Goal: Task Accomplishment & Management: Manage account settings

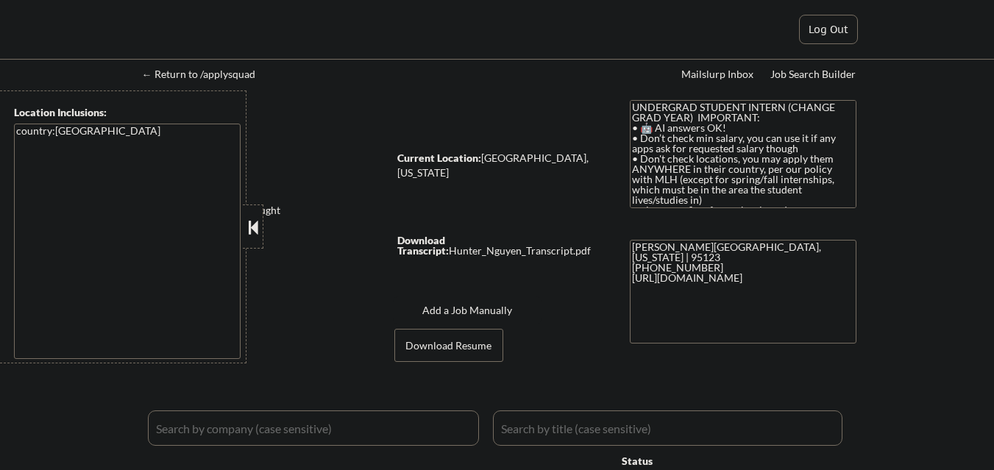
select select ""applied""
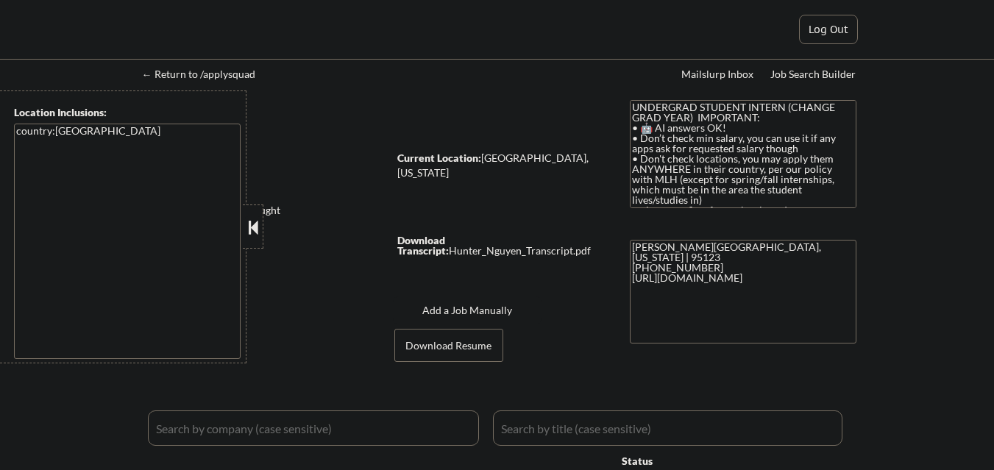
select select ""applied""
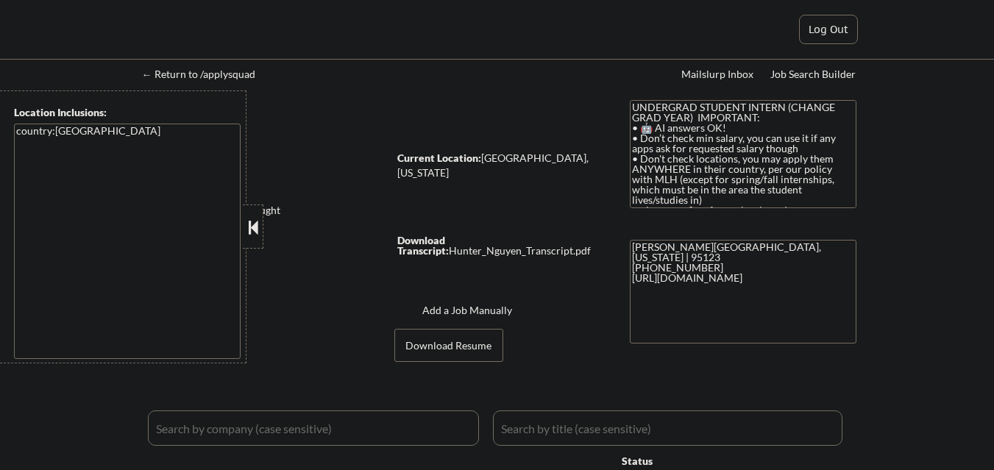
select select ""applied""
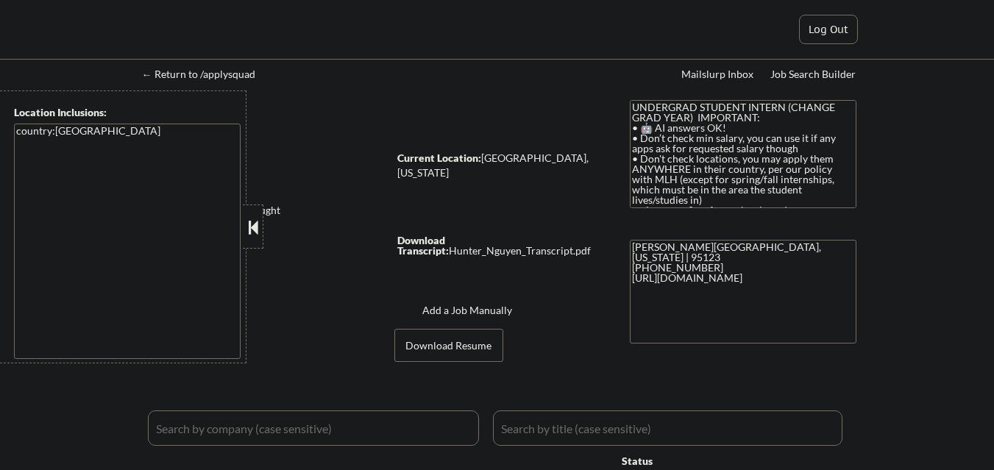
select select ""applied""
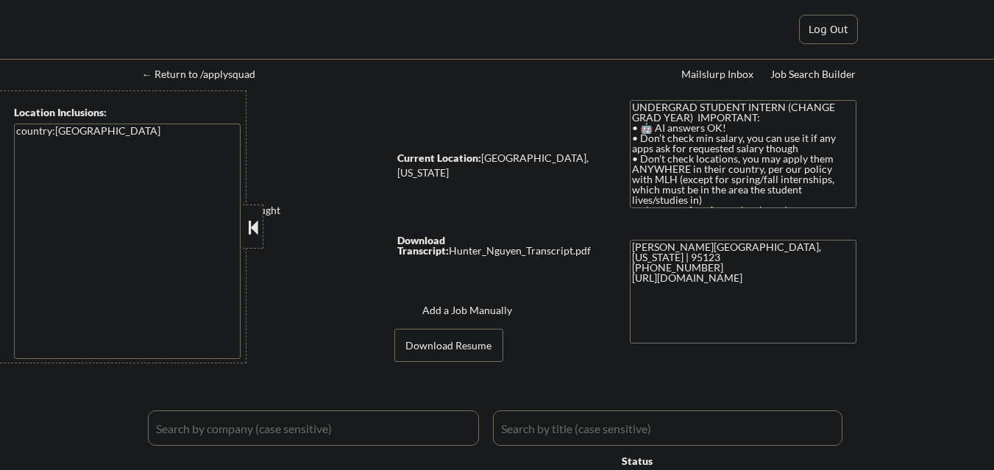
select select ""applied""
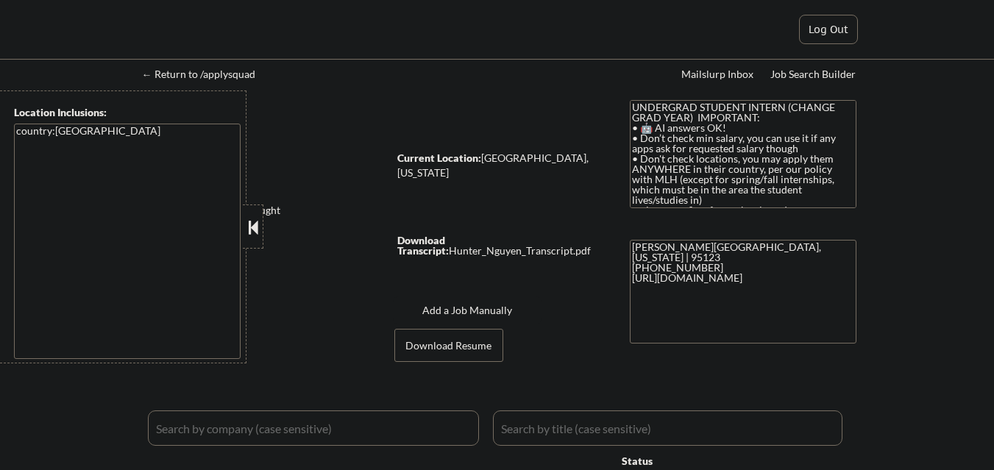
select select ""applied""
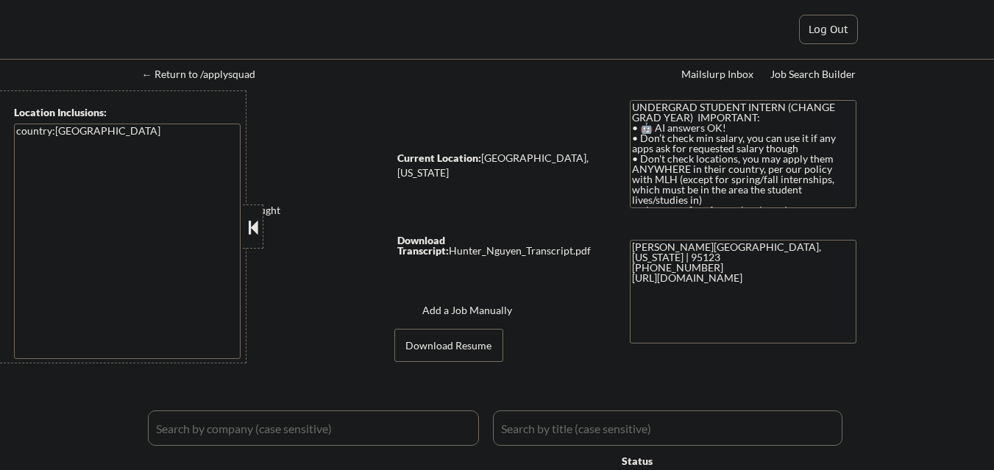
select select ""applied""
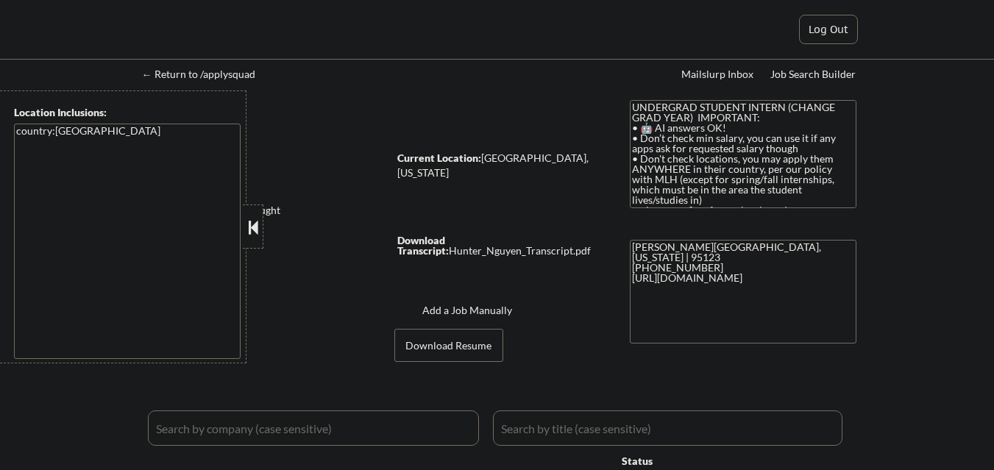
select select ""applied""
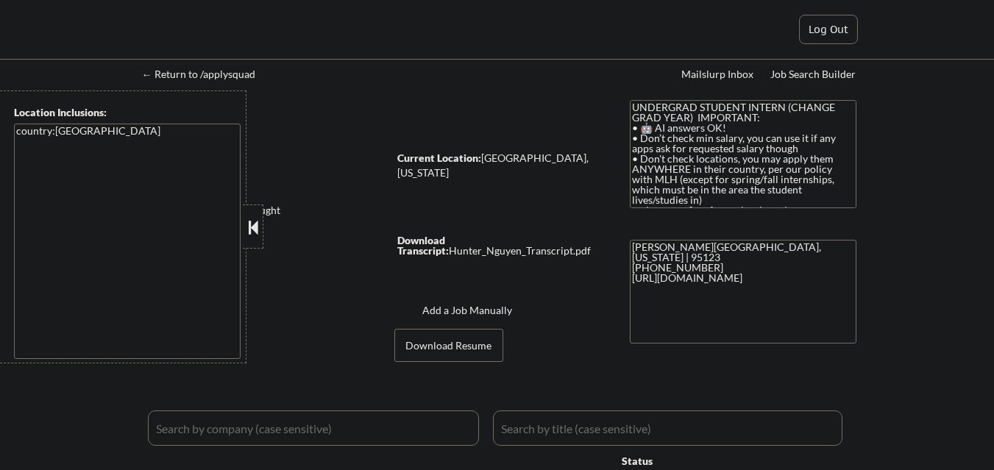
select select ""applied""
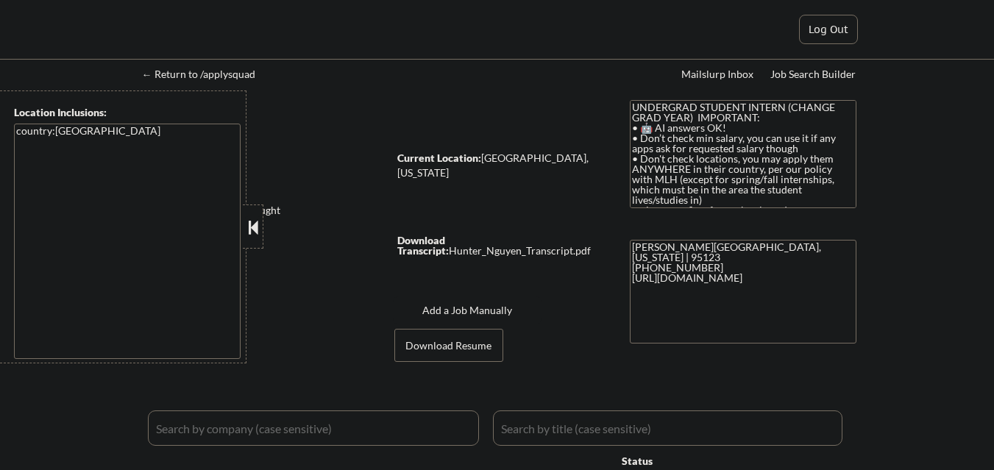
select select ""applied""
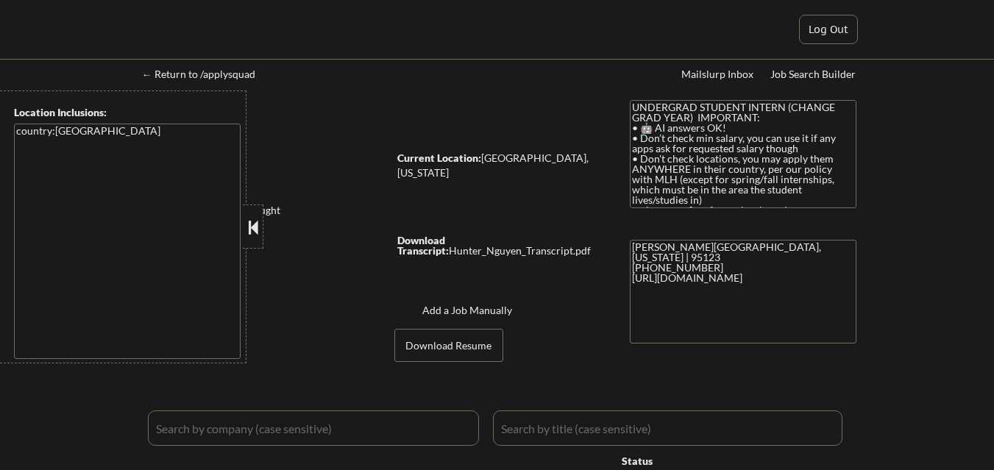
select select ""applied""
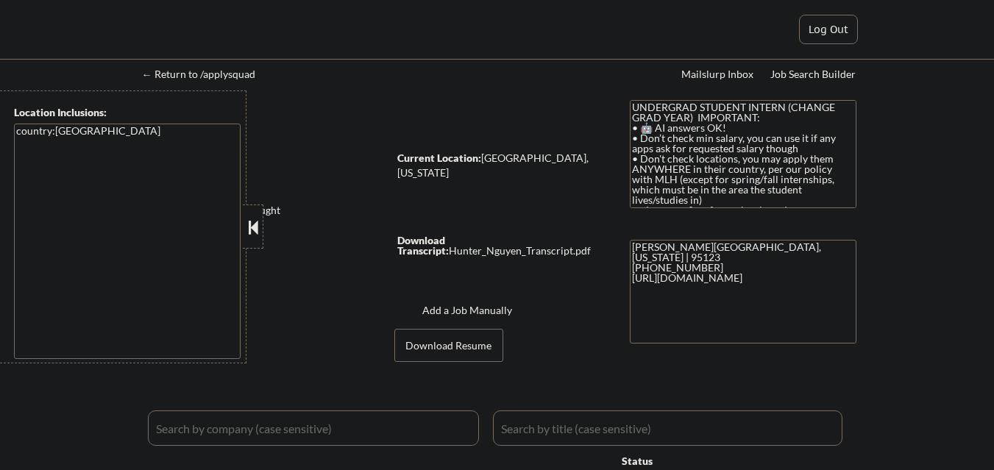
select select ""applied""
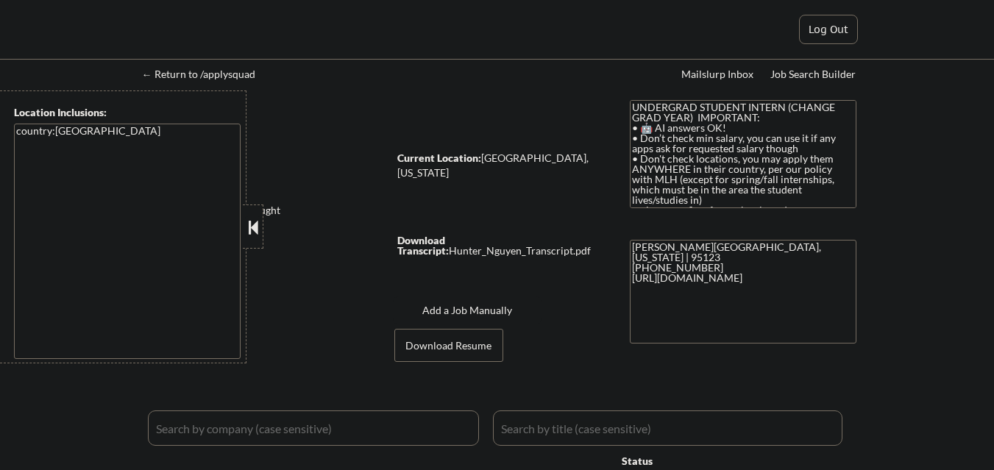
select select ""applied""
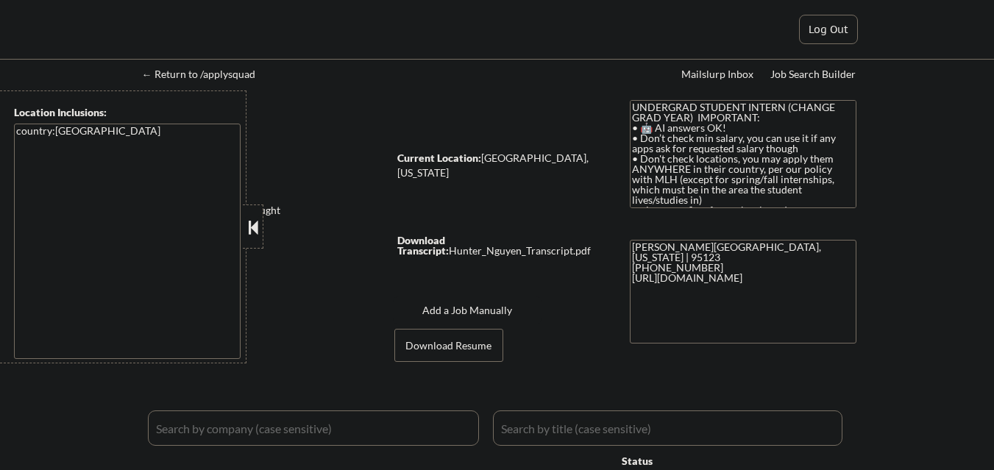
select select ""applied""
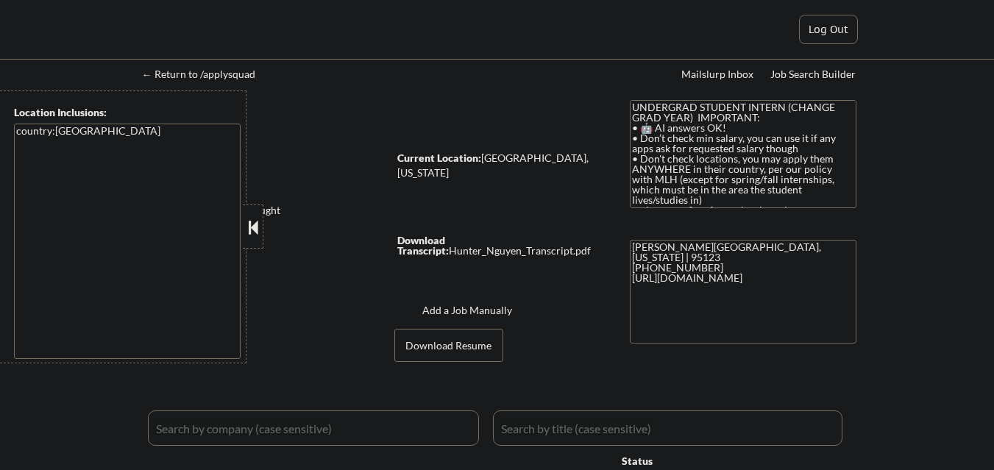
select select ""applied""
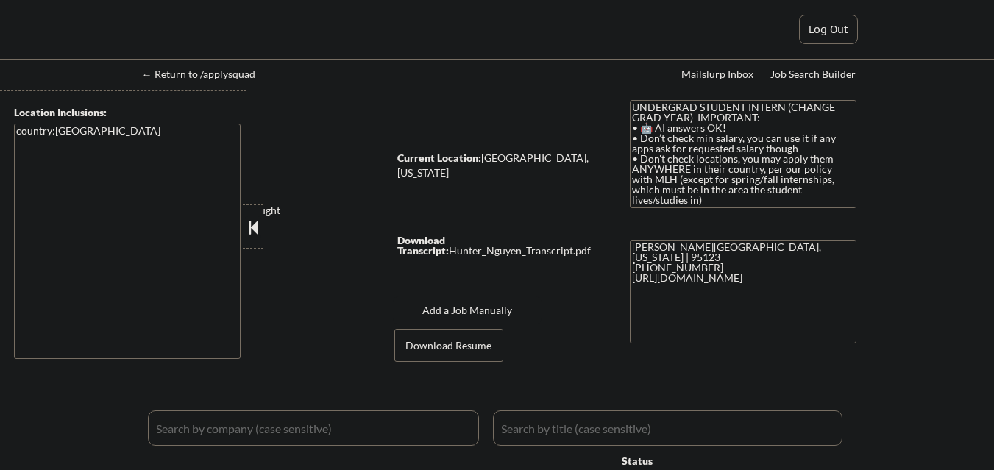
select select ""applied""
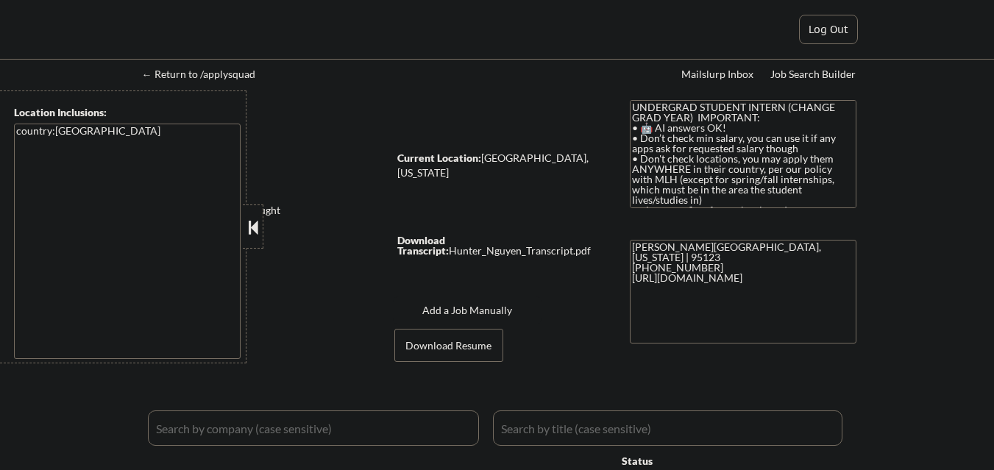
select select ""applied""
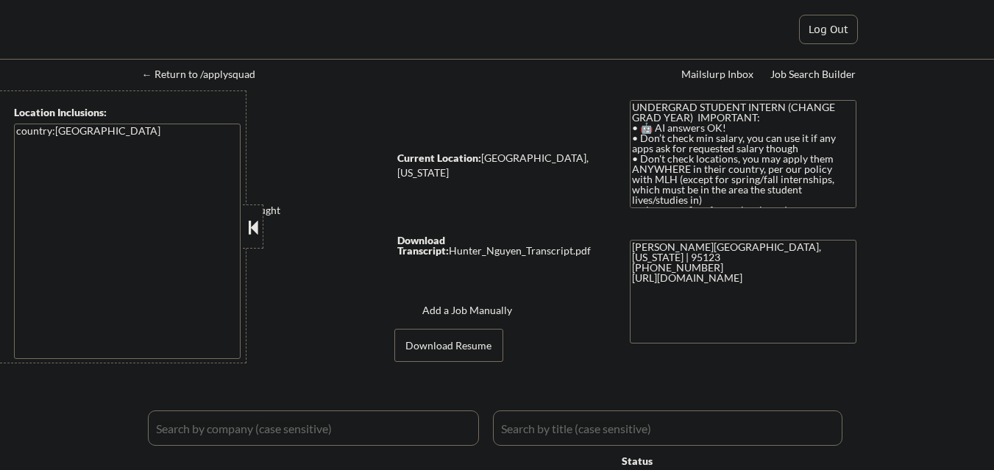
select select ""applied""
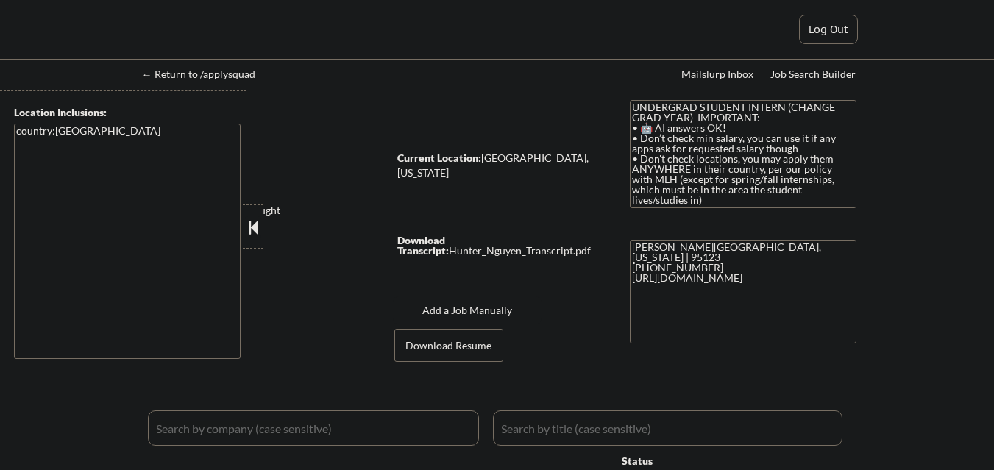
select select ""applied""
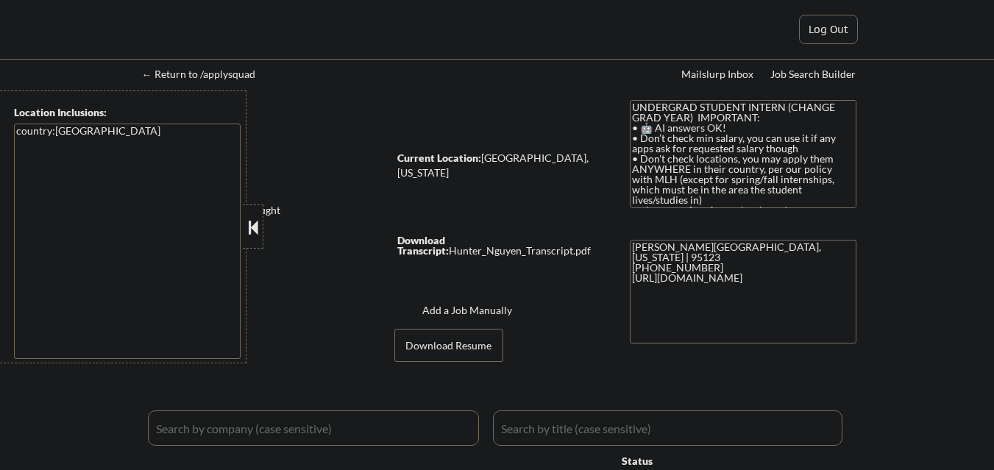
select select ""applied""
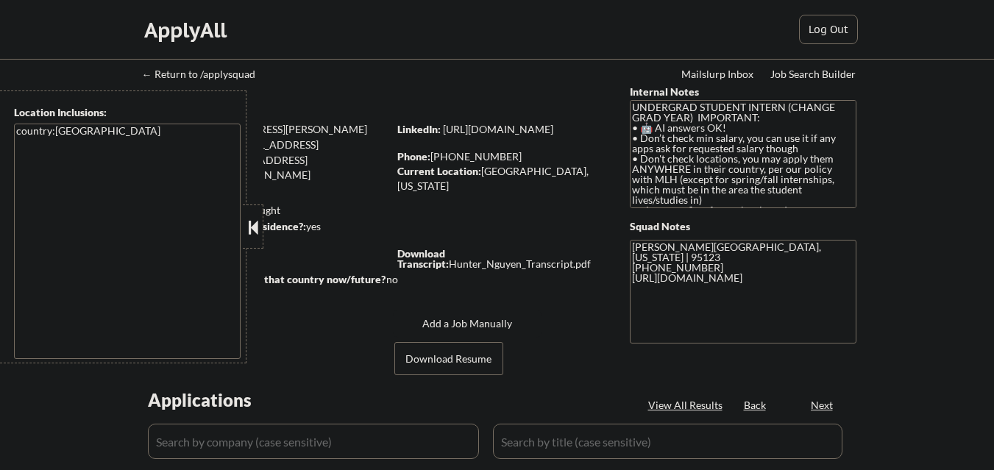
select select ""pending""
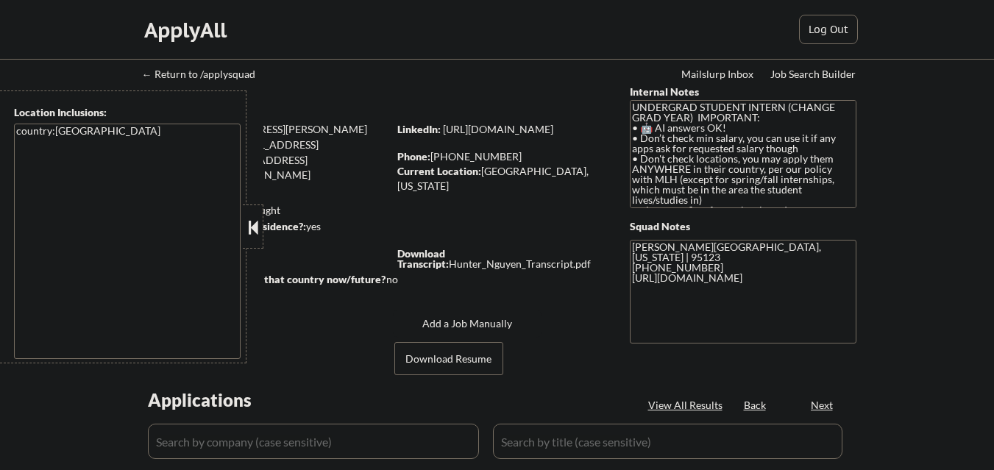
select select ""pending""
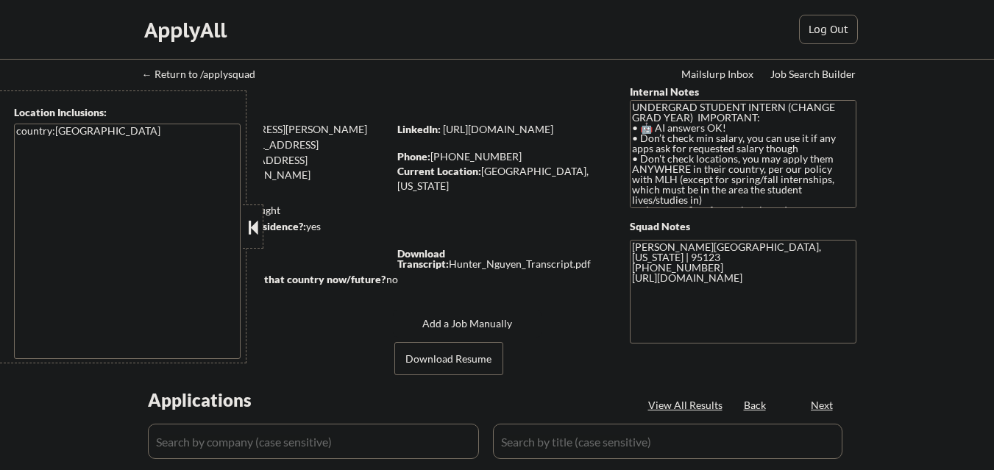
select select ""pending""
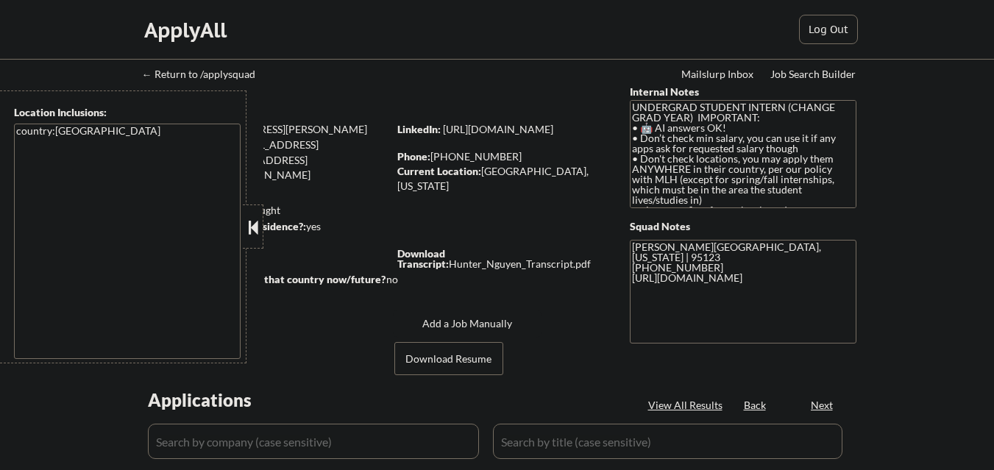
select select ""pending""
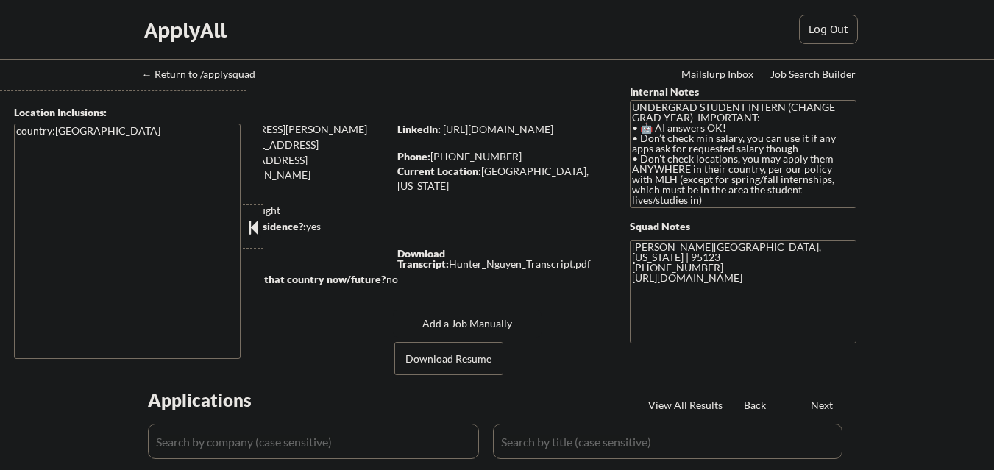
select select ""pending""
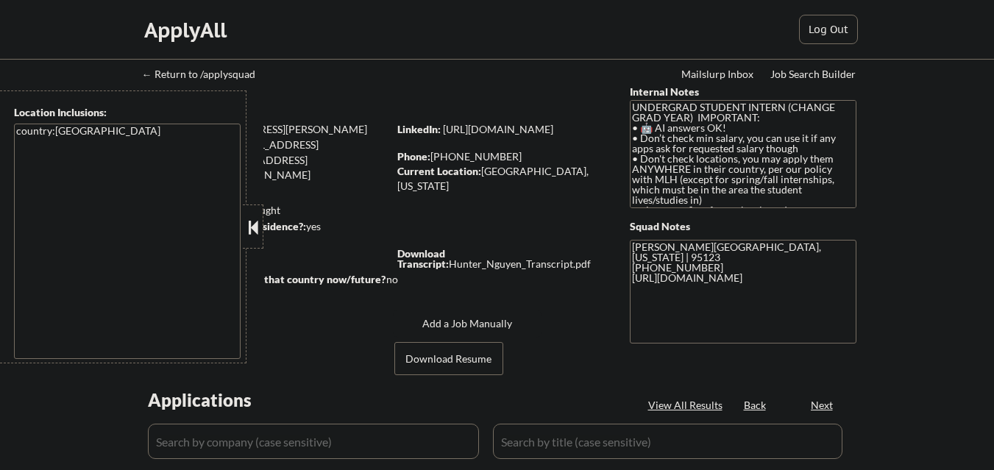
select select ""pending""
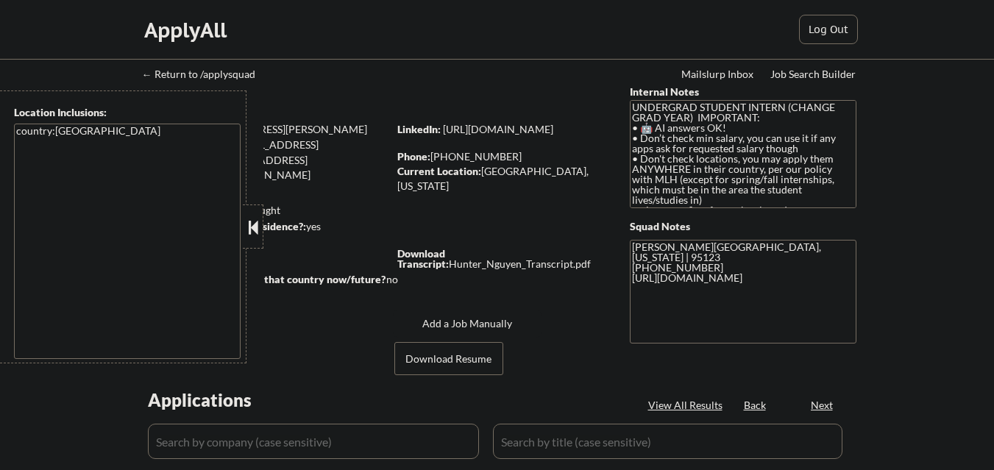
select select ""pending""
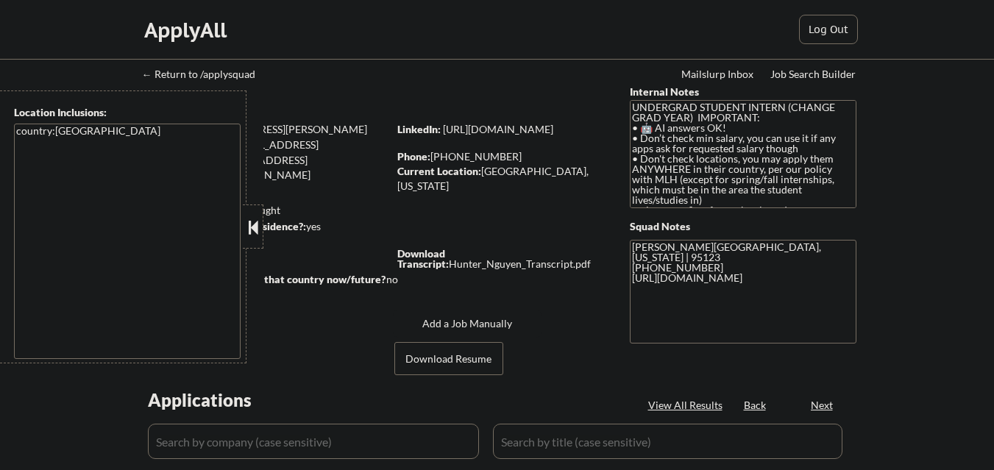
select select ""pending""
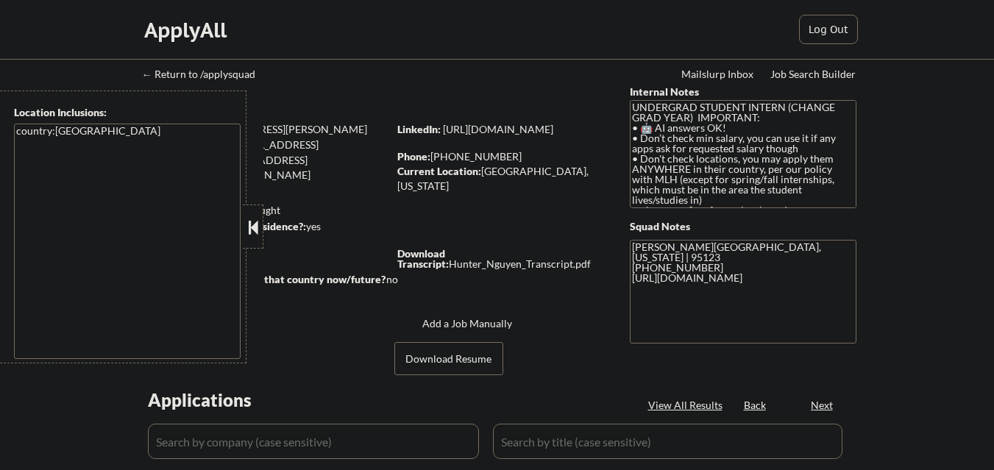
select select ""pending""
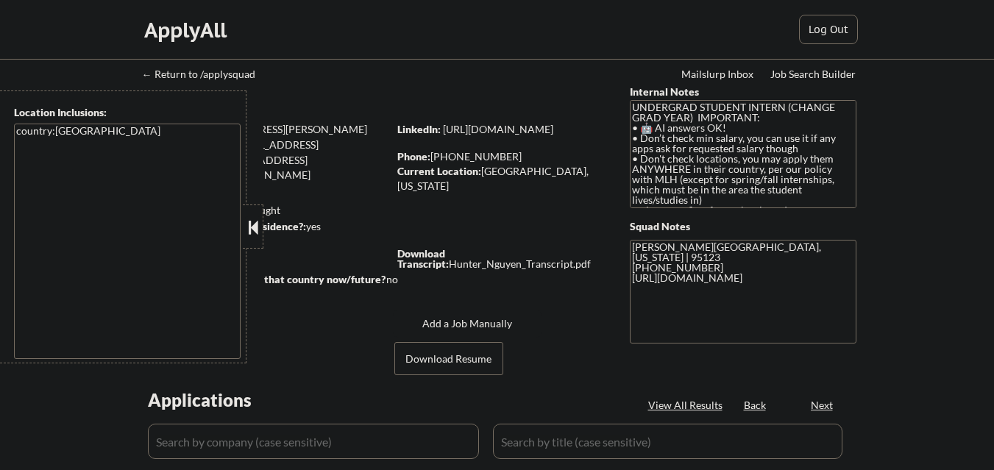
select select ""pending""
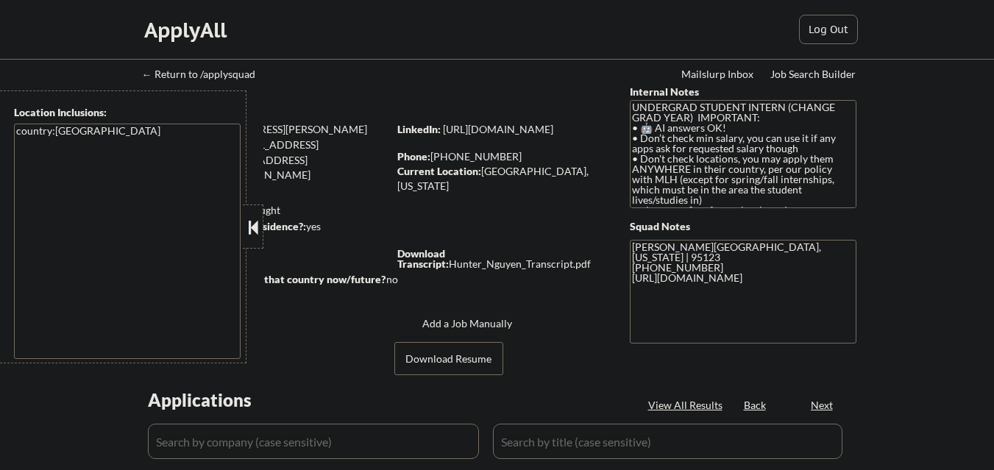
select select ""pending""
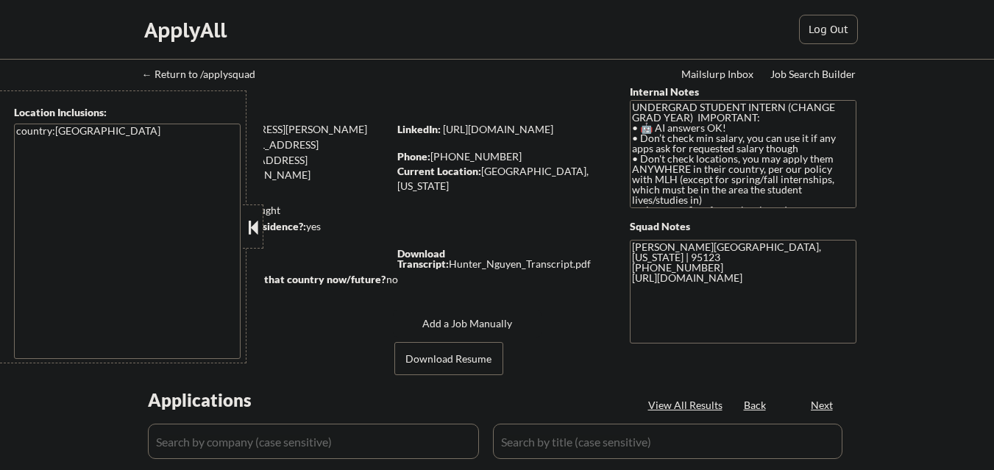
select select ""pending""
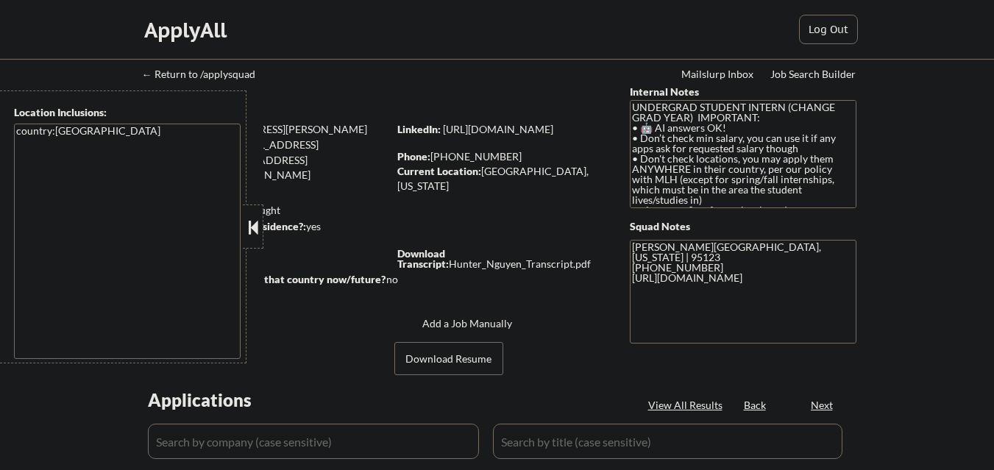
select select ""pending""
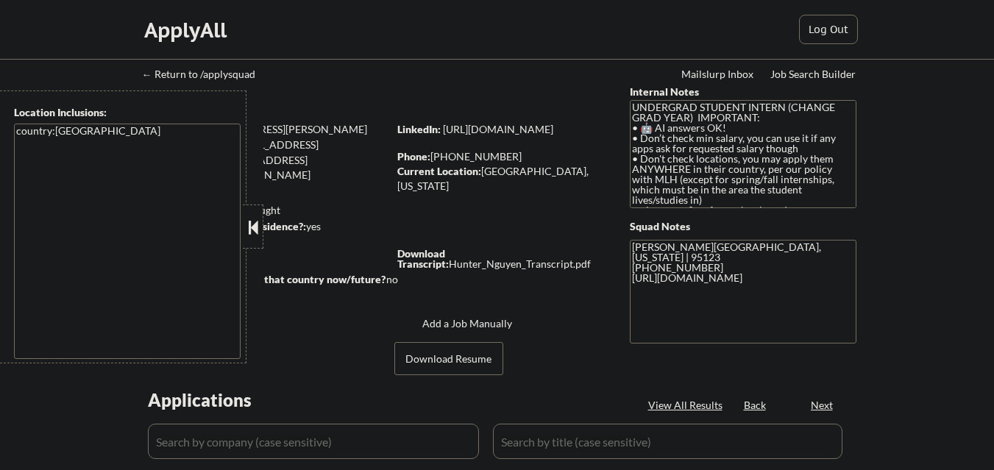
select select ""pending""
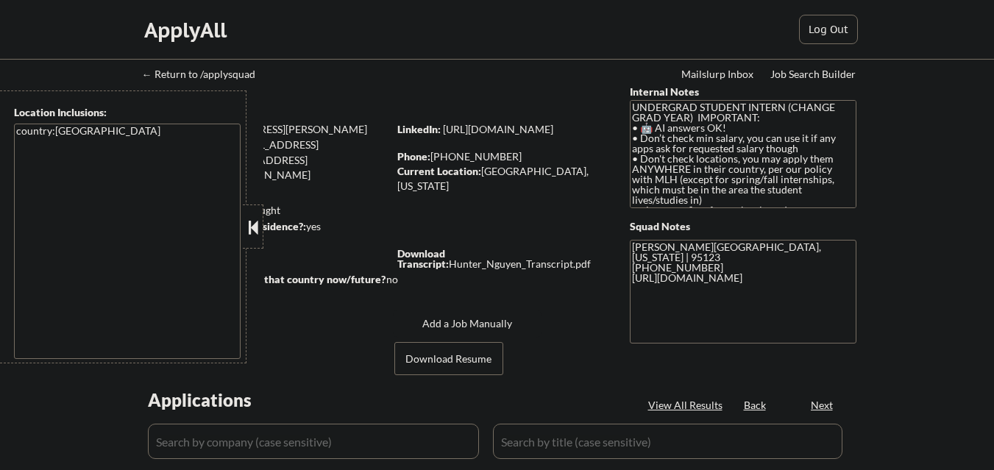
select select ""pending""
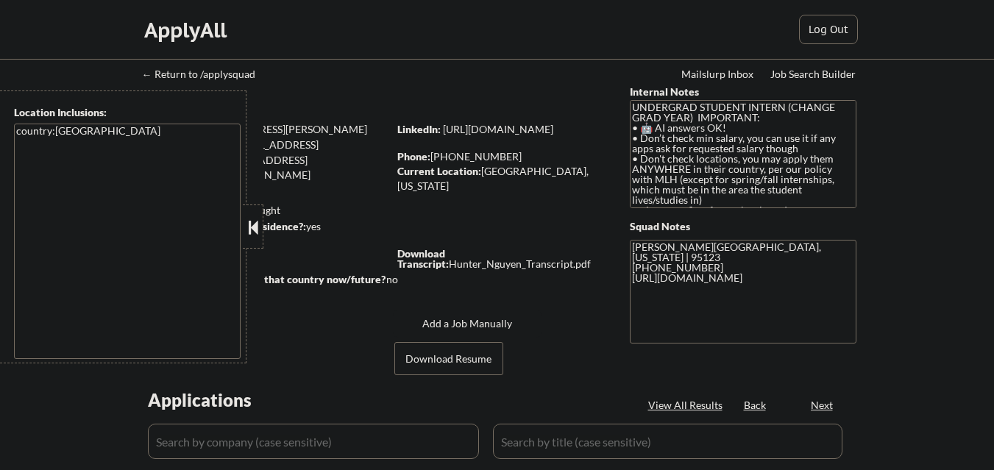
select select ""pending""
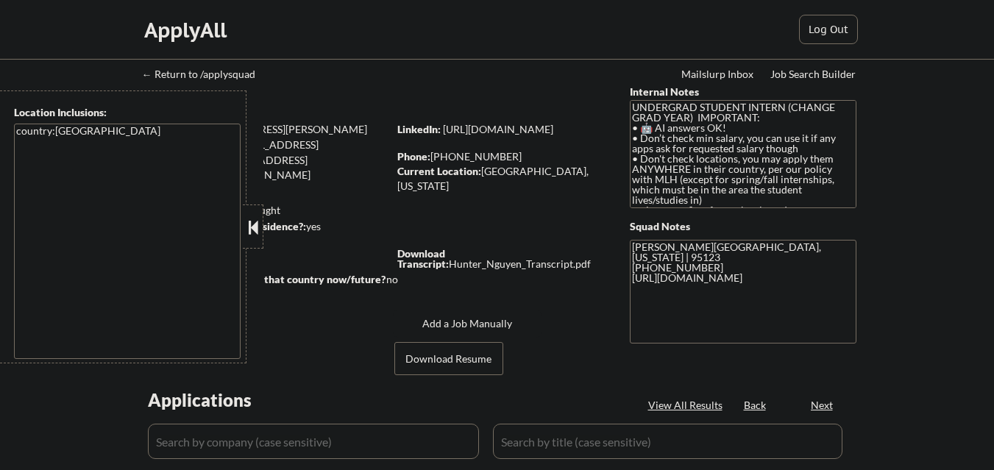
select select ""pending""
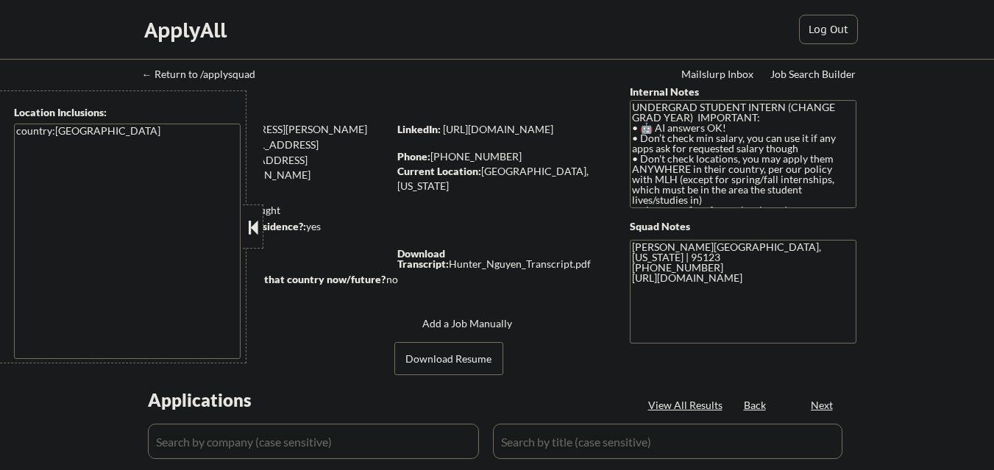
select select ""pending""
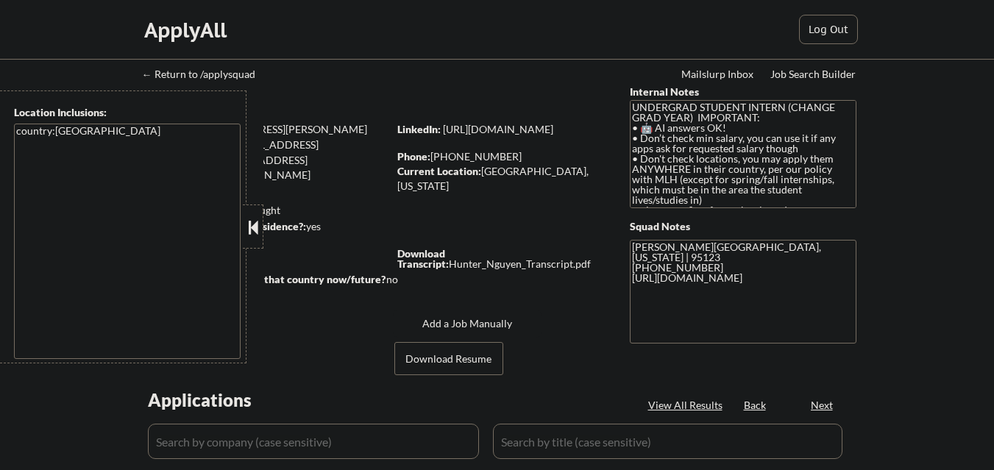
select select ""pending""
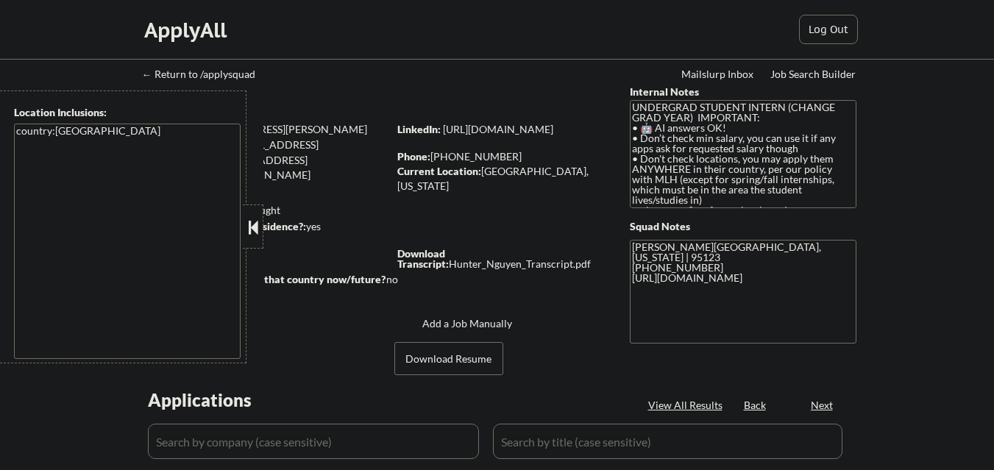
select select ""pending""
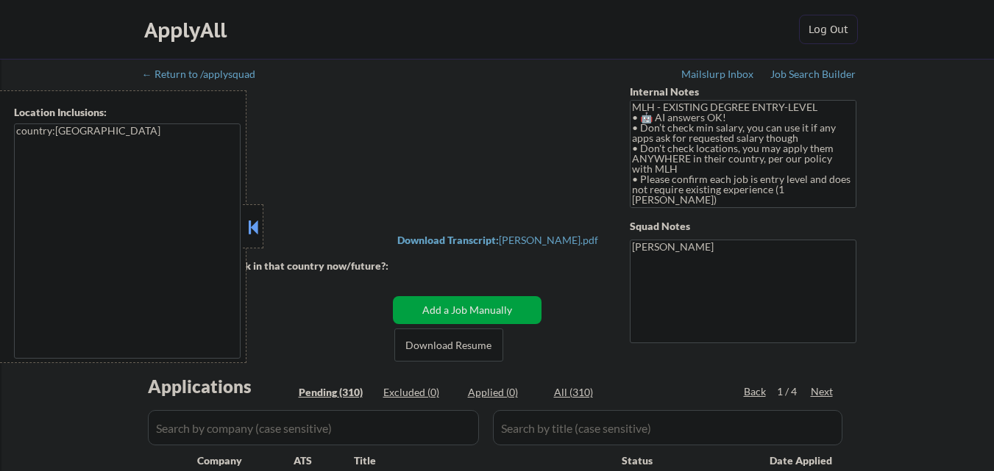
select select ""pending""
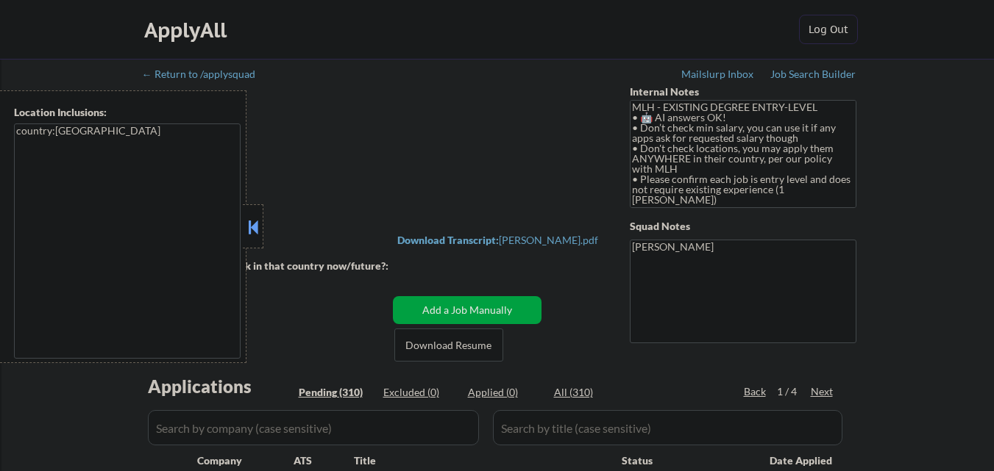
select select ""pending""
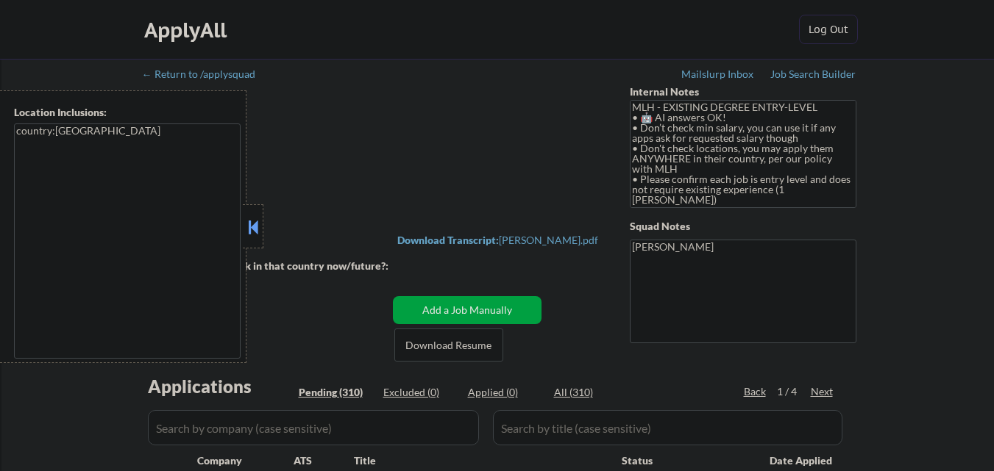
select select ""pending""
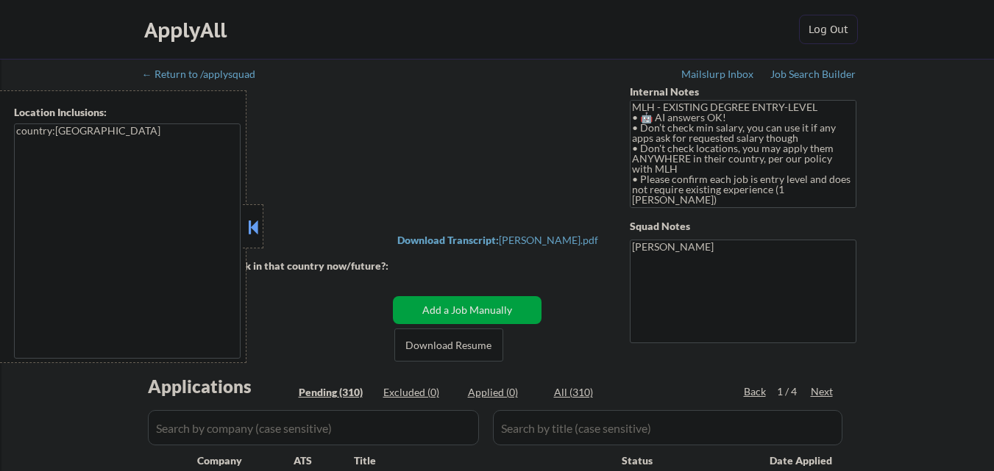
select select ""pending""
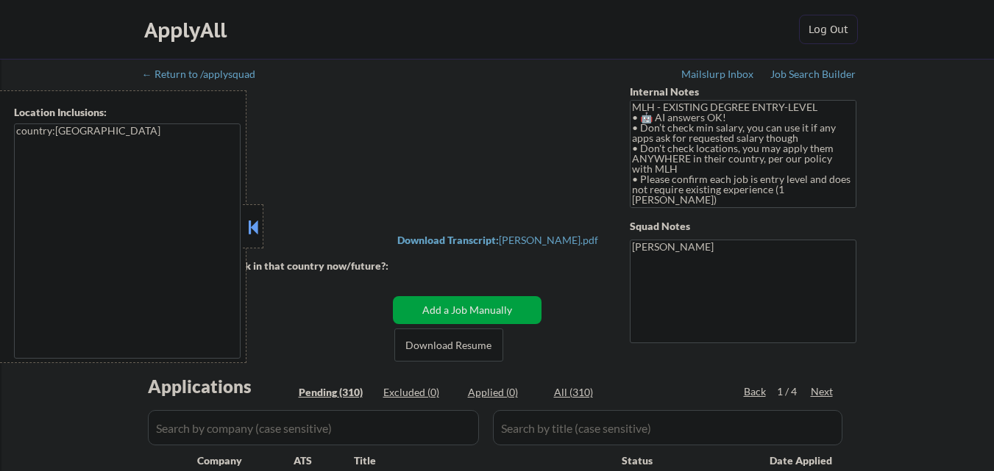
select select ""pending""
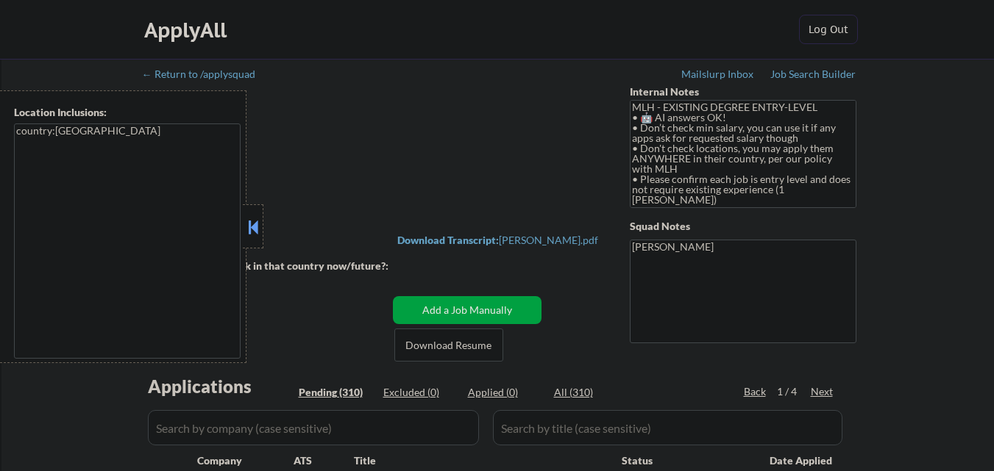
select select ""pending""
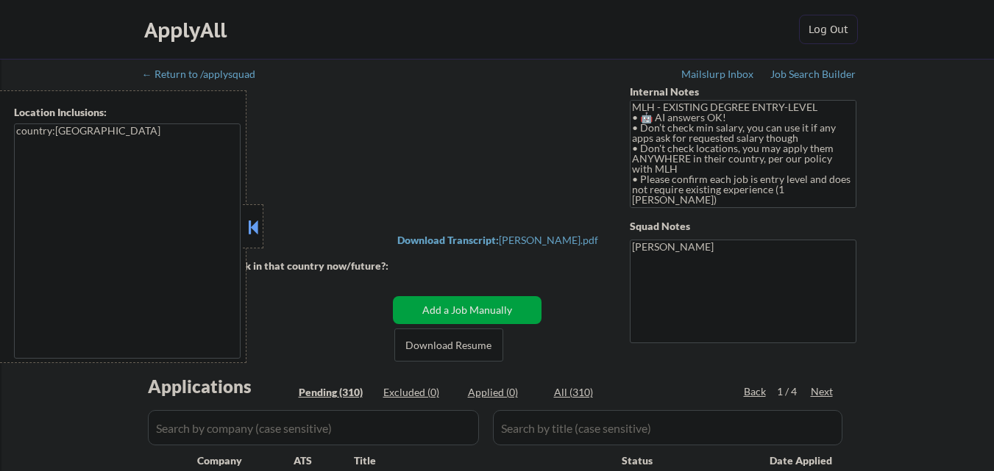
select select ""pending""
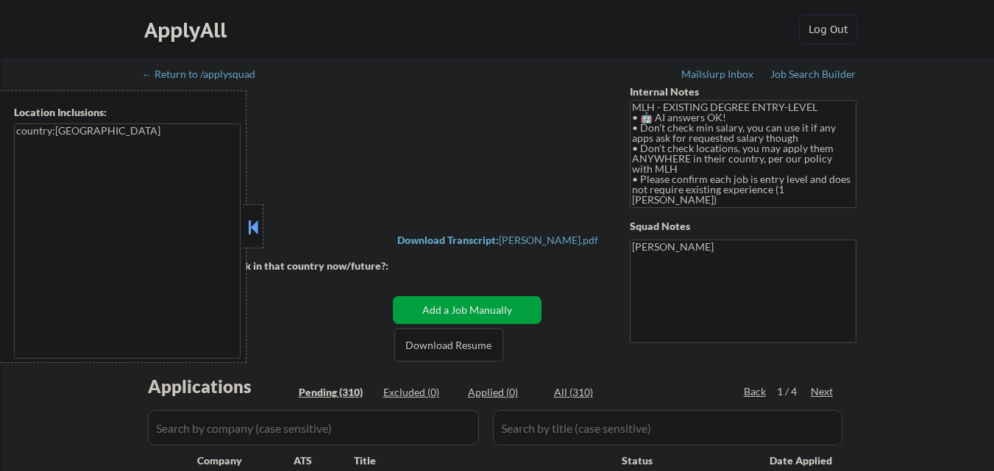
select select ""pending""
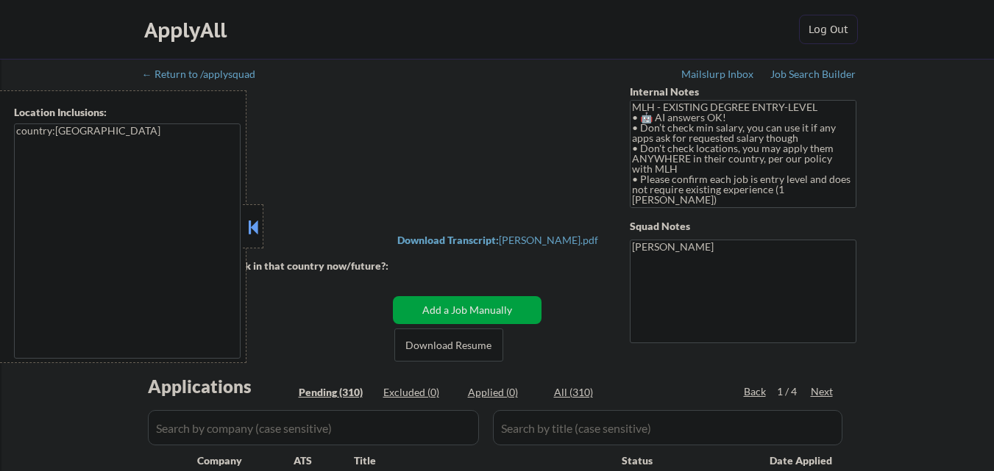
select select ""pending""
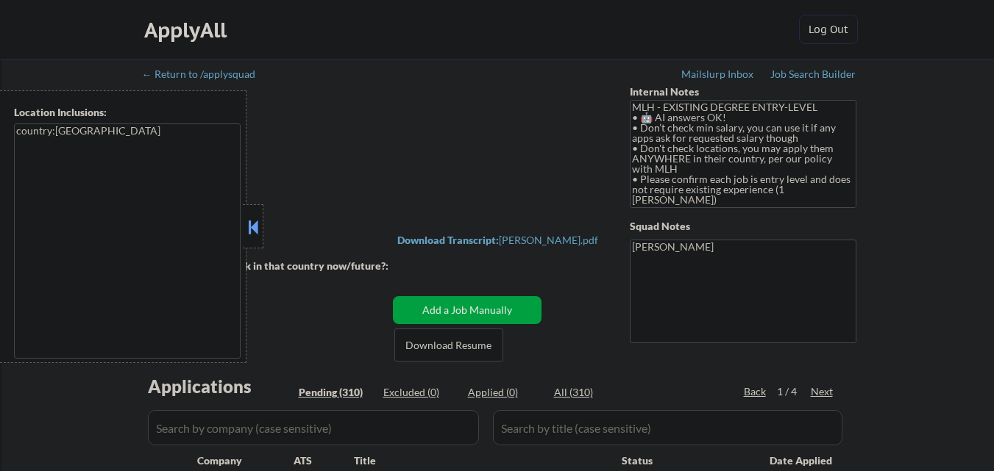
select select ""pending""
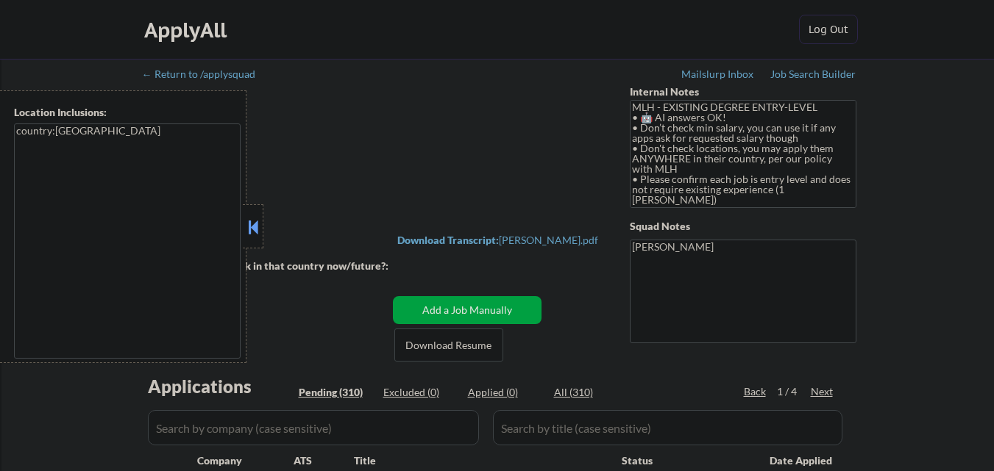
select select ""pending""
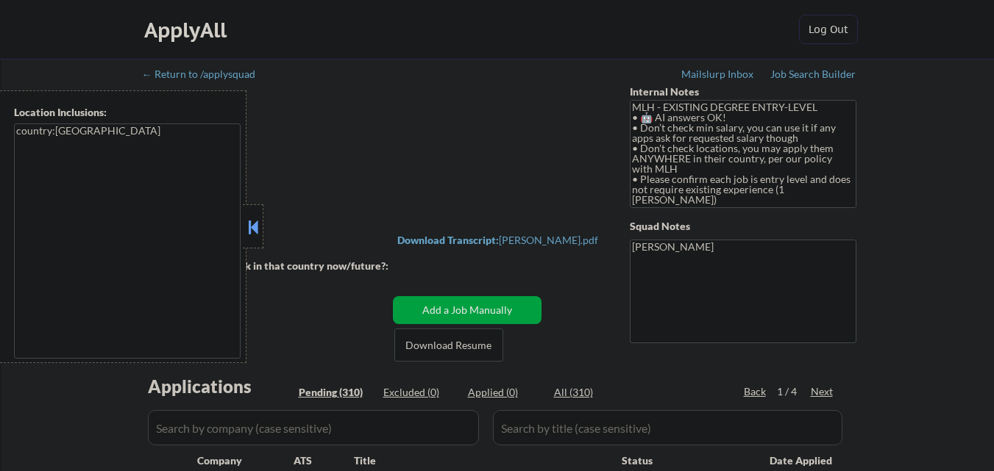
select select ""pending""
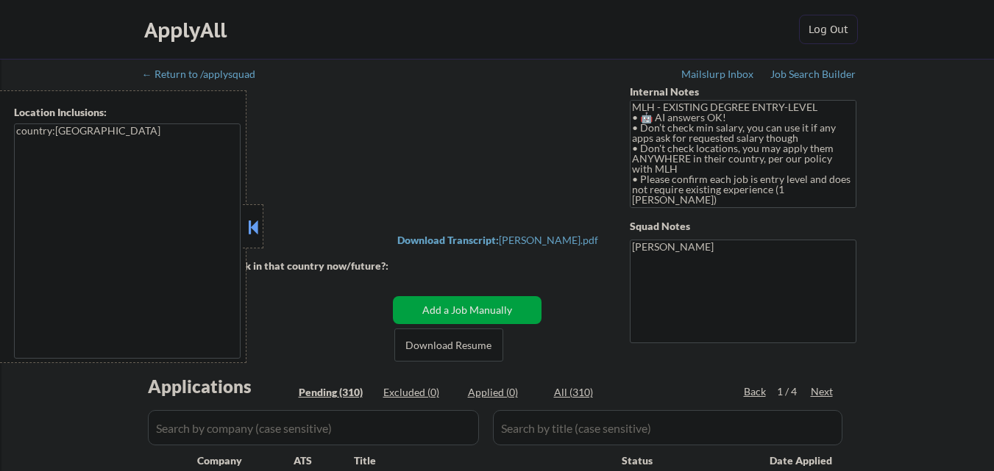
select select ""pending""
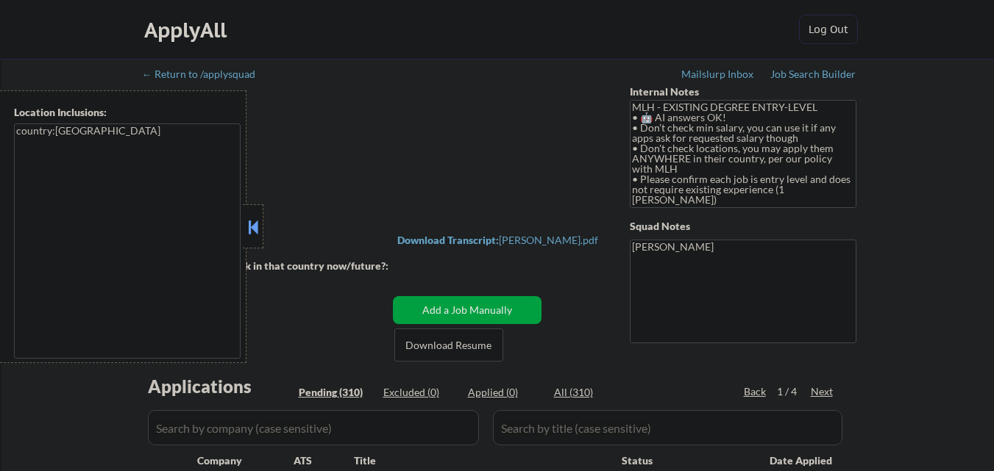
select select ""pending""
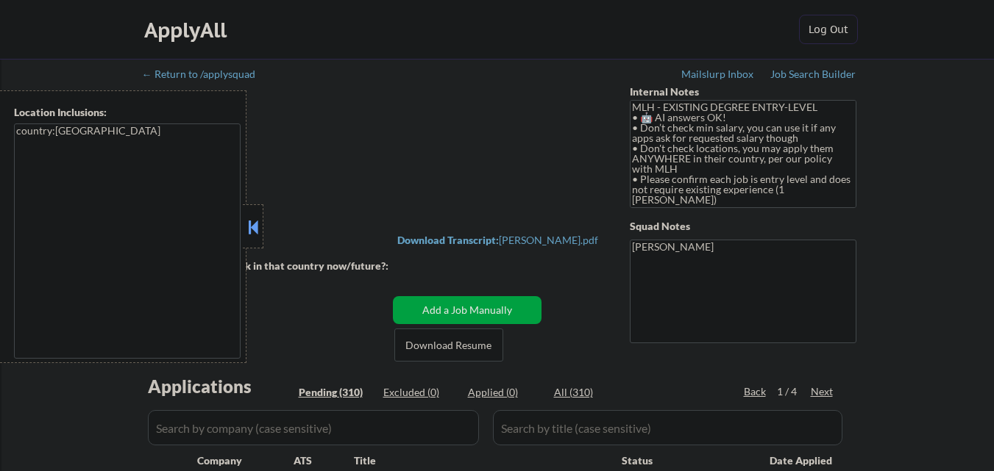
select select ""pending""
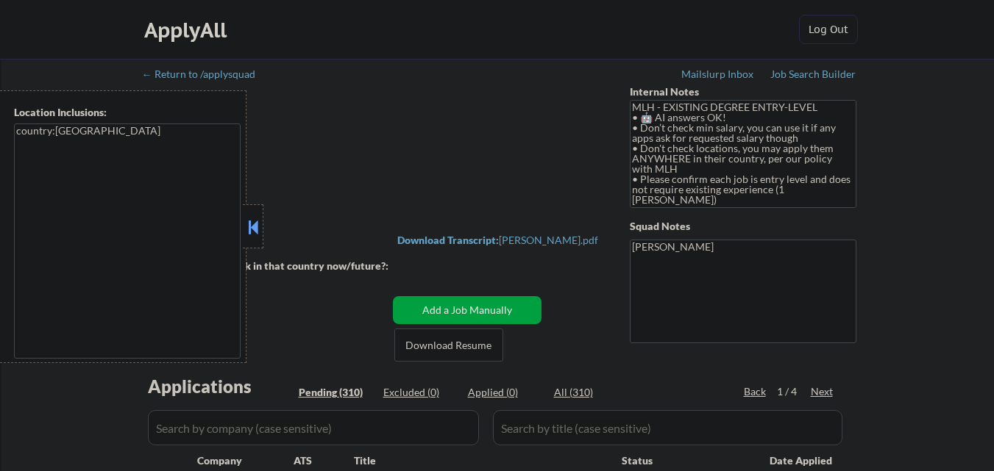
select select ""pending""
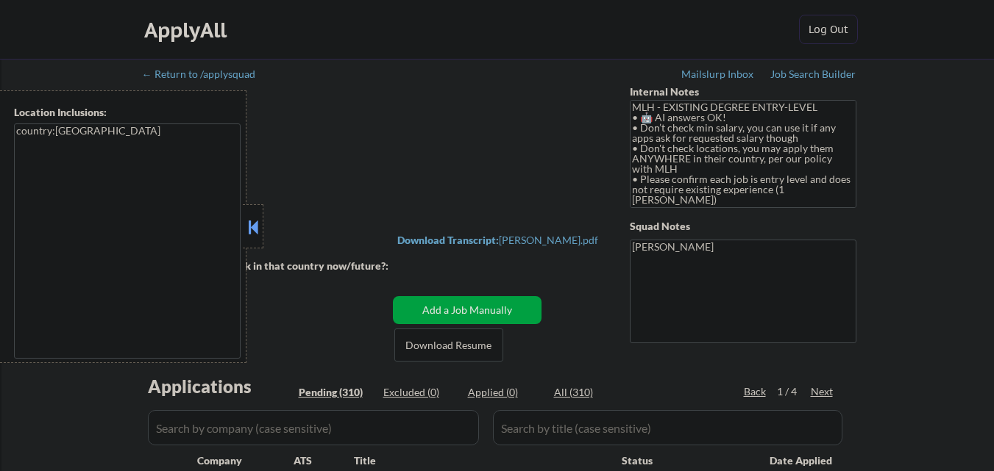
select select ""pending""
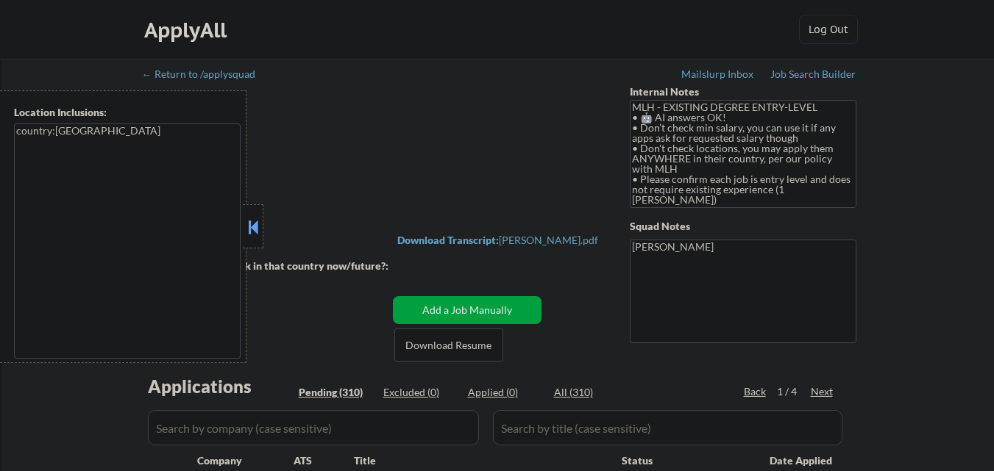
select select ""pending""
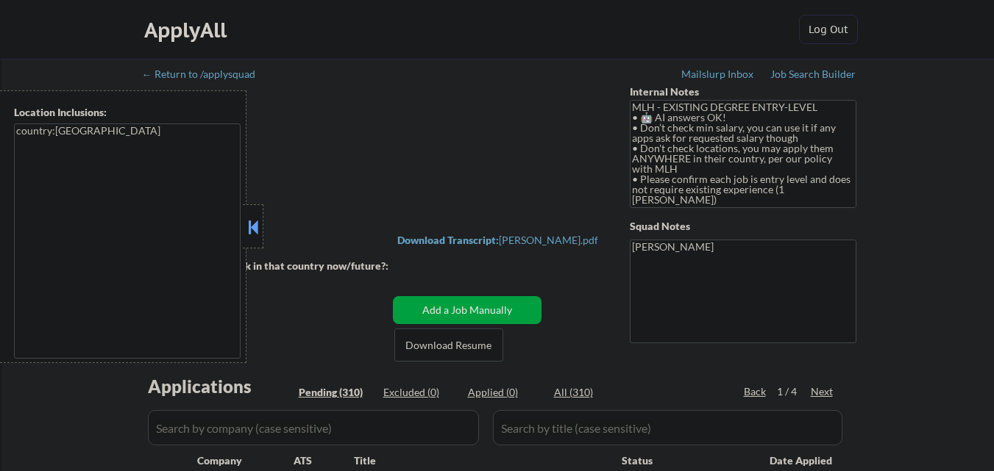
select select ""pending""
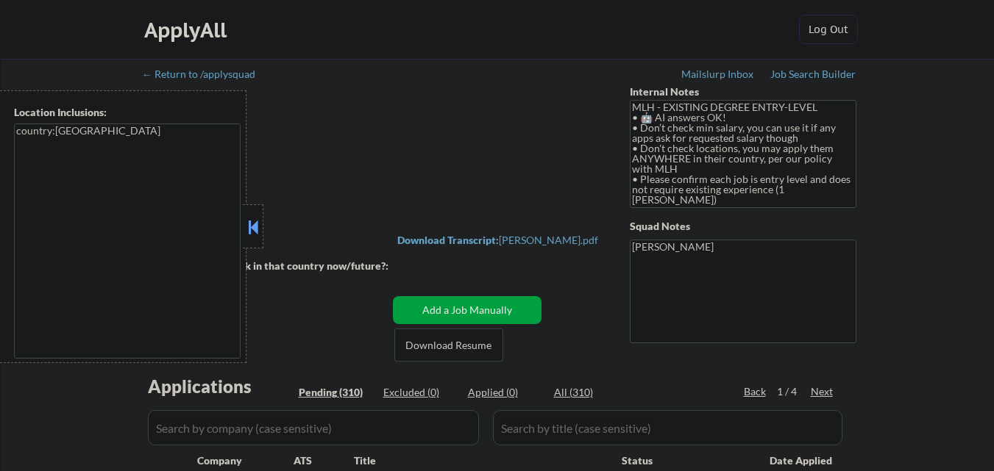
select select ""pending""
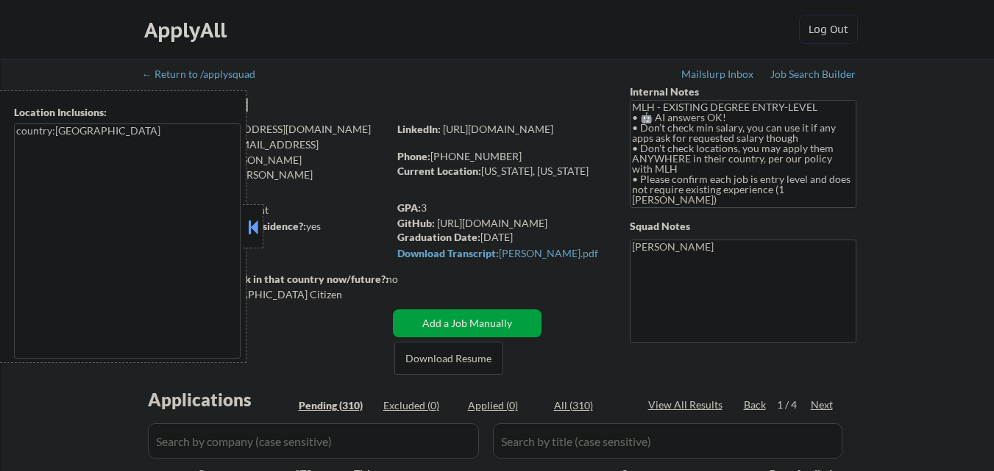
click at [251, 229] on button at bounding box center [253, 227] width 16 height 22
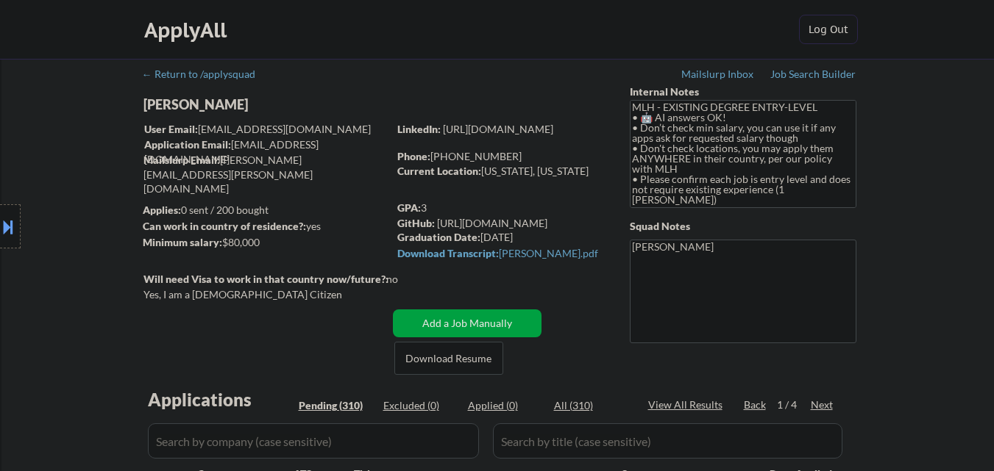
click at [696, 265] on textarea "[PERSON_NAME]" at bounding box center [743, 292] width 227 height 104
click at [717, 259] on textarea "[PERSON_NAME]" at bounding box center [743, 292] width 227 height 104
paste textarea "11368"
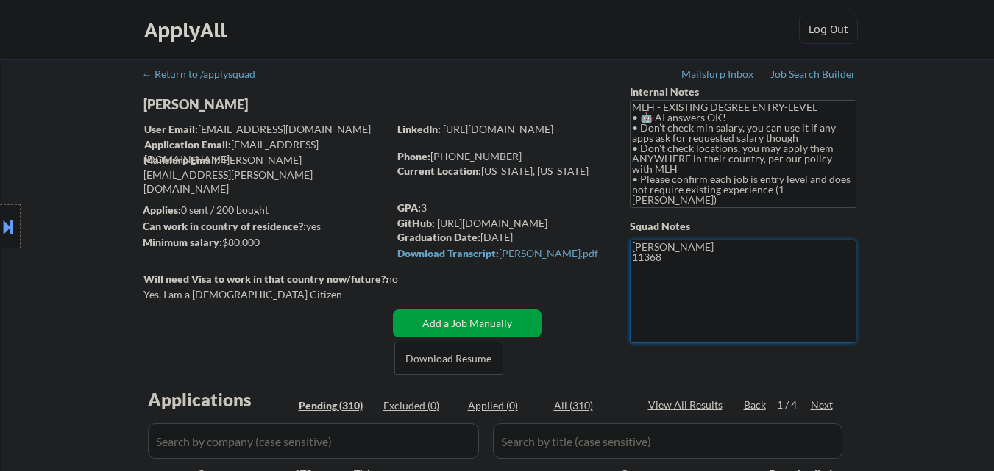
type textarea "[PERSON_NAME] 11368"
drag, startPoint x: 977, startPoint y: 0, endPoint x: 507, endPoint y: 27, distance: 470.0
click at [644, 254] on textarea "[PERSON_NAME] 11368" at bounding box center [743, 292] width 227 height 104
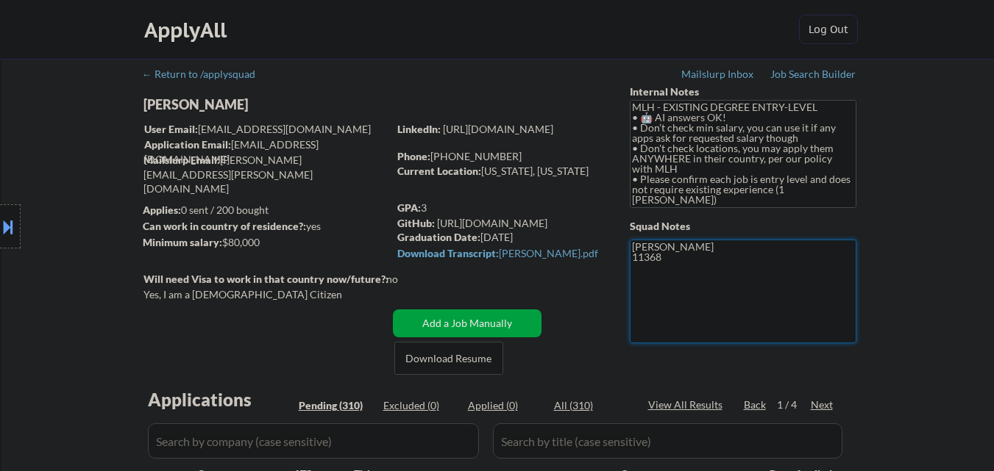
click at [644, 254] on textarea "[PERSON_NAME] 11368" at bounding box center [743, 292] width 227 height 104
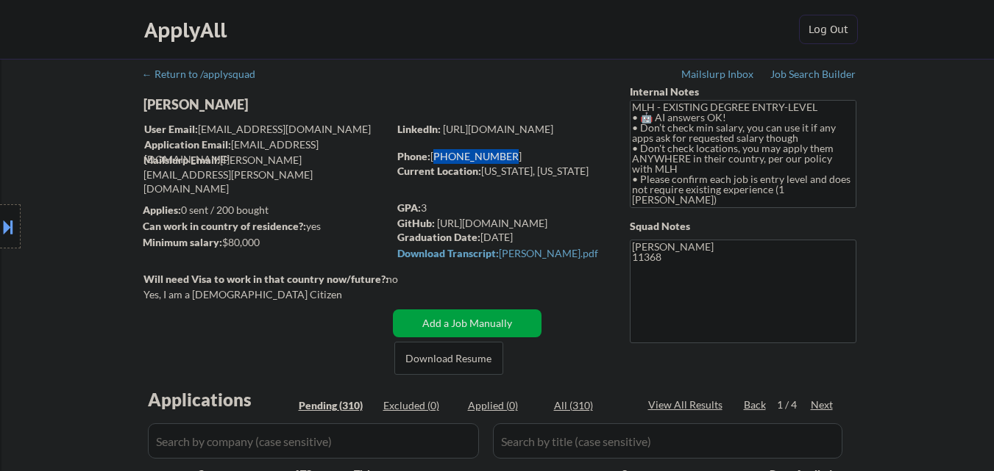
copy div "[PHONE_NUMBER]"
drag, startPoint x: 506, startPoint y: 158, endPoint x: 432, endPoint y: 162, distance: 73.6
click at [432, 162] on div "Phone: [PHONE_NUMBER]" at bounding box center [501, 156] width 208 height 15
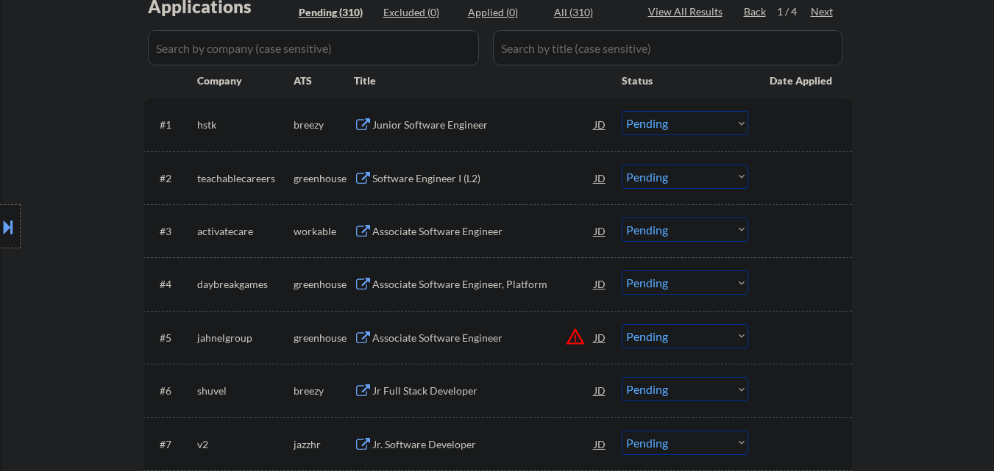
scroll to position [368, 0]
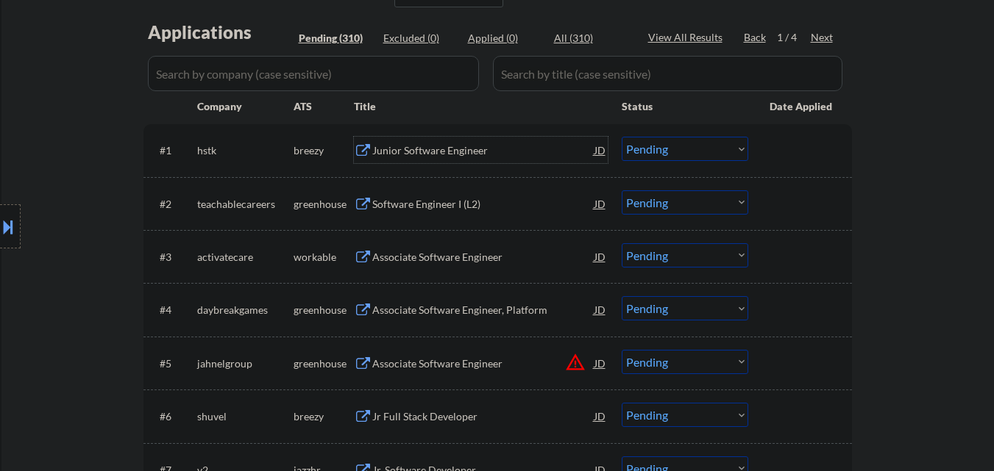
click at [435, 150] on div "Junior Software Engineer" at bounding box center [483, 150] width 222 height 15
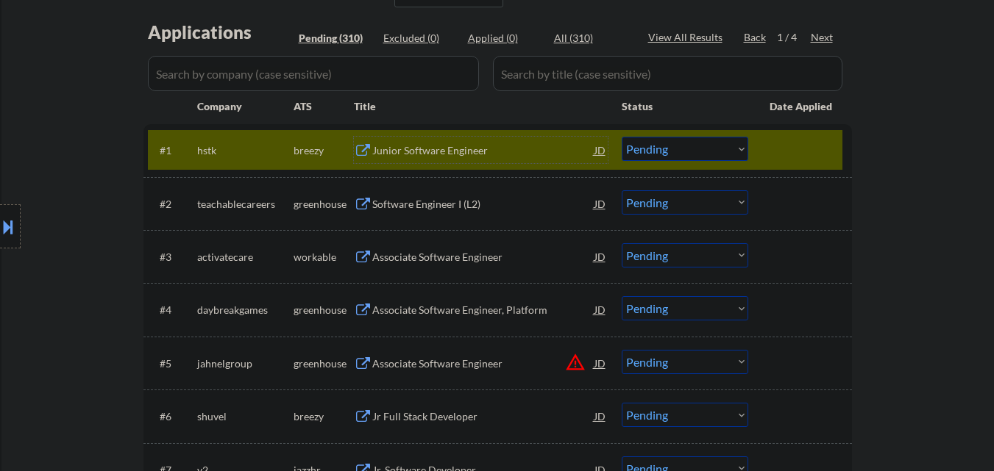
click at [722, 149] on select "Choose an option... Pending Applied Excluded (Questions) Excluded (Expired) Exc…" at bounding box center [684, 149] width 126 height 24
click at [621, 137] on select "Choose an option... Pending Applied Excluded (Questions) Excluded (Expired) Exc…" at bounding box center [684, 149] width 126 height 24
click at [467, 210] on div "Software Engineer I (L2)" at bounding box center [483, 204] width 222 height 15
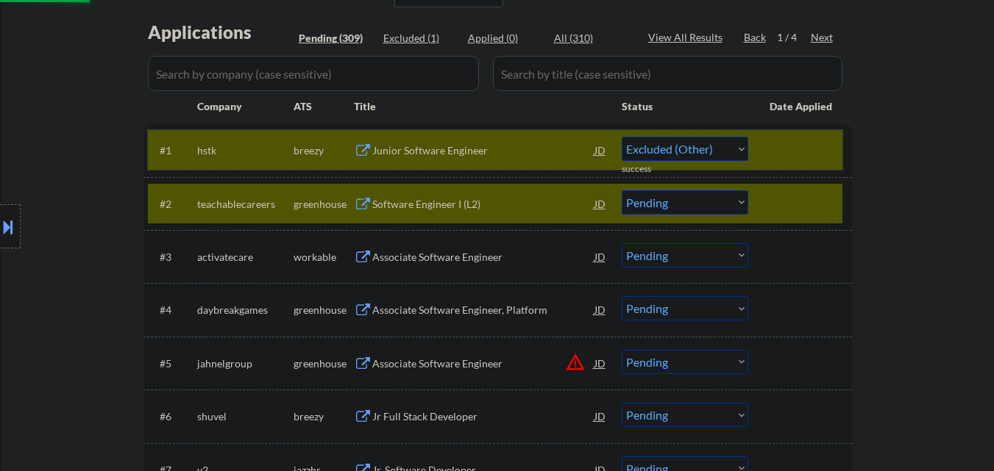
click at [804, 152] on div at bounding box center [801, 150] width 65 height 26
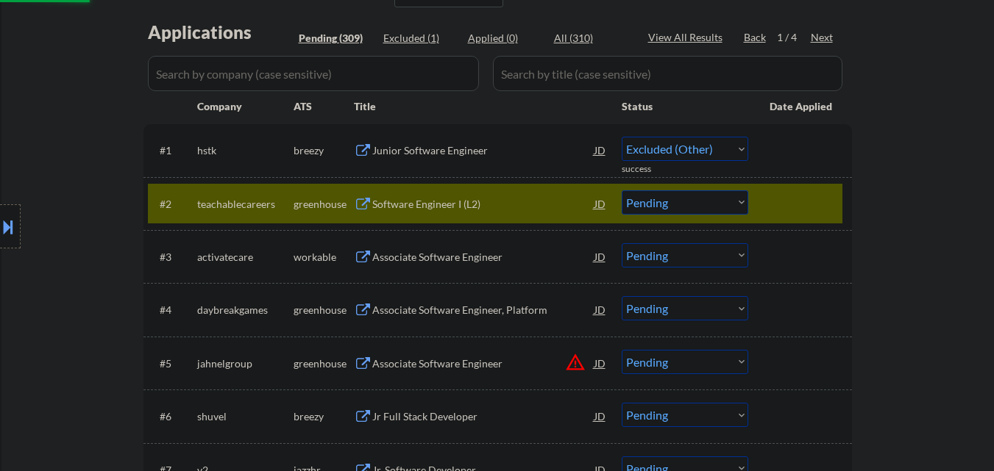
select select ""pending""
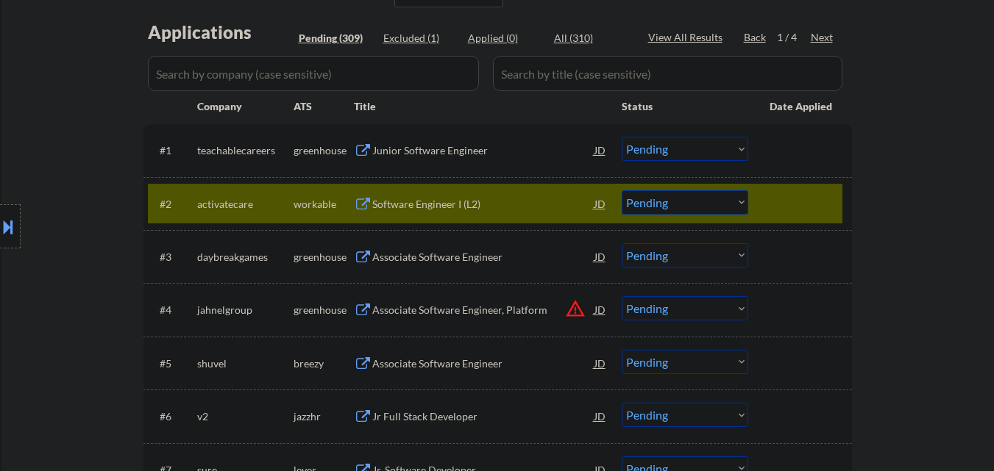
click at [800, 188] on div "#2 activatecare workable Software Engineer I (L2) JD Choose an option... Pendin…" at bounding box center [495, 204] width 694 height 40
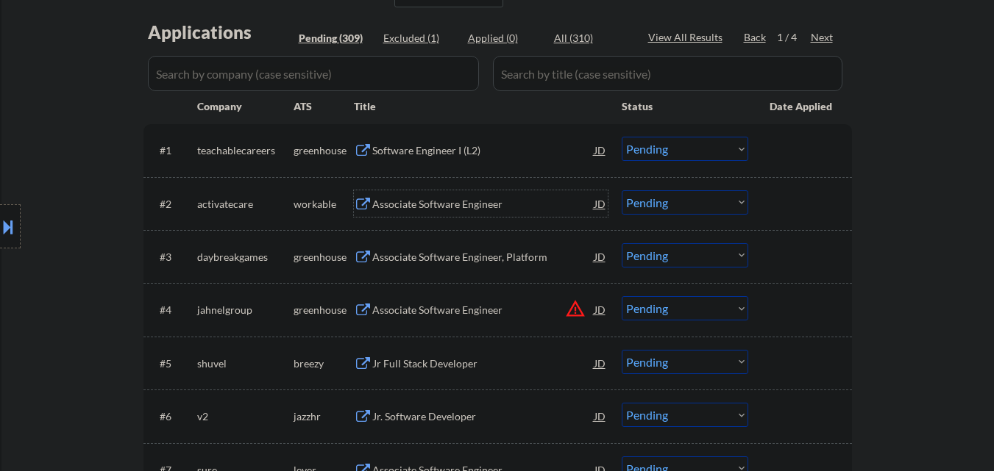
click at [469, 205] on div "Associate Software Engineer" at bounding box center [483, 204] width 222 height 15
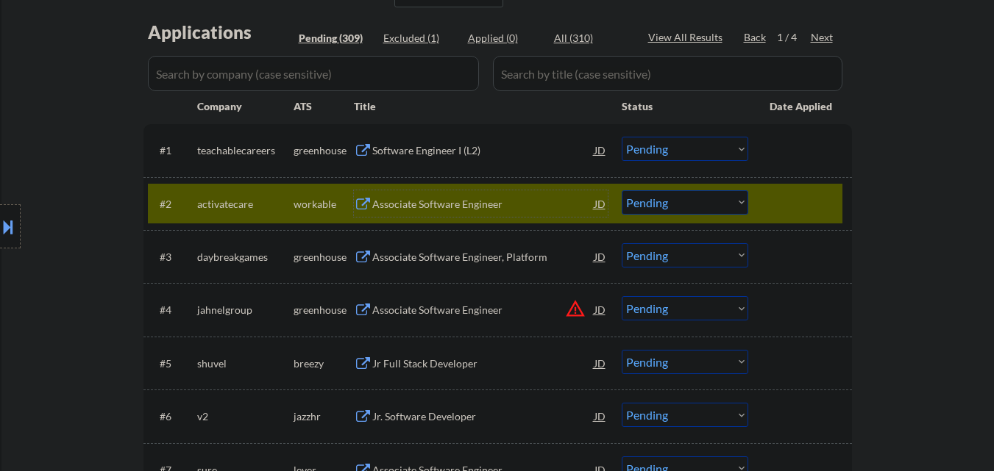
click at [724, 202] on select "Choose an option... Pending Applied Excluded (Questions) Excluded (Expired) Exc…" at bounding box center [684, 202] width 126 height 24
click at [621, 190] on select "Choose an option... Pending Applied Excluded (Questions) Excluded (Expired) Exc…" at bounding box center [684, 202] width 126 height 24
click at [803, 205] on div at bounding box center [801, 203] width 65 height 26
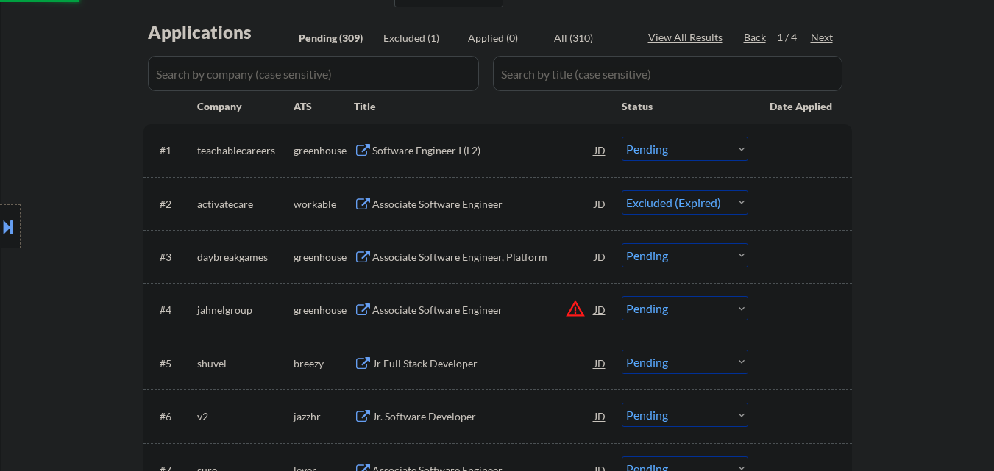
click at [499, 259] on div "Associate Software Engineer, Platform" at bounding box center [483, 257] width 222 height 15
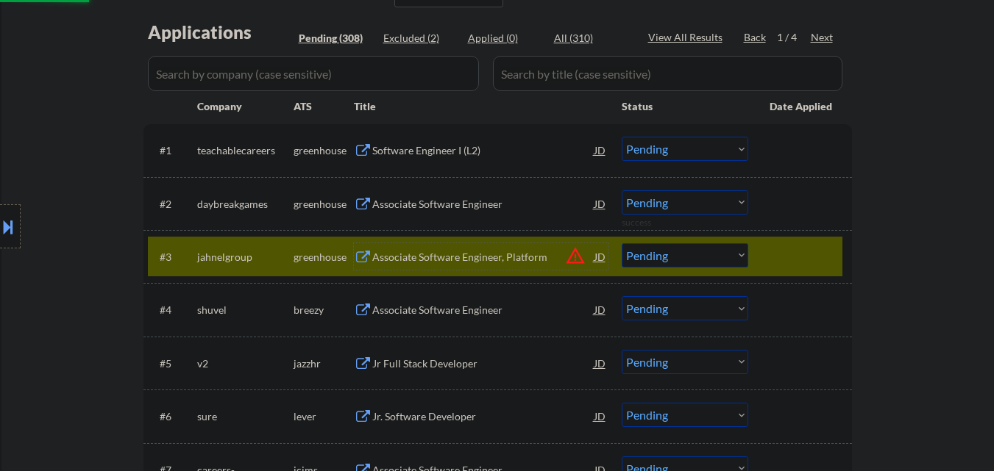
click at [794, 240] on div "#3 jahnelgroup greenhouse Associate Software Engineer, Platform JD warning_ambe…" at bounding box center [495, 257] width 694 height 40
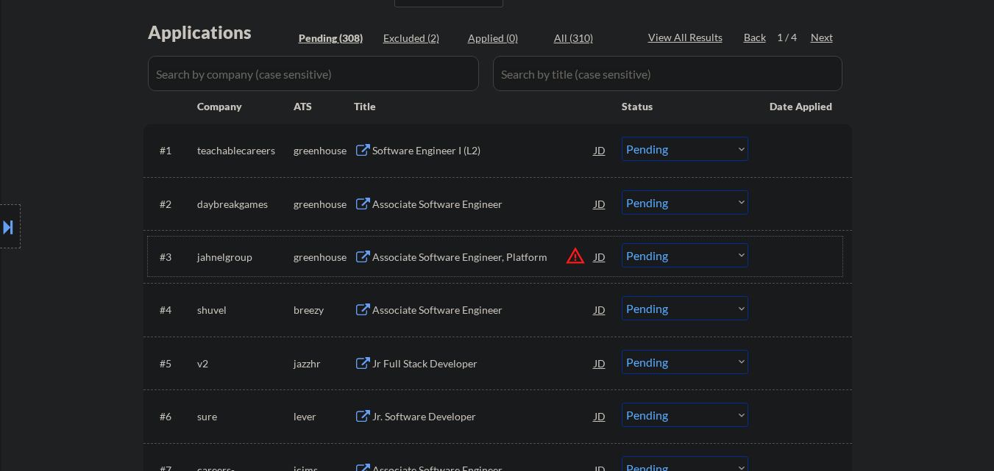
click at [684, 209] on select "Choose an option... Pending Applied Excluded (Questions) Excluded (Expired) Exc…" at bounding box center [684, 202] width 126 height 24
click at [621, 190] on select "Choose an option... Pending Applied Excluded (Questions) Excluded (Expired) Exc…" at bounding box center [684, 202] width 126 height 24
click at [486, 250] on div "Associate Software Engineer" at bounding box center [483, 257] width 222 height 15
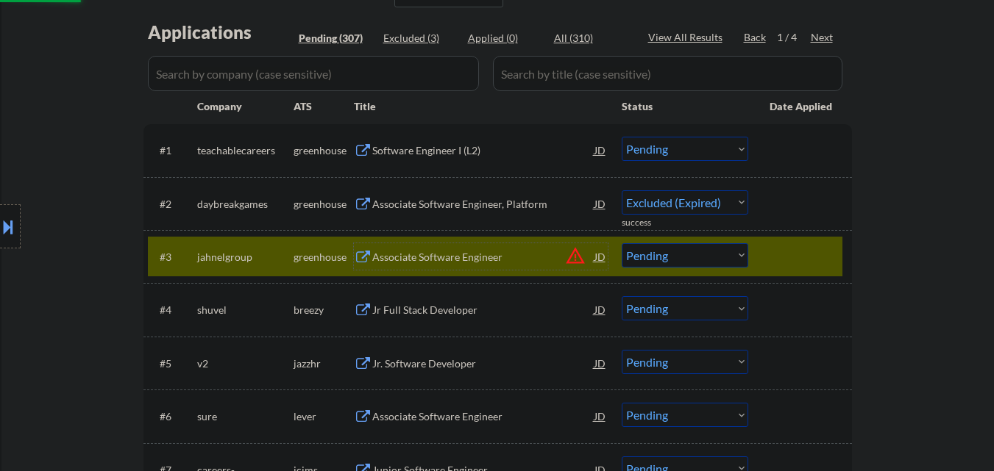
click at [767, 248] on div "#3 jahnelgroup greenhouse Associate Software Engineer JD warning_amber Choose a…" at bounding box center [495, 257] width 694 height 40
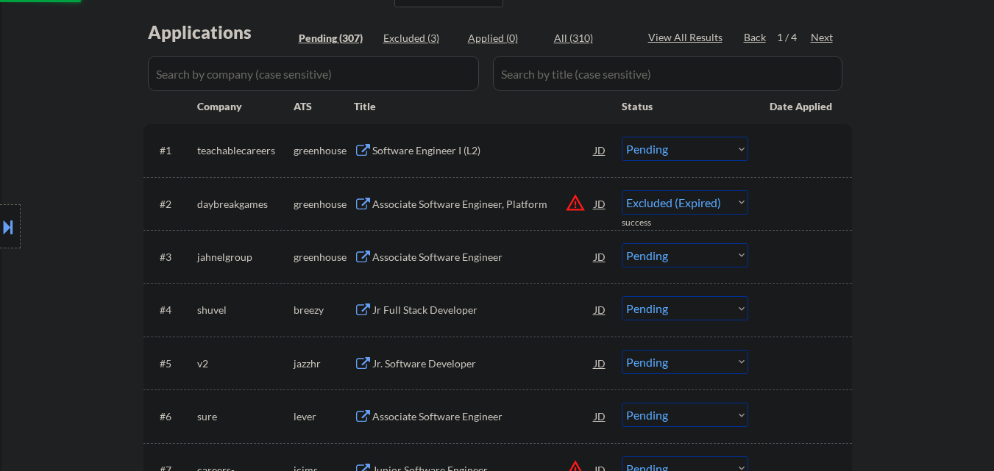
select select ""pending""
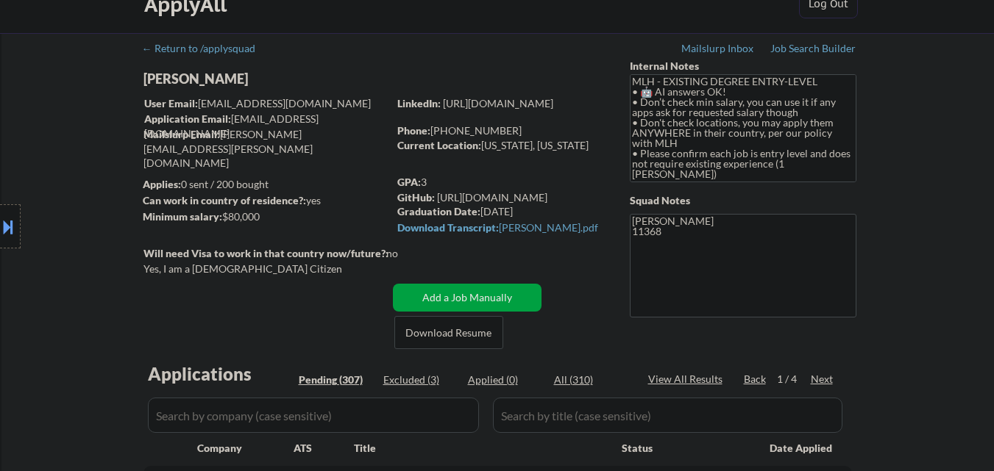
scroll to position [0, 0]
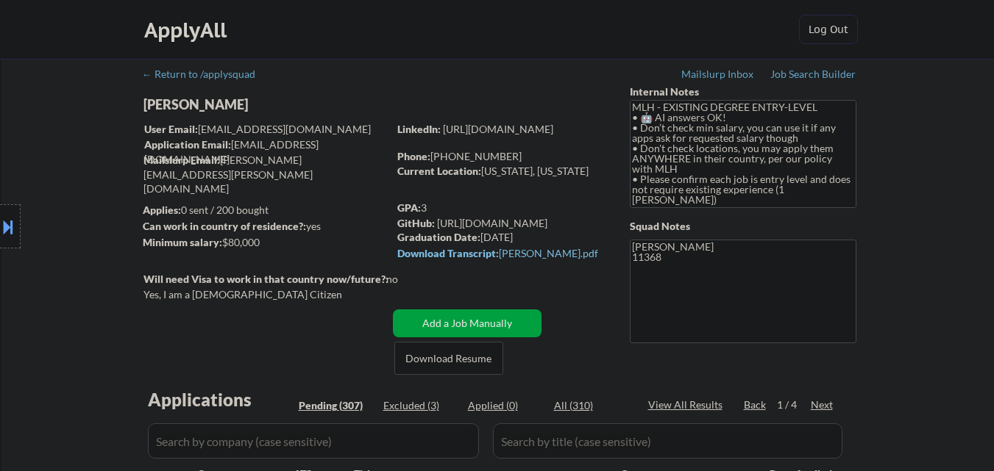
click at [467, 257] on div "Download Transcript: Nathaniel_Wolf_Transcript.pdf" at bounding box center [499, 254] width 204 height 10
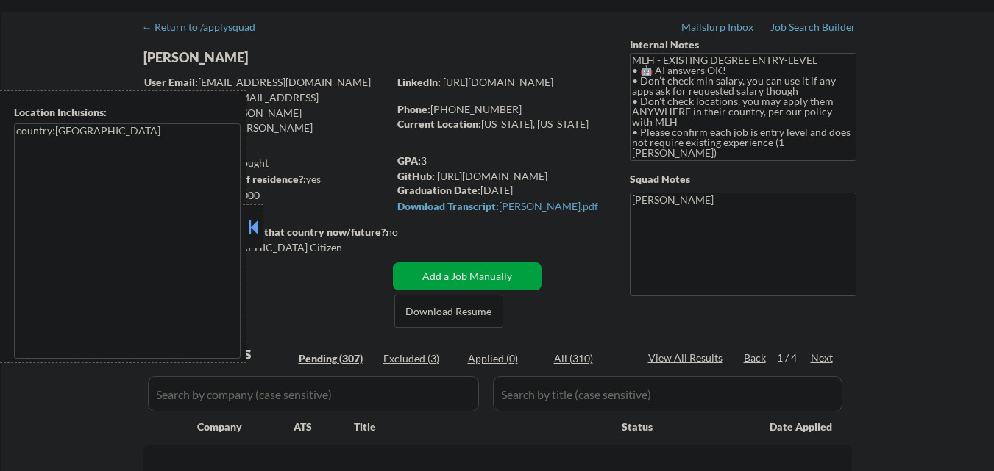
scroll to position [74, 0]
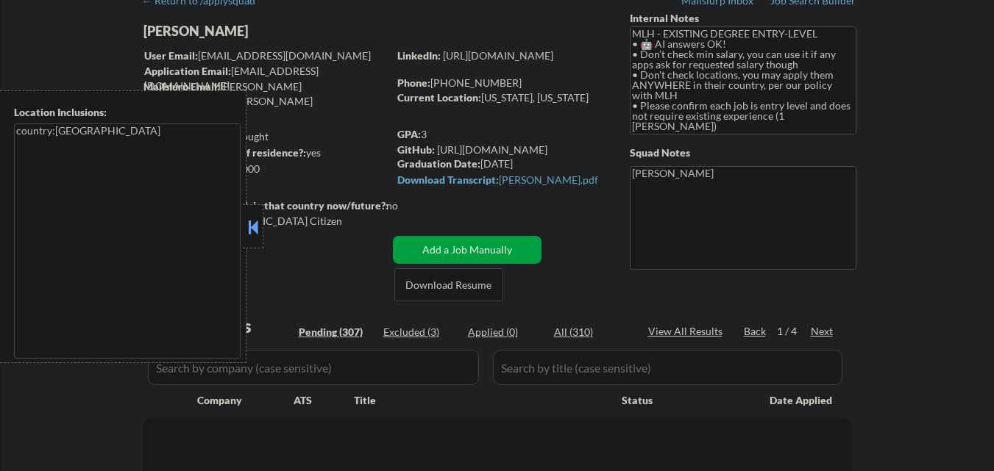
click at [250, 227] on button at bounding box center [253, 227] width 16 height 22
click at [252, 230] on button at bounding box center [253, 227] width 16 height 22
click at [260, 229] on button at bounding box center [253, 227] width 16 height 22
select select ""pending""
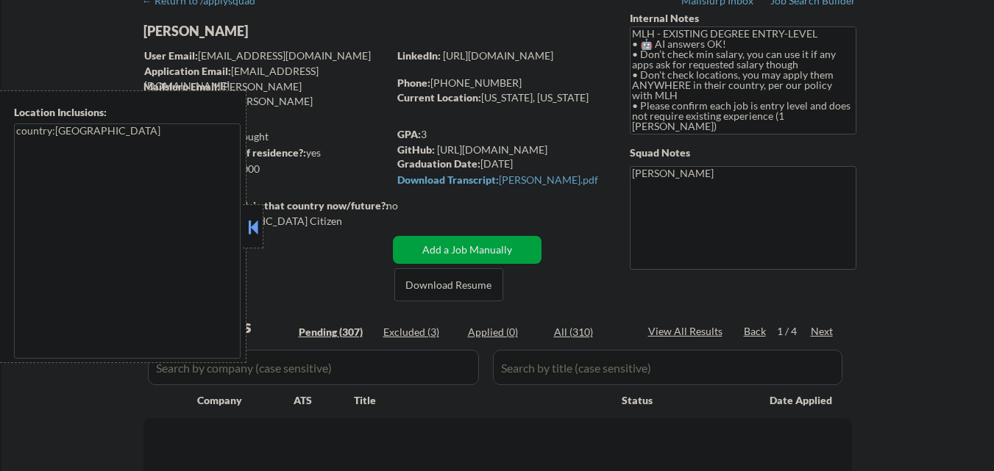
select select ""pending""
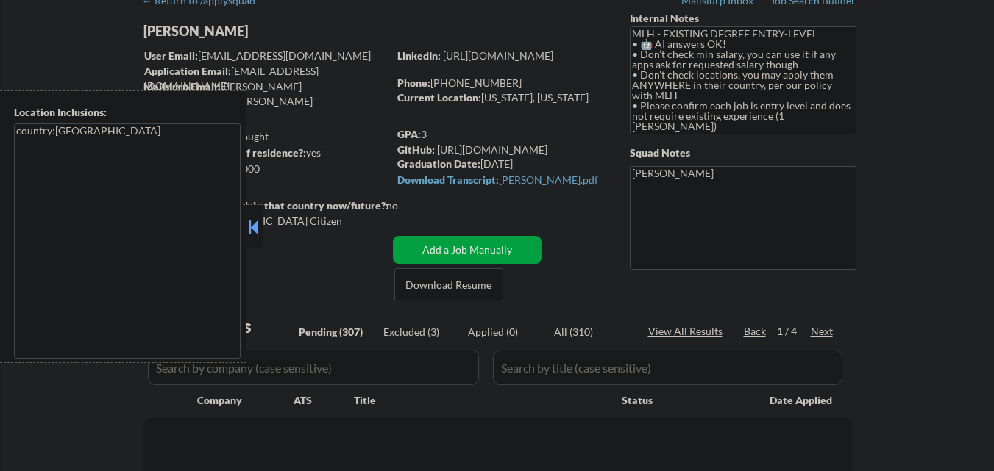
select select ""pending""
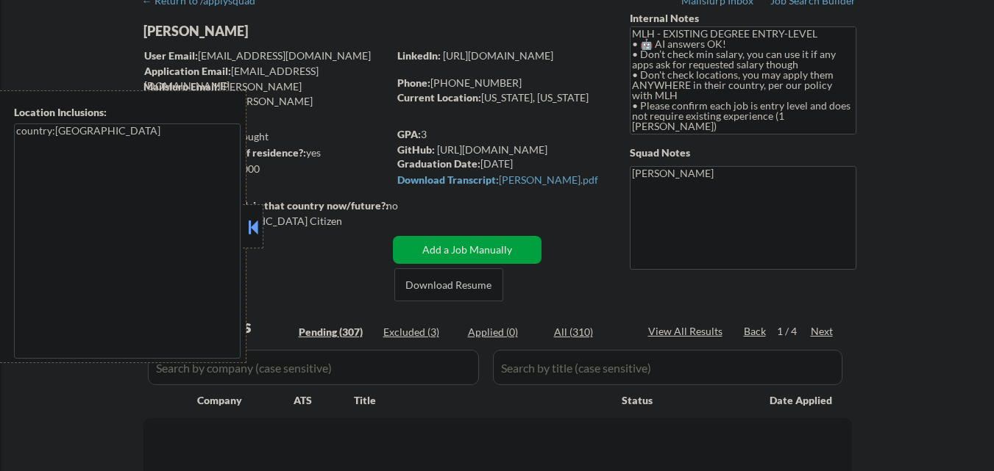
select select ""pending""
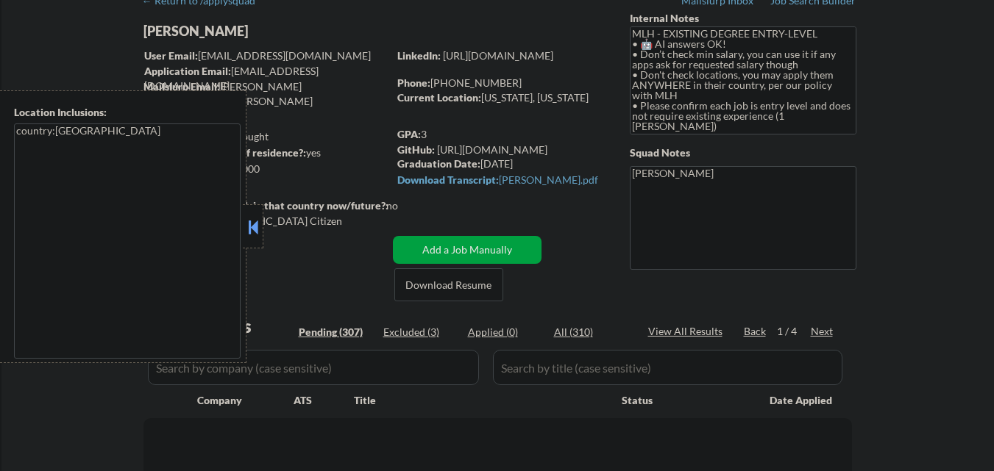
select select ""pending""
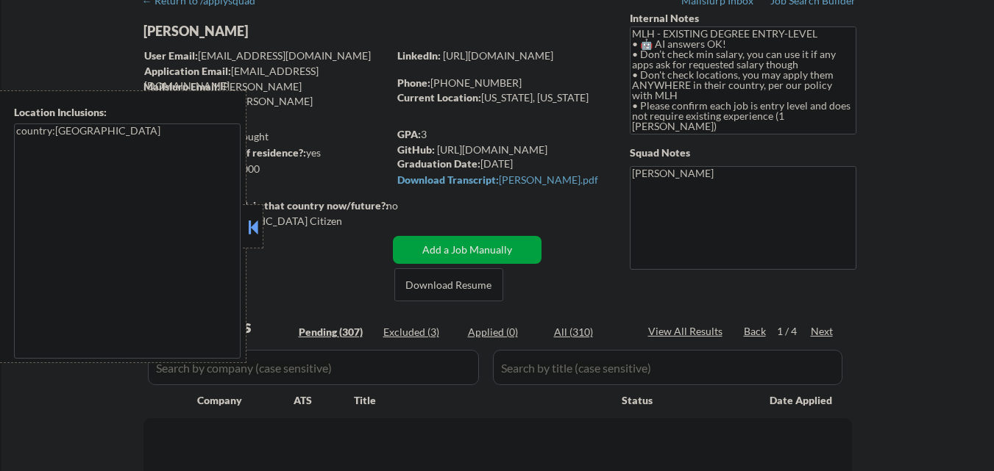
select select ""pending""
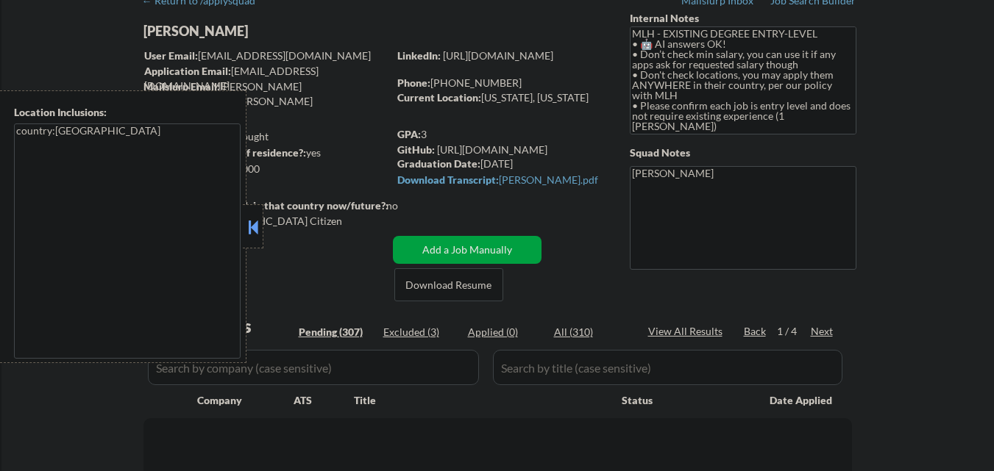
select select ""pending""
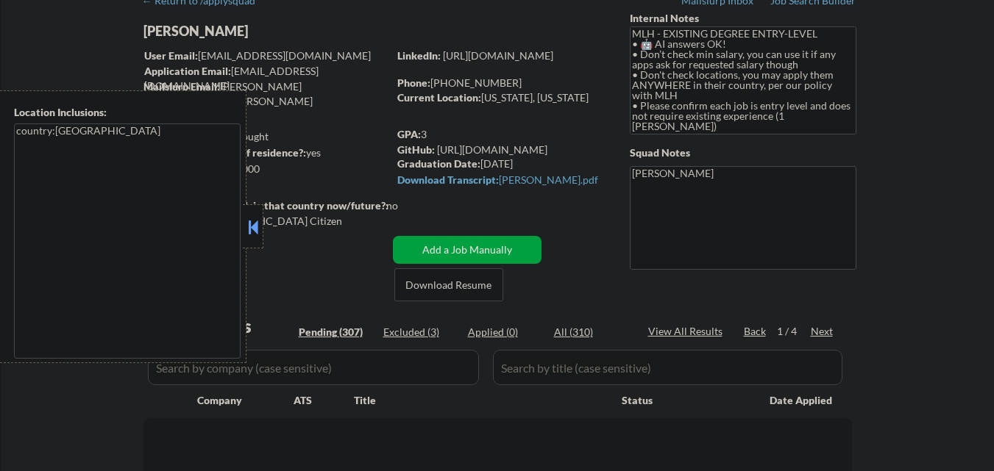
select select ""pending""
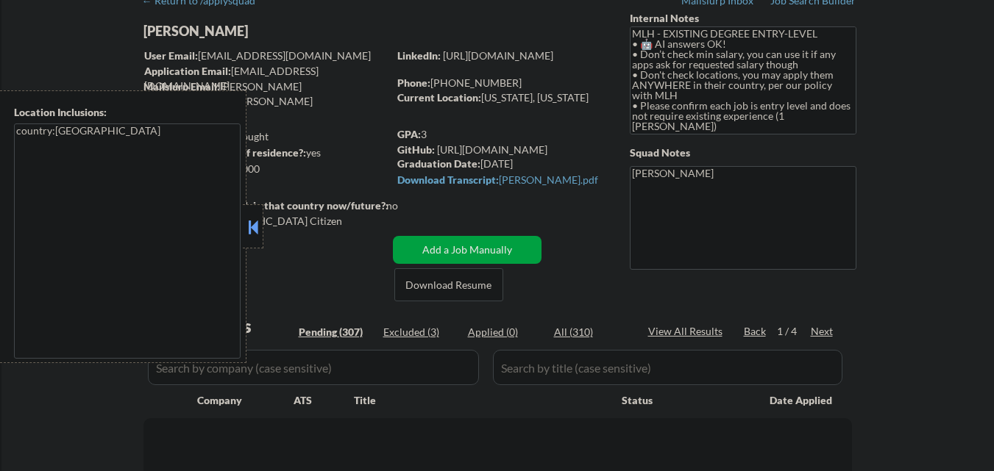
select select ""pending""
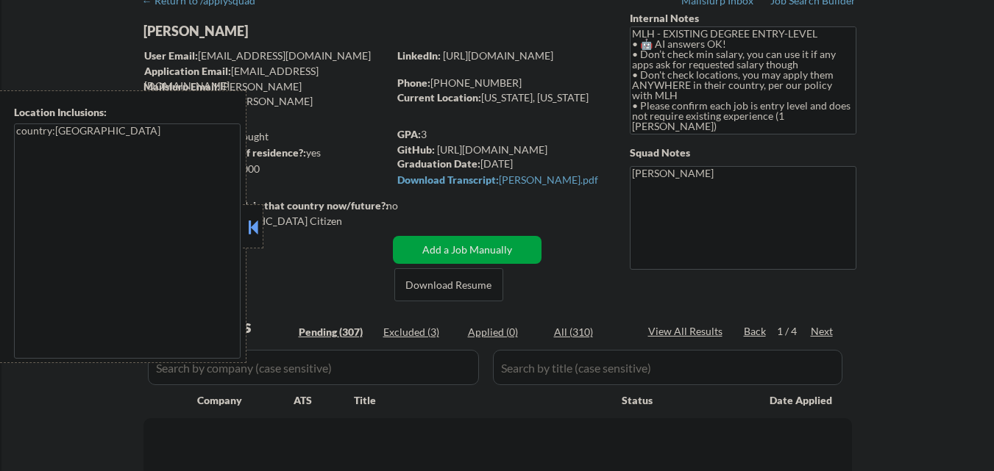
select select ""pending""
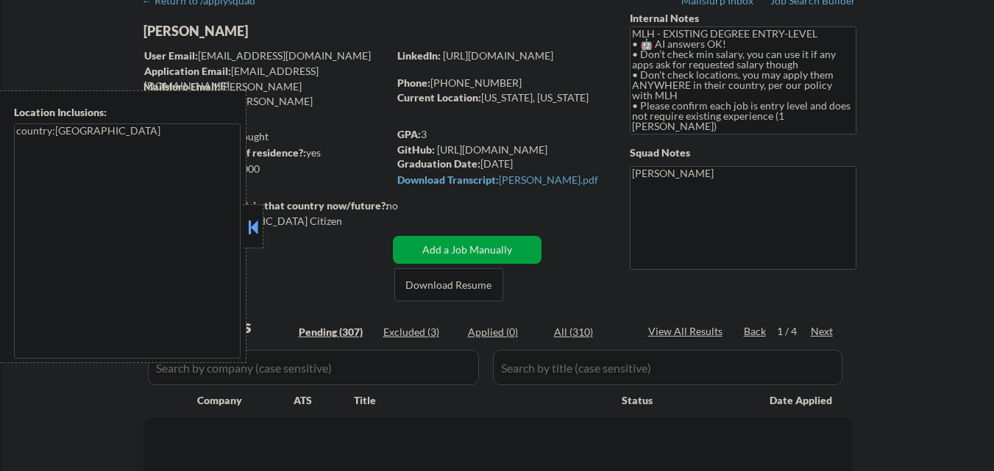
select select ""pending""
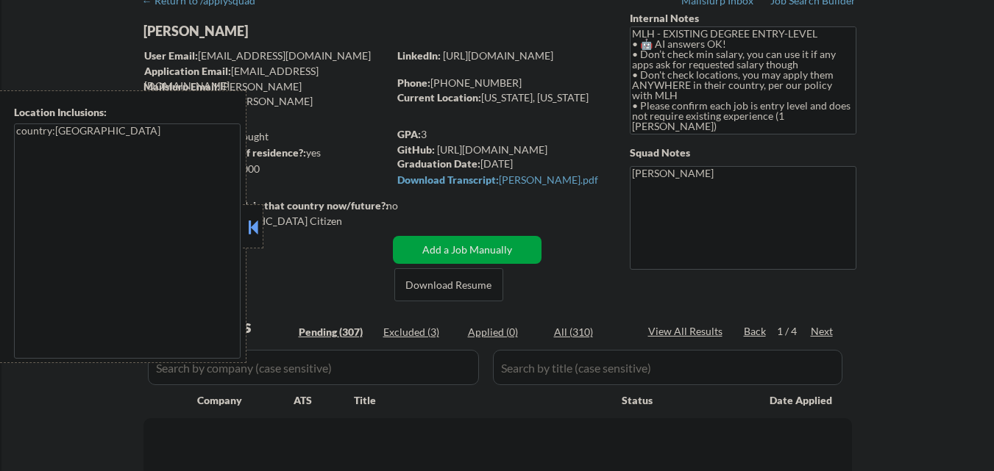
select select ""pending""
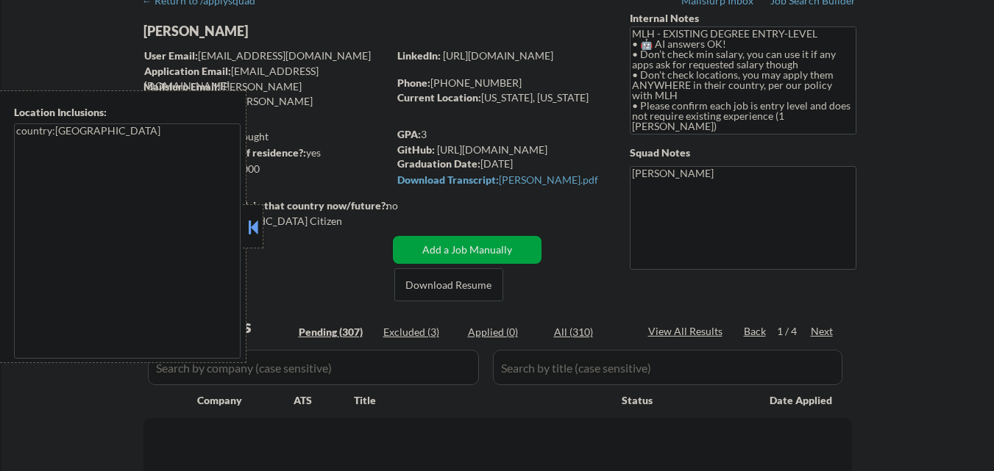
select select ""pending""
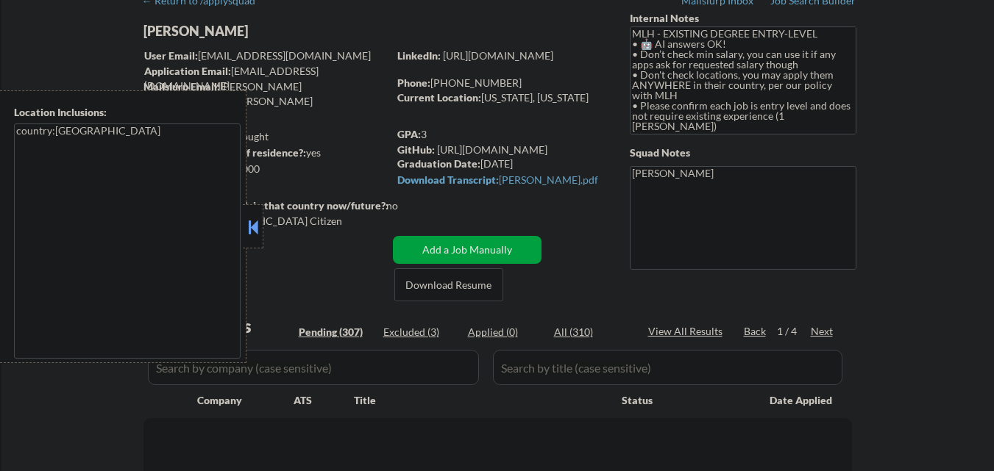
select select ""pending""
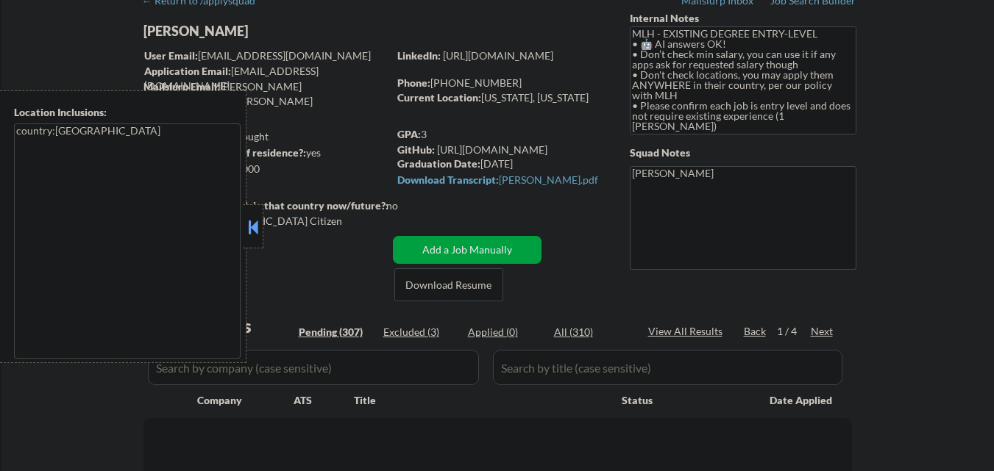
select select ""pending""
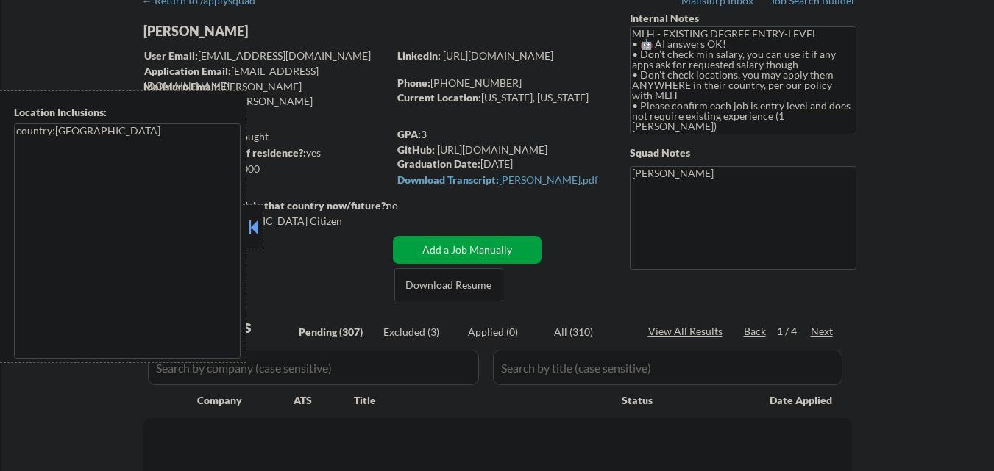
select select ""pending""
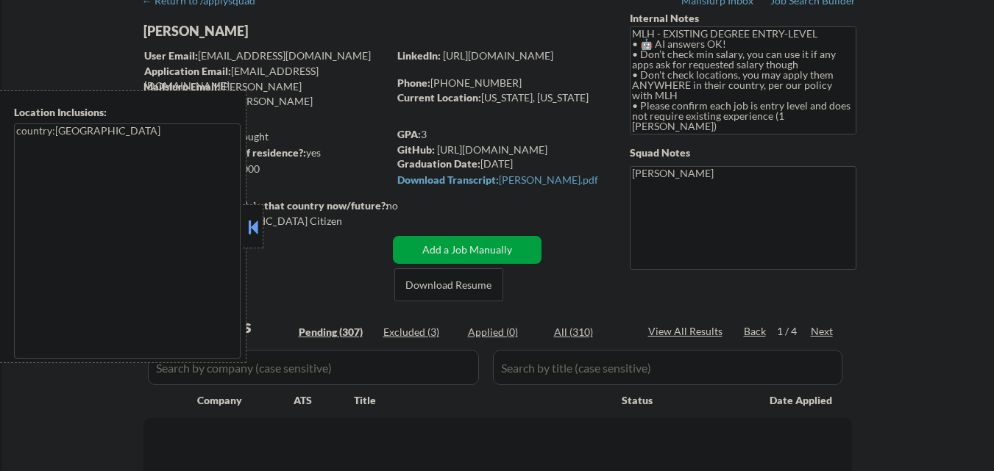
select select ""pending""
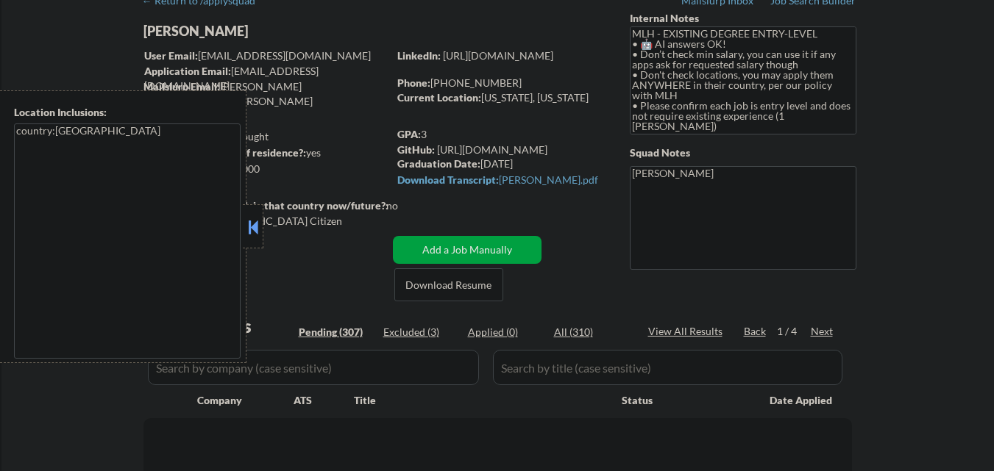
select select ""pending""
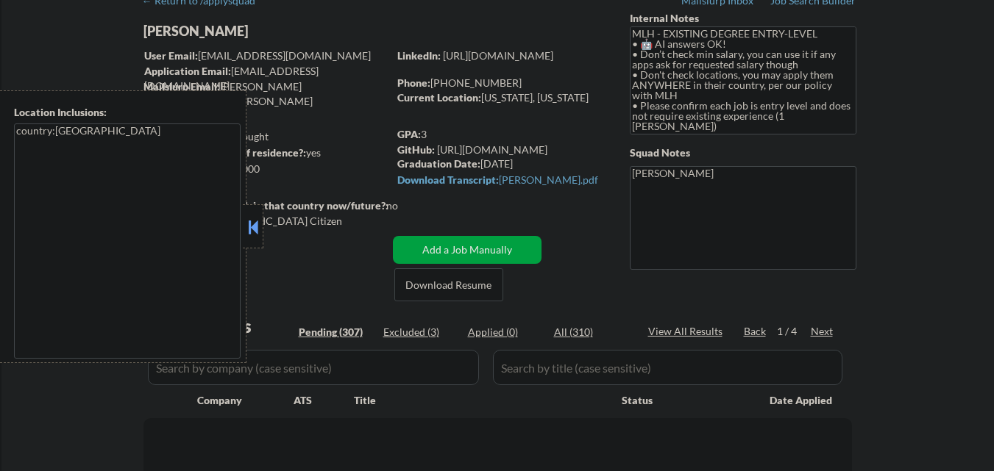
select select ""pending""
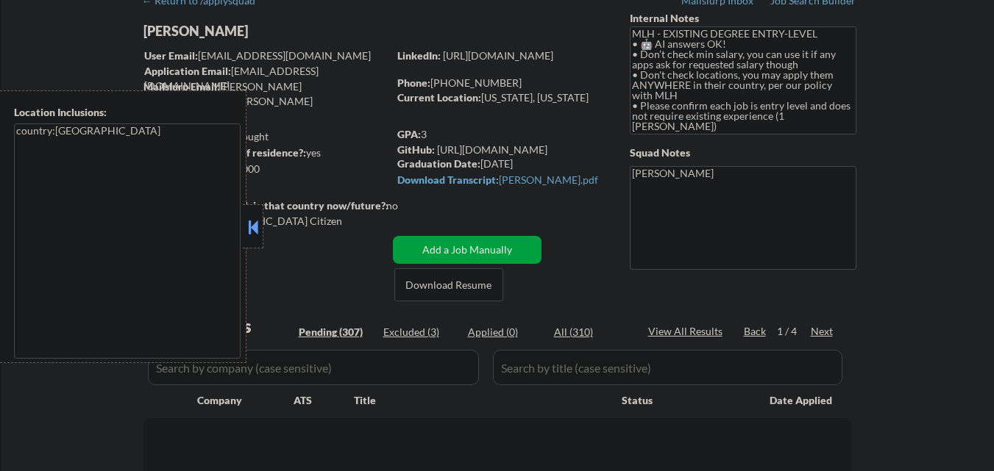
select select ""pending""
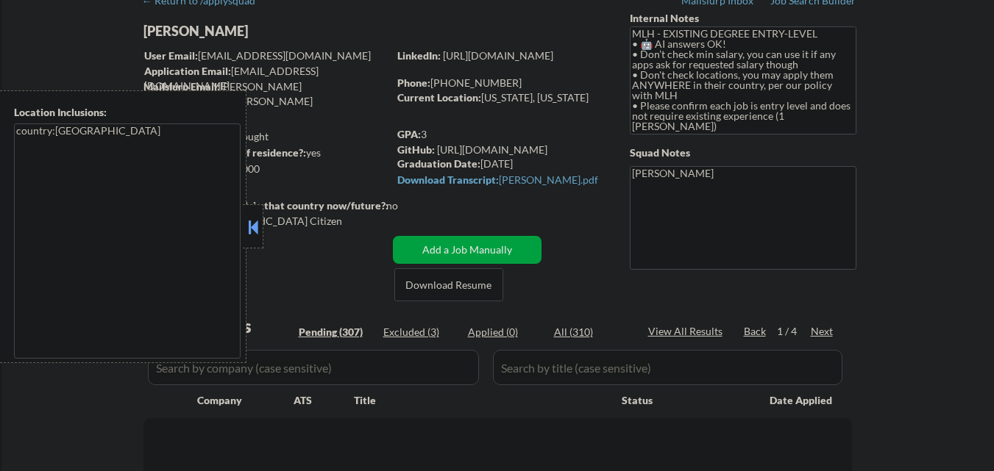
select select ""pending""
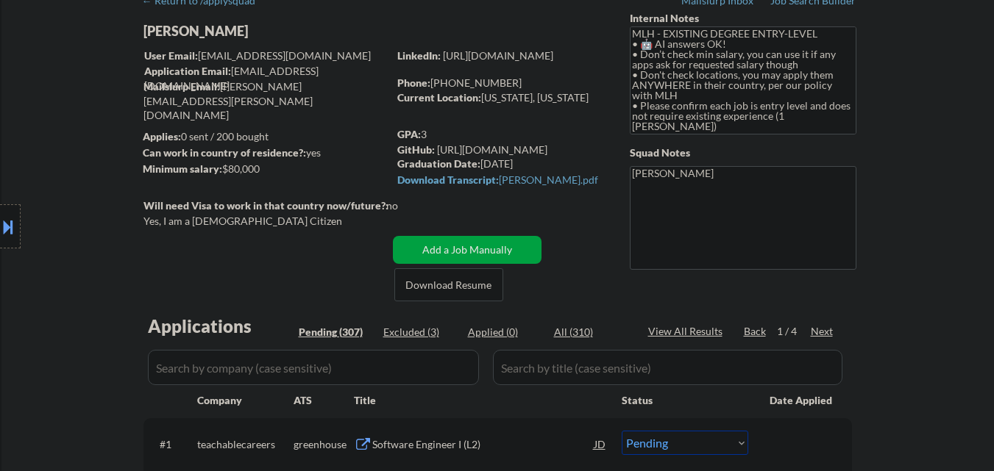
scroll to position [368, 0]
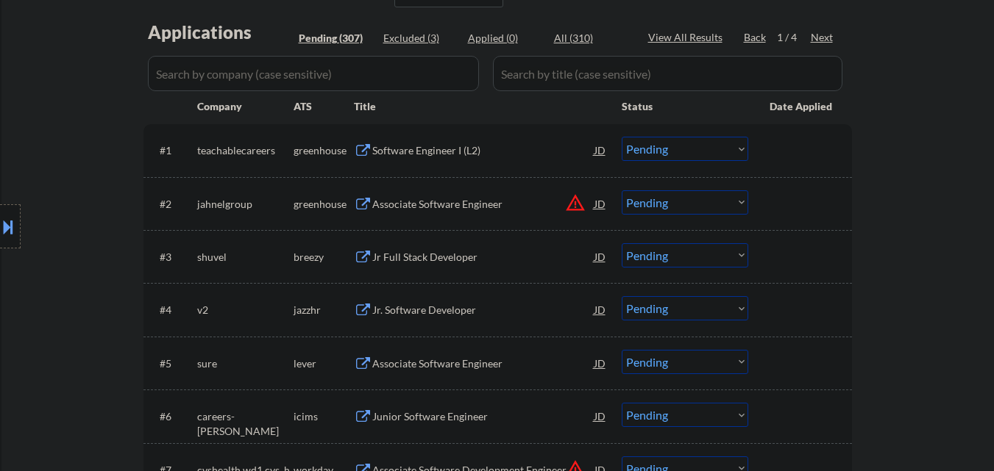
click at [665, 213] on select "Choose an option... Pending Applied Excluded (Questions) Excluded (Expired) Exc…" at bounding box center [684, 202] width 126 height 24
click at [621, 190] on select "Choose an option... Pending Applied Excluded (Questions) Excluded (Expired) Exc…" at bounding box center [684, 202] width 126 height 24
click at [458, 256] on div "Jr Full Stack Developer" at bounding box center [483, 257] width 222 height 15
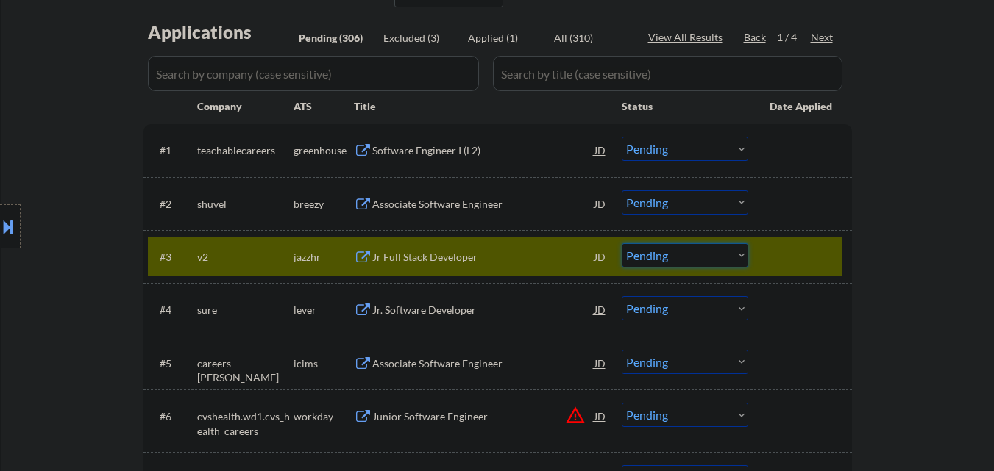
click at [696, 255] on select "Choose an option... Pending Applied Excluded (Questions) Excluded (Expired) Exc…" at bounding box center [684, 255] width 126 height 24
click at [818, 257] on div at bounding box center [801, 256] width 65 height 26
click at [708, 206] on select "Choose an option... Pending Applied Excluded (Questions) Excluded (Expired) Exc…" at bounding box center [684, 202] width 126 height 24
click at [621, 190] on select "Choose an option... Pending Applied Excluded (Questions) Excluded (Expired) Exc…" at bounding box center [684, 202] width 126 height 24
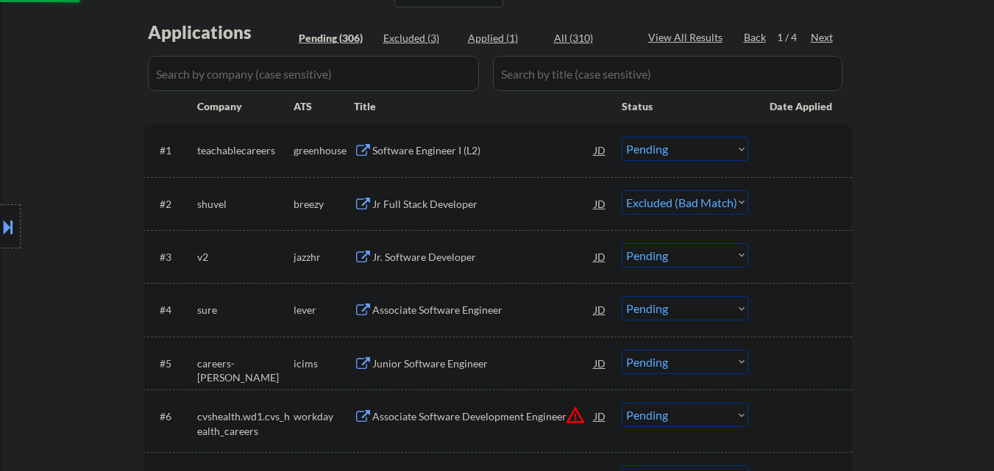
click at [793, 255] on div at bounding box center [801, 256] width 65 height 26
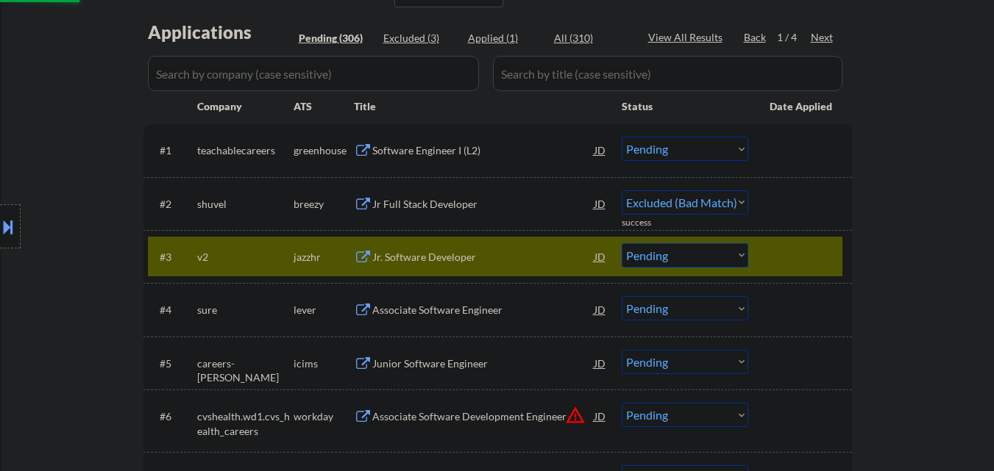
click at [791, 258] on div at bounding box center [801, 256] width 65 height 26
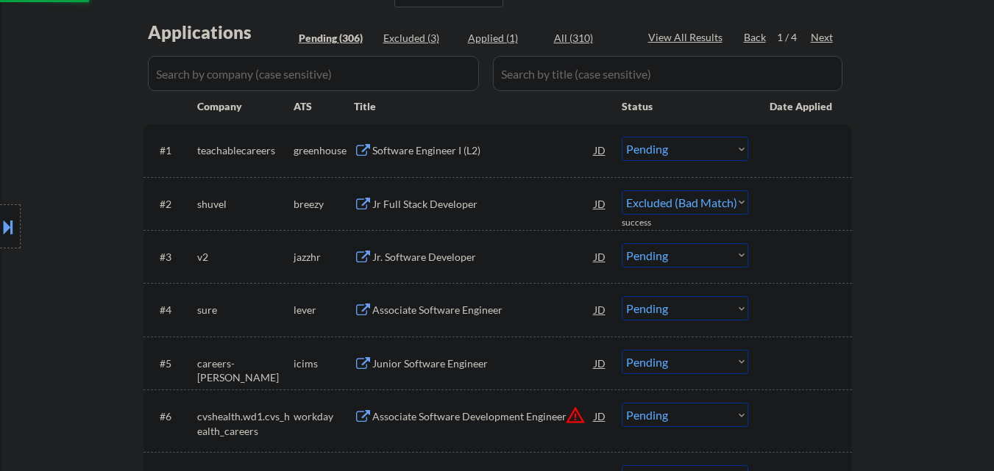
select select ""pending""
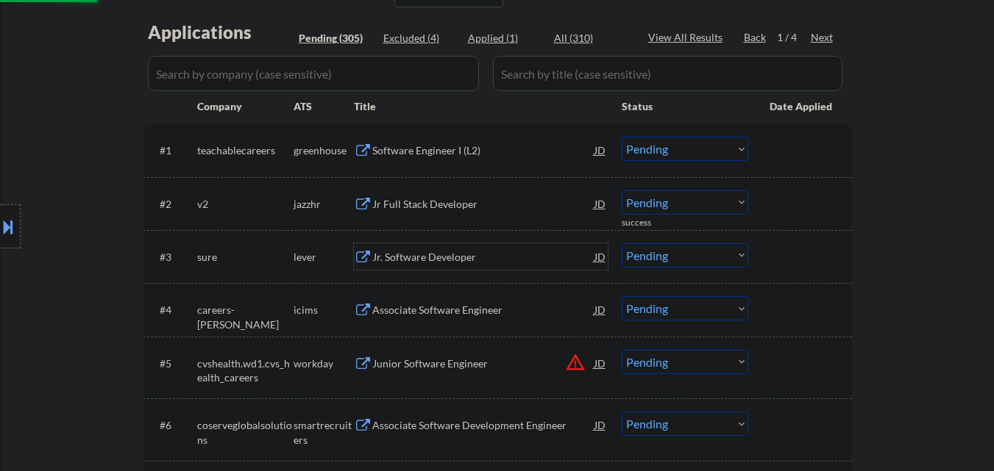
click at [498, 257] on div "Jr. Software Developer" at bounding box center [483, 257] width 222 height 15
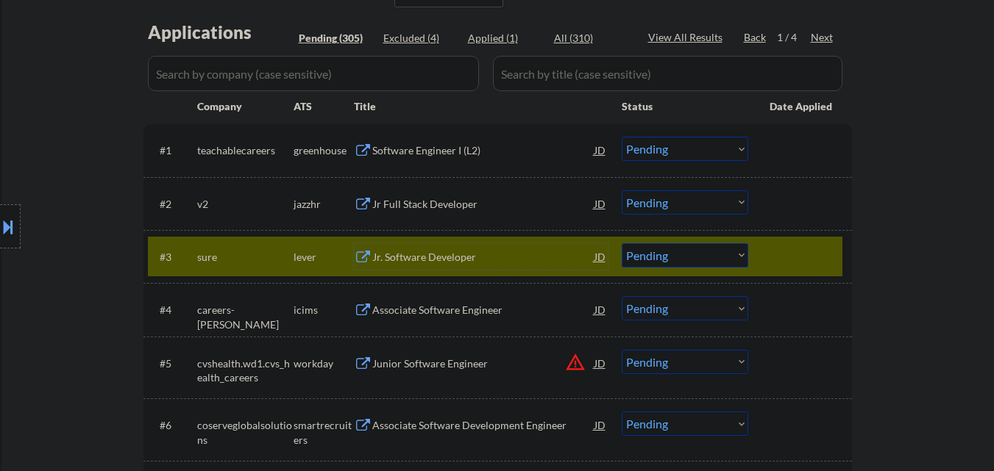
click at [732, 256] on select "Choose an option... Pending Applied Excluded (Questions) Excluded (Expired) Exc…" at bounding box center [684, 255] width 126 height 24
click at [824, 243] on div at bounding box center [801, 256] width 65 height 26
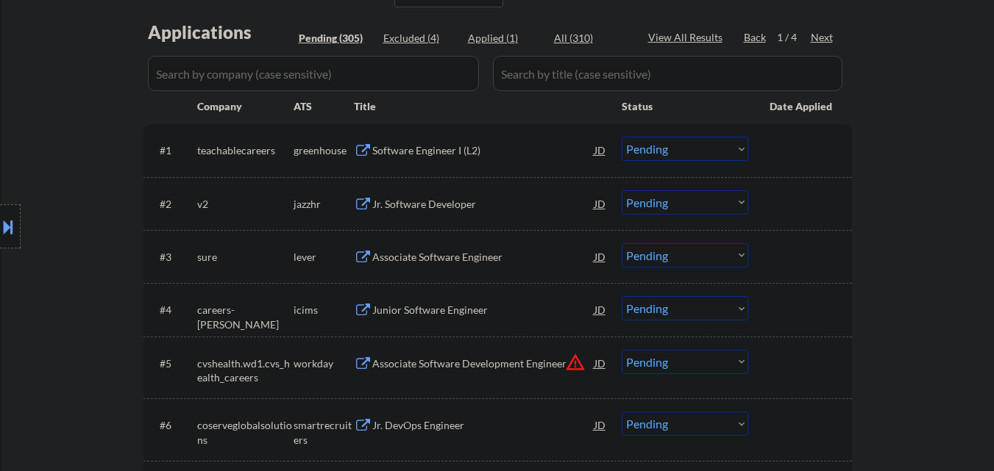
click at [474, 252] on div "Associate Software Engineer" at bounding box center [483, 257] width 222 height 15
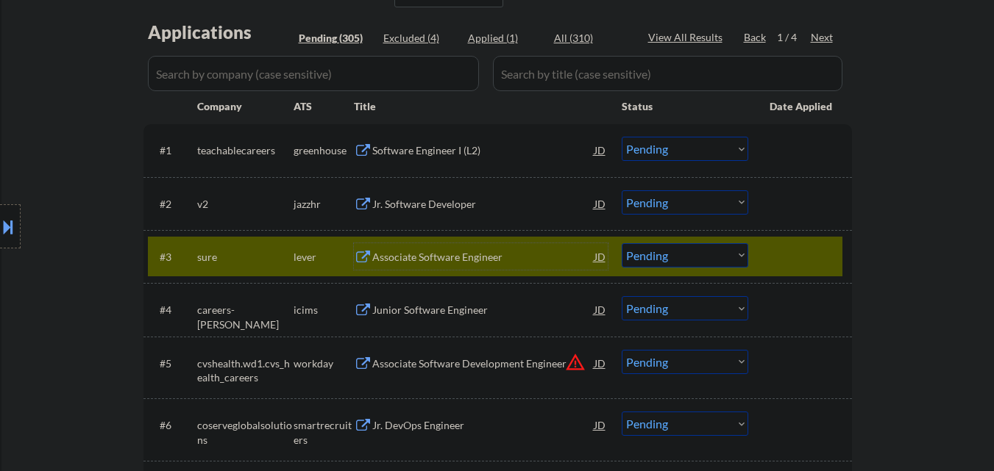
click at [719, 254] on select "Choose an option... Pending Applied Excluded (Questions) Excluded (Expired) Exc…" at bounding box center [684, 255] width 126 height 24
click at [621, 243] on select "Choose an option... Pending Applied Excluded (Questions) Excluded (Expired) Exc…" at bounding box center [684, 255] width 126 height 24
click at [777, 252] on div at bounding box center [801, 256] width 65 height 26
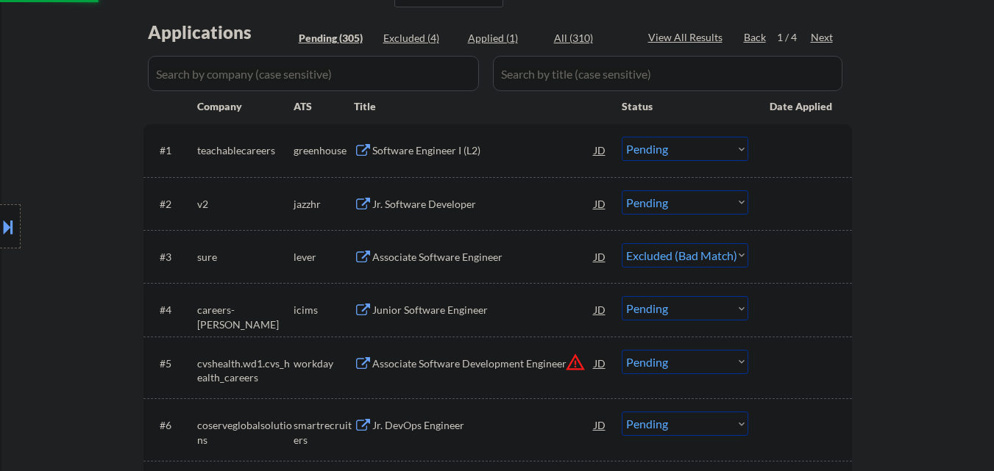
click at [478, 211] on div "Jr. Software Developer" at bounding box center [483, 204] width 222 height 15
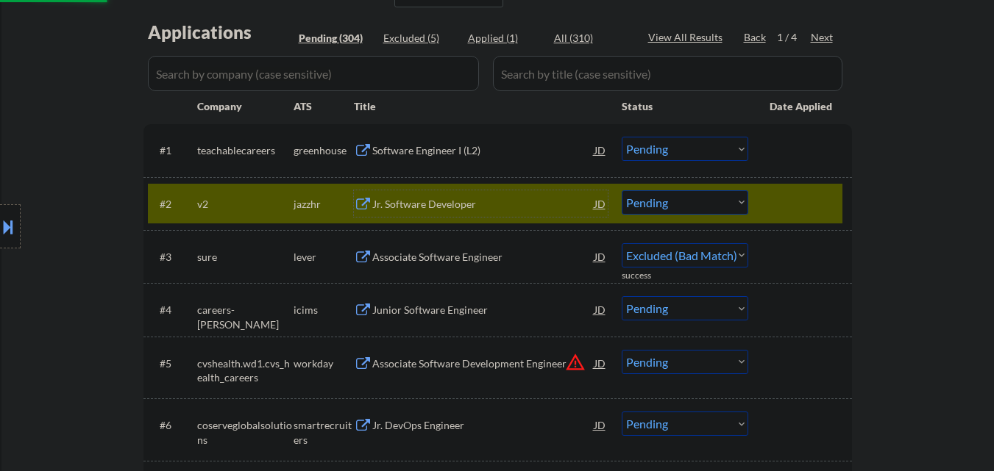
select select ""pending""
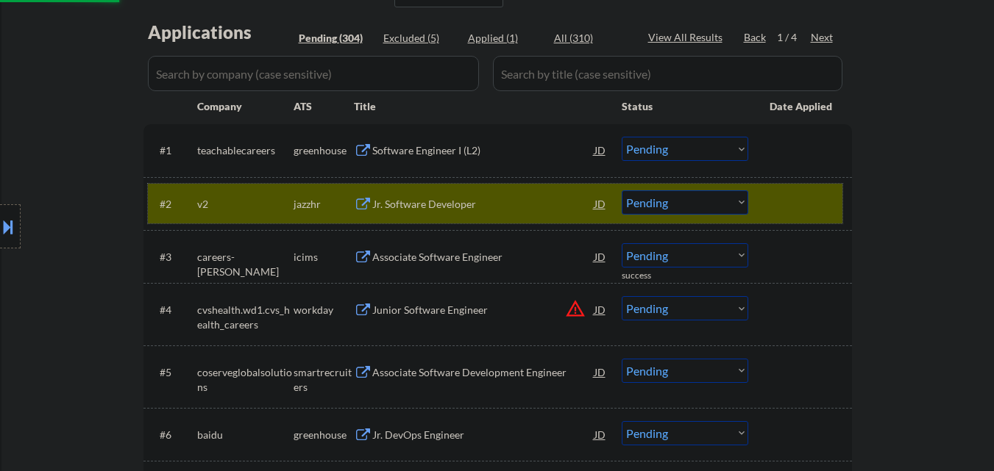
drag, startPoint x: 782, startPoint y: 199, endPoint x: 769, endPoint y: 208, distance: 15.7
click at [783, 201] on div at bounding box center [801, 203] width 65 height 26
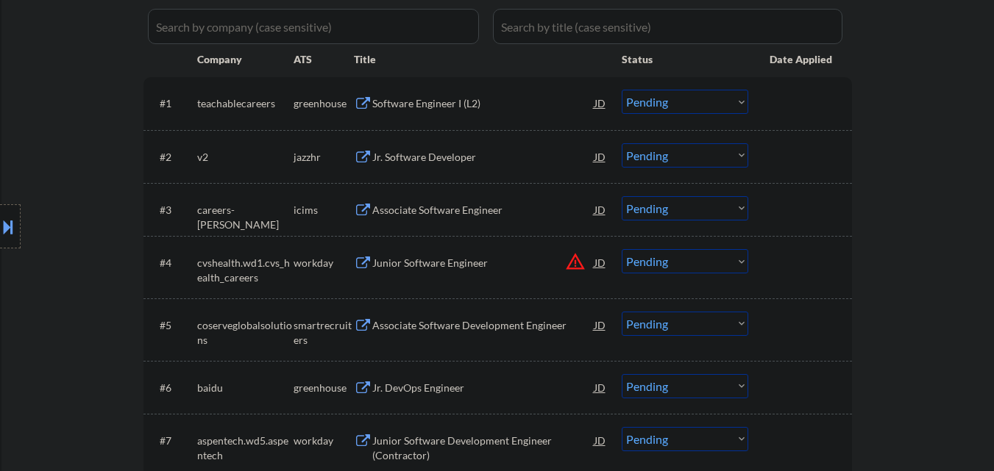
scroll to position [441, 0]
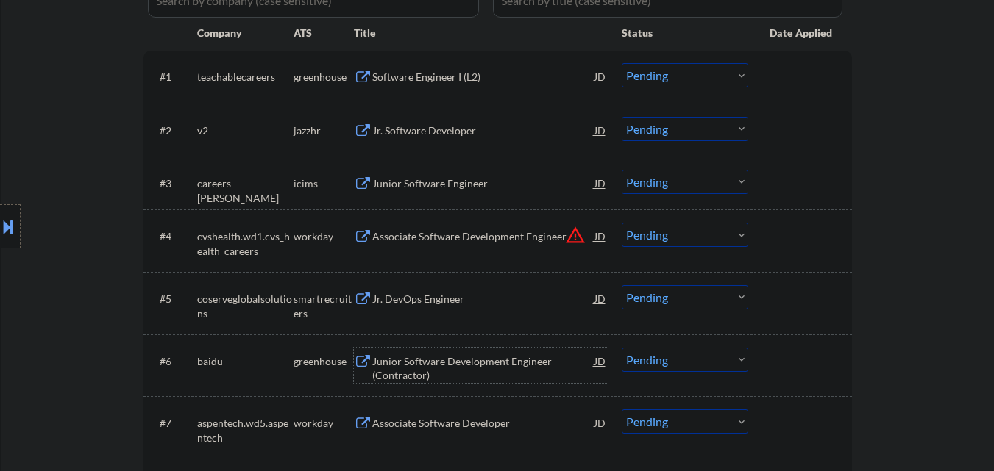
click at [442, 363] on div "Junior Software Development Engineer (Contractor)" at bounding box center [483, 368] width 222 height 29
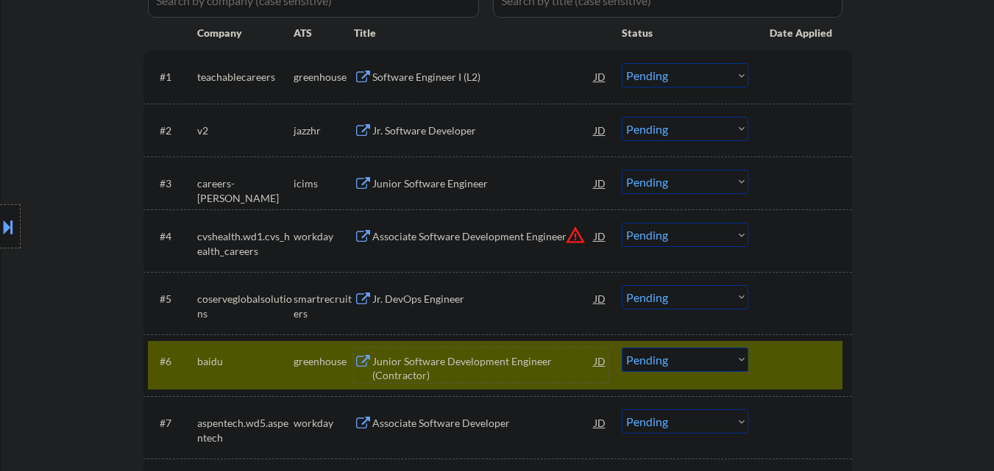
click at [780, 357] on div at bounding box center [801, 361] width 65 height 26
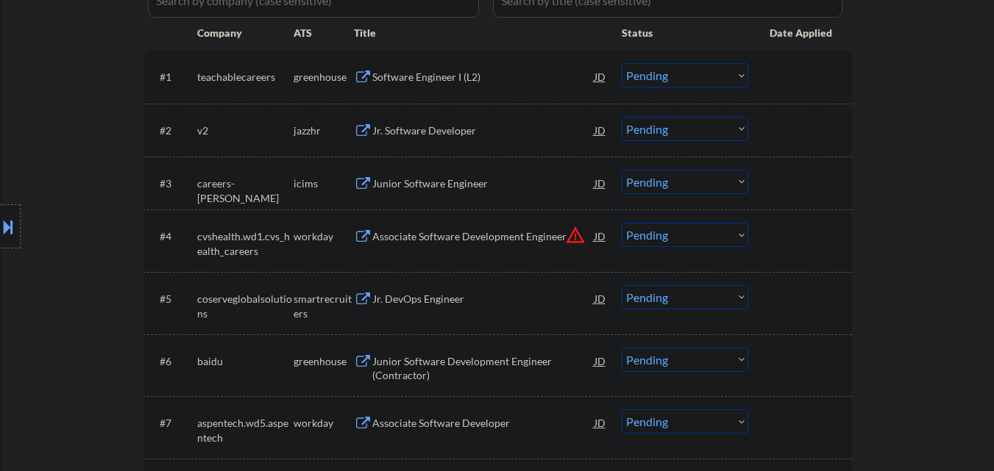
type textarea "[PERSON_NAME] 11368"
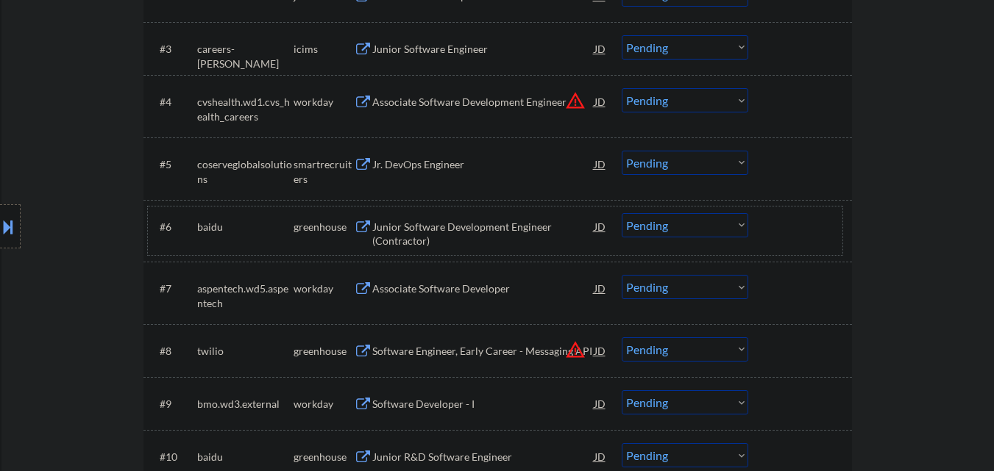
scroll to position [588, 0]
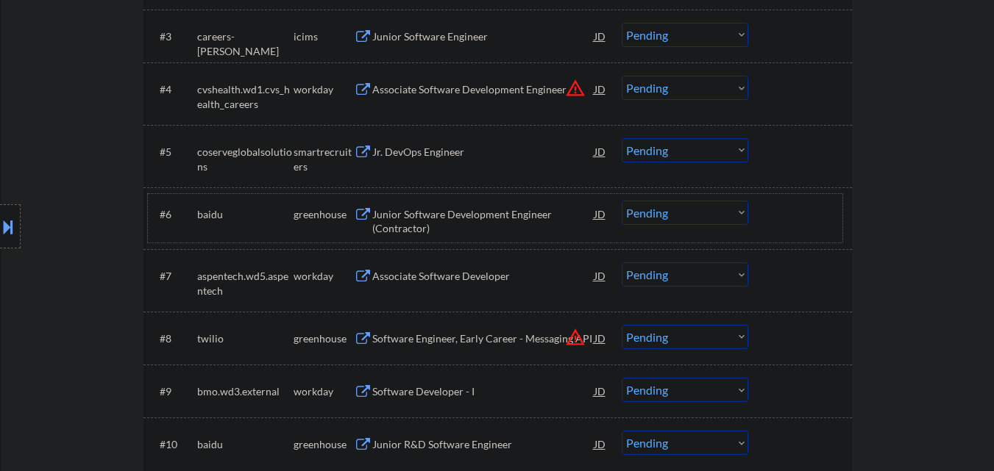
click at [685, 218] on select "Choose an option... Pending Applied Excluded (Questions) Excluded (Expired) Exc…" at bounding box center [684, 213] width 126 height 24
click at [621, 201] on select "Choose an option... Pending Applied Excluded (Questions) Excluded (Expired) Exc…" at bounding box center [684, 213] width 126 height 24
select select ""pending""
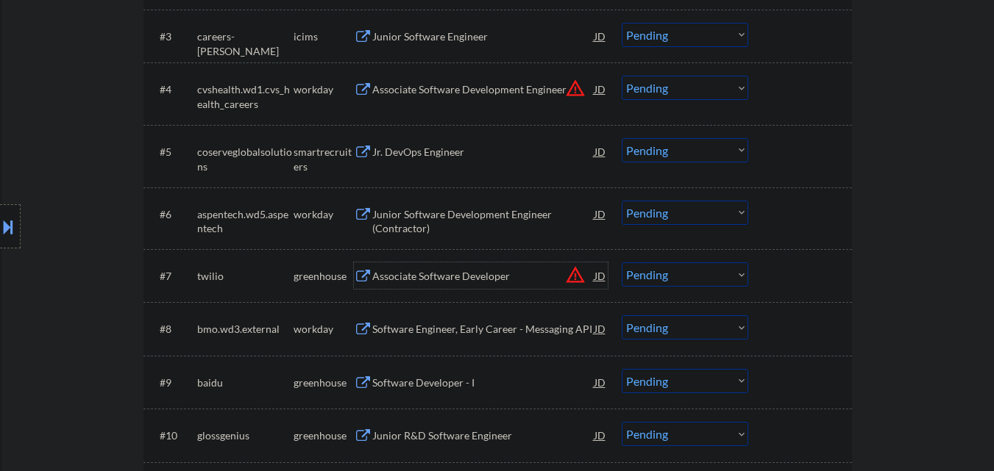
click at [446, 274] on div "Associate Software Developer" at bounding box center [483, 276] width 222 height 15
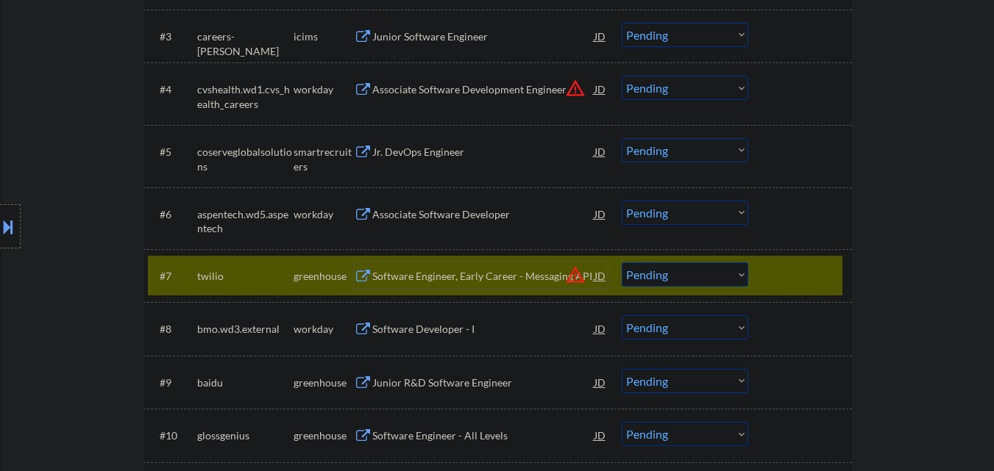
click at [705, 281] on select "Choose an option... Pending Applied Excluded (Questions) Excluded (Expired) Exc…" at bounding box center [684, 275] width 126 height 24
click at [621, 263] on select "Choose an option... Pending Applied Excluded (Questions) Excluded (Expired) Exc…" at bounding box center [684, 275] width 126 height 24
click at [777, 278] on div at bounding box center [801, 276] width 65 height 26
select select ""pending""
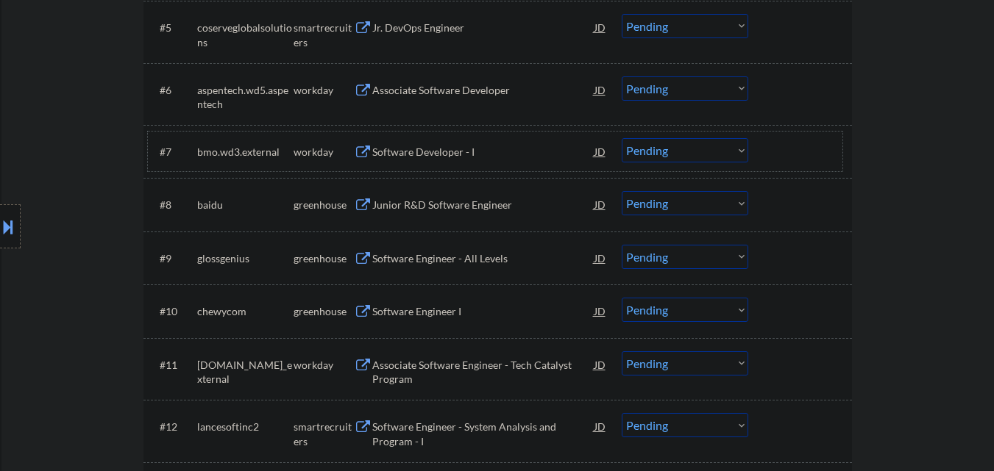
scroll to position [735, 0]
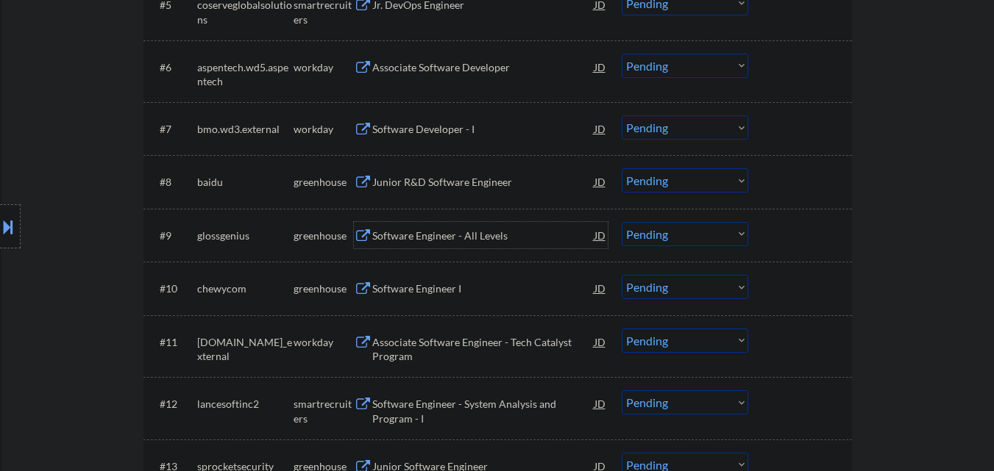
click at [440, 235] on div "Software Engineer - All Levels" at bounding box center [483, 236] width 222 height 15
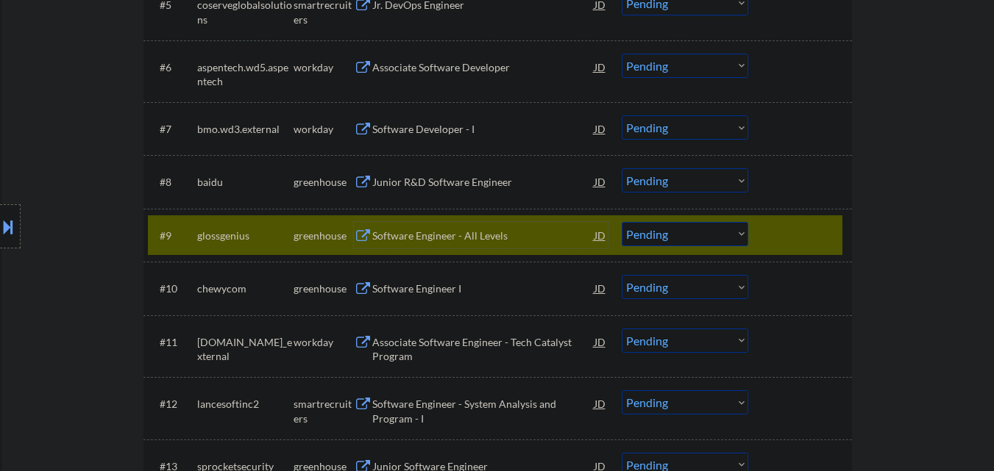
click at [699, 243] on select "Choose an option... Pending Applied Excluded (Questions) Excluded (Expired) Exc…" at bounding box center [684, 234] width 126 height 24
click at [621, 222] on select "Choose an option... Pending Applied Excluded (Questions) Excluded (Expired) Exc…" at bounding box center [684, 234] width 126 height 24
click at [788, 230] on div at bounding box center [801, 235] width 65 height 26
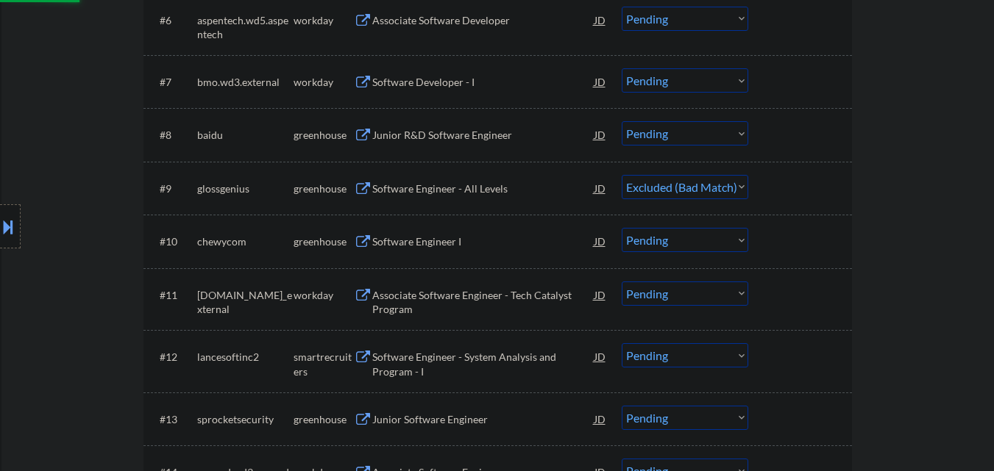
scroll to position [809, 0]
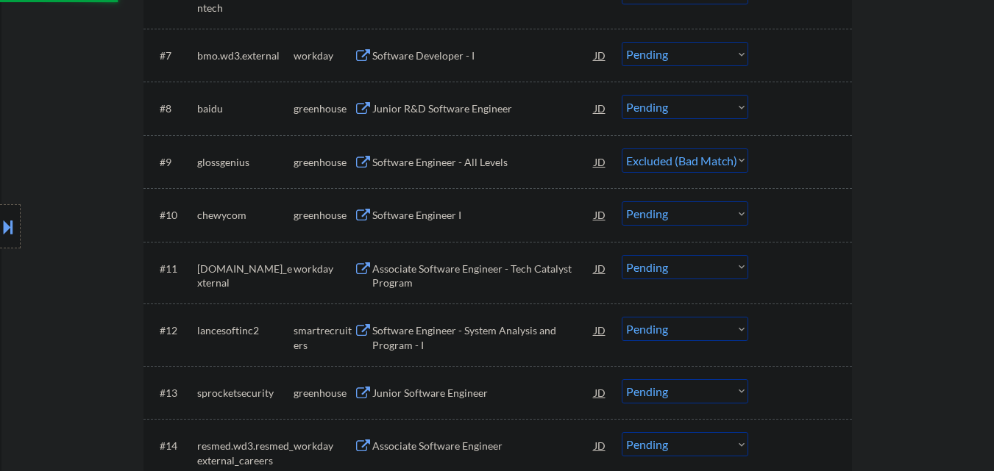
click at [442, 209] on div "Software Engineer I" at bounding box center [483, 215] width 222 height 15
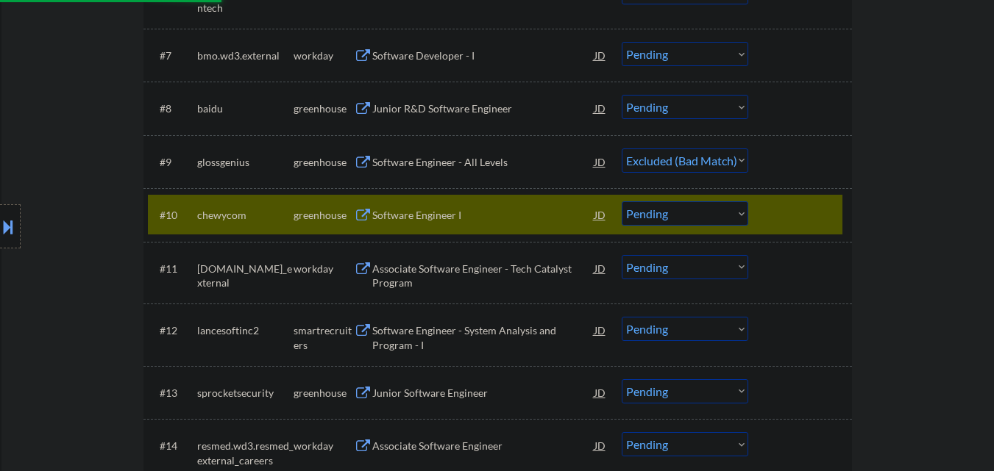
click at [804, 213] on div at bounding box center [801, 215] width 65 height 26
click at [815, 217] on div at bounding box center [801, 215] width 65 height 26
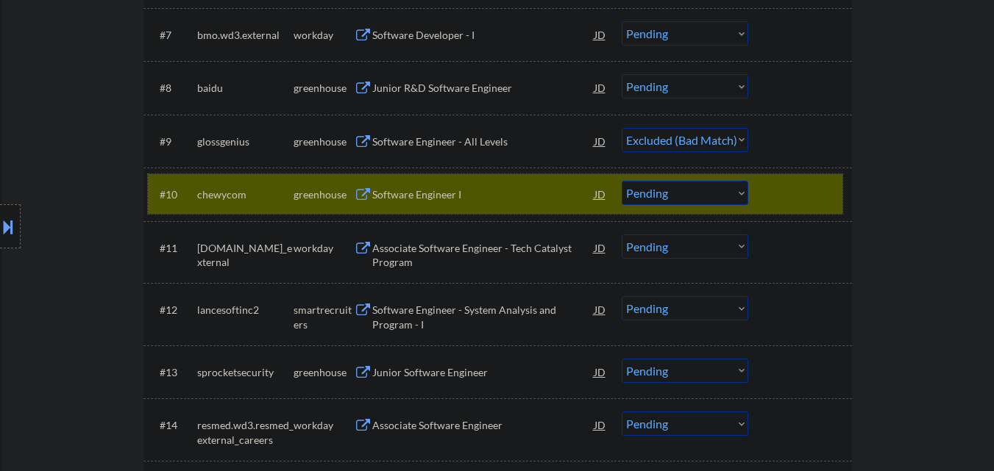
scroll to position [883, 0]
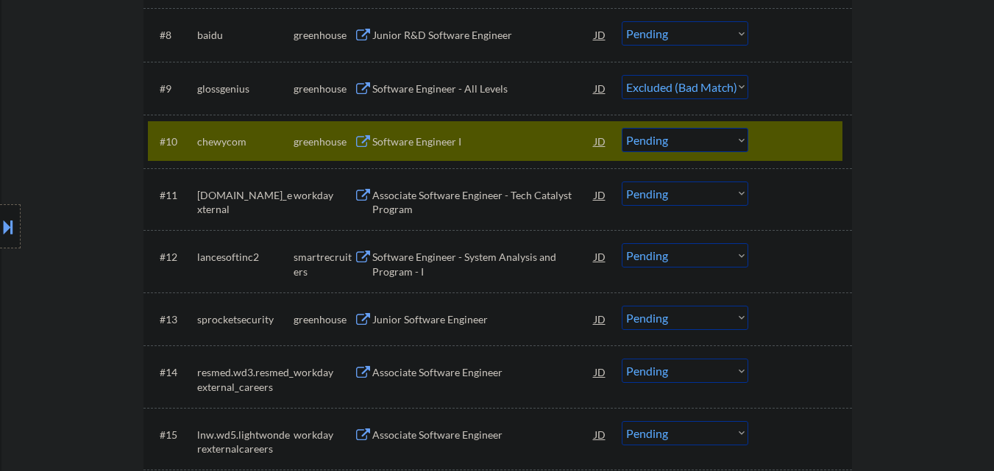
click at [713, 135] on select "Choose an option... Pending Applied Excluded (Questions) Excluded (Expired) Exc…" at bounding box center [684, 140] width 126 height 24
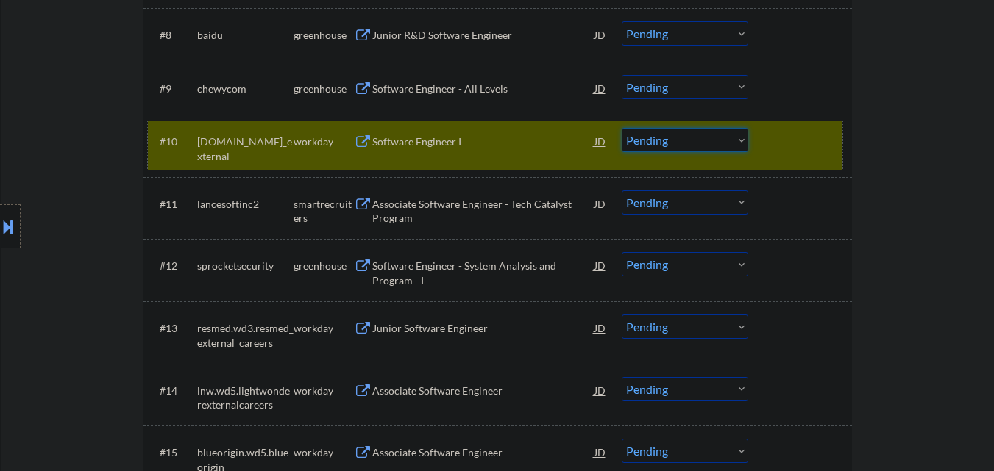
click at [793, 141] on div at bounding box center [801, 141] width 65 height 26
click at [787, 142] on div at bounding box center [801, 141] width 65 height 26
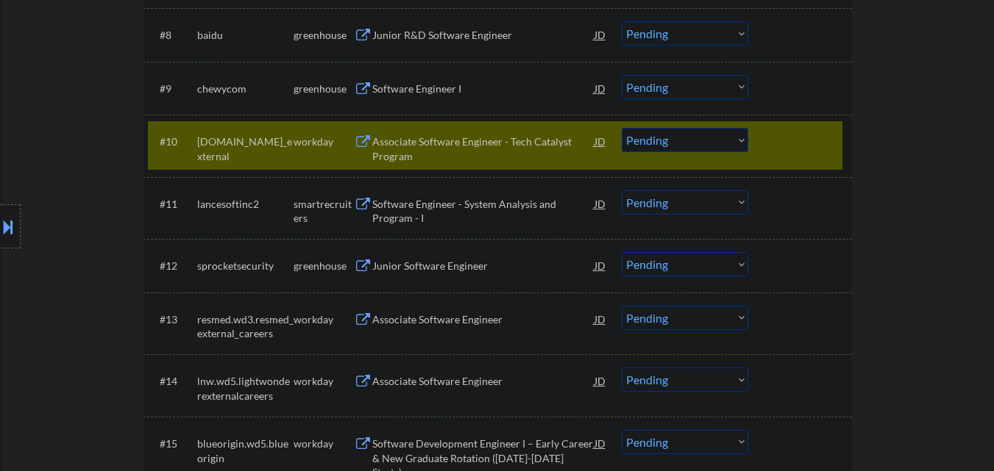
click at [823, 136] on div at bounding box center [801, 141] width 65 height 26
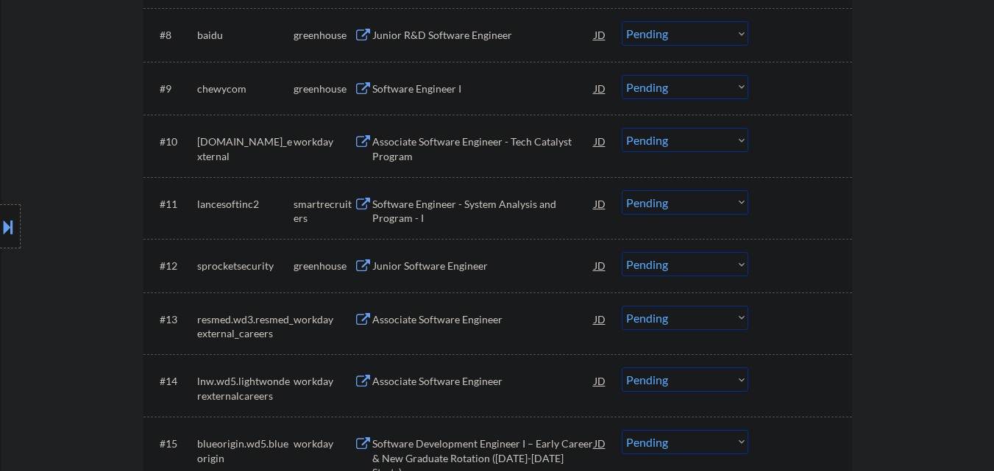
click at [705, 98] on select "Choose an option... Pending Applied Excluded (Questions) Excluded (Expired) Exc…" at bounding box center [684, 87] width 126 height 24
click at [621, 75] on select "Choose an option... Pending Applied Excluded (Questions) Excluded (Expired) Exc…" at bounding box center [684, 87] width 126 height 24
select select ""pending""
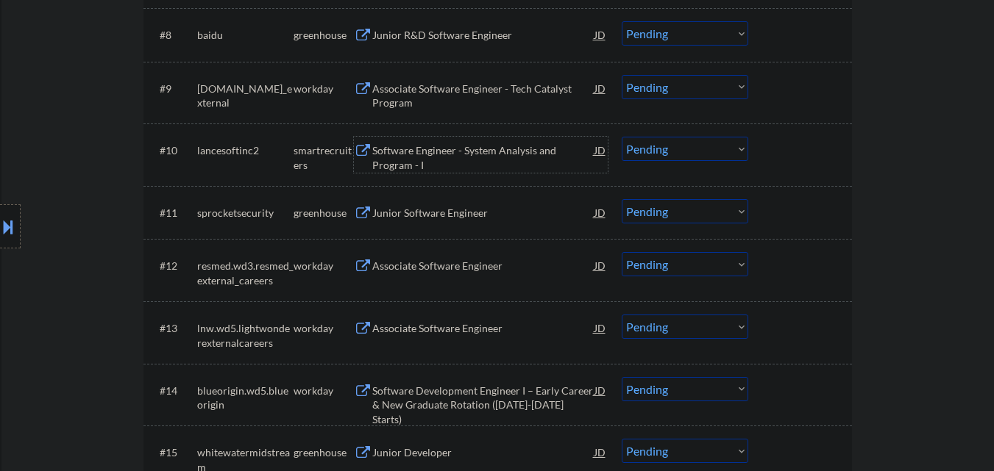
click at [486, 148] on div "Software Engineer - System Analysis and Program - I" at bounding box center [483, 157] width 222 height 29
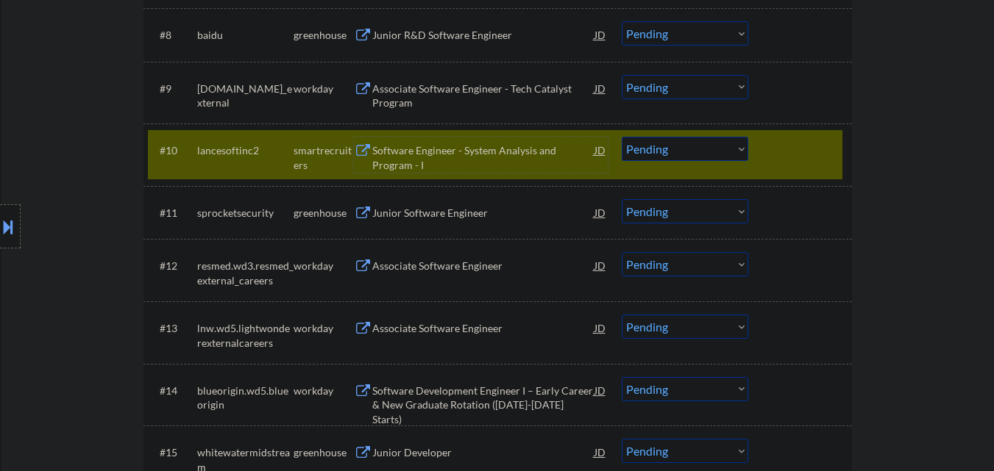
click at [695, 138] on select "Choose an option... Pending Applied Excluded (Questions) Excluded (Expired) Exc…" at bounding box center [684, 149] width 126 height 24
click at [621, 137] on select "Choose an option... Pending Applied Excluded (Questions) Excluded (Expired) Exc…" at bounding box center [684, 149] width 126 height 24
click at [796, 155] on div at bounding box center [801, 150] width 65 height 26
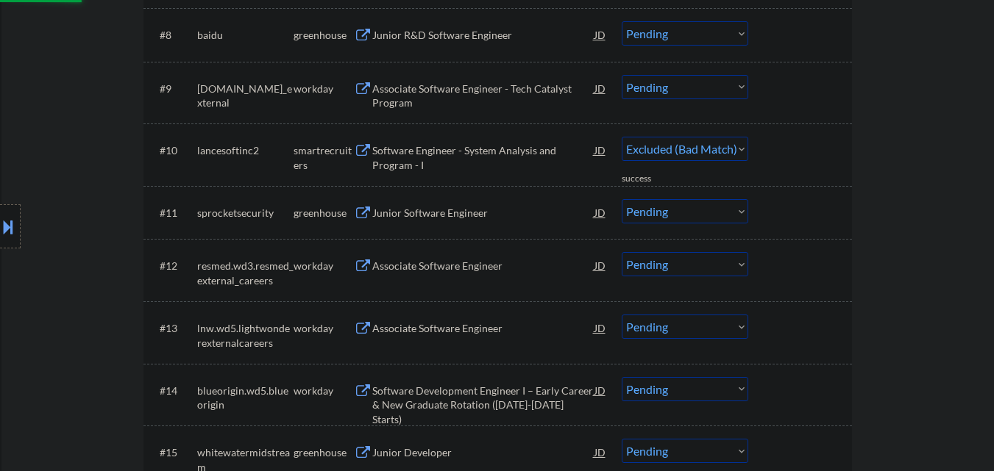
click at [470, 213] on div "Junior Software Engineer" at bounding box center [483, 213] width 222 height 15
select select ""pending""
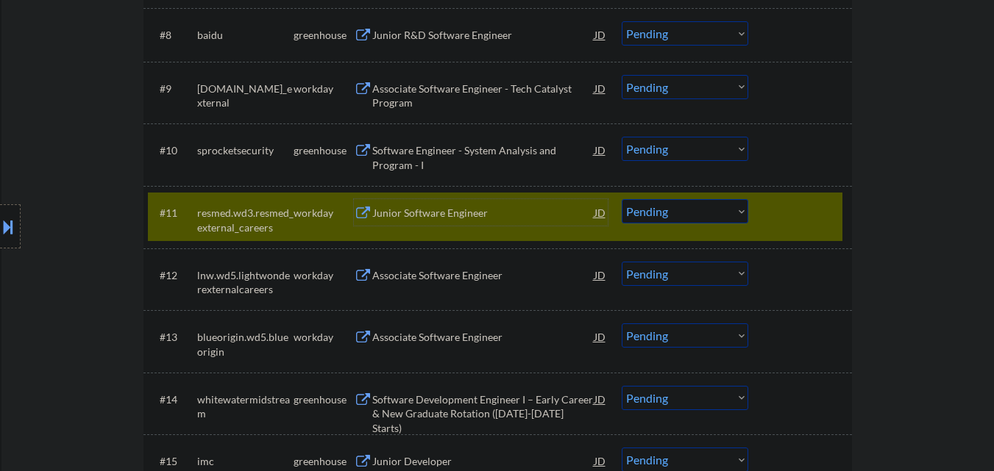
click at [801, 191] on div "#11 resmed.wd3.resmed_external_careers workday Junior Software Engineer JD warn…" at bounding box center [497, 217] width 708 height 63
click at [823, 198] on div "#11 resmed.wd3.resmed_external_careers workday Junior Software Engineer JD warn…" at bounding box center [495, 217] width 694 height 49
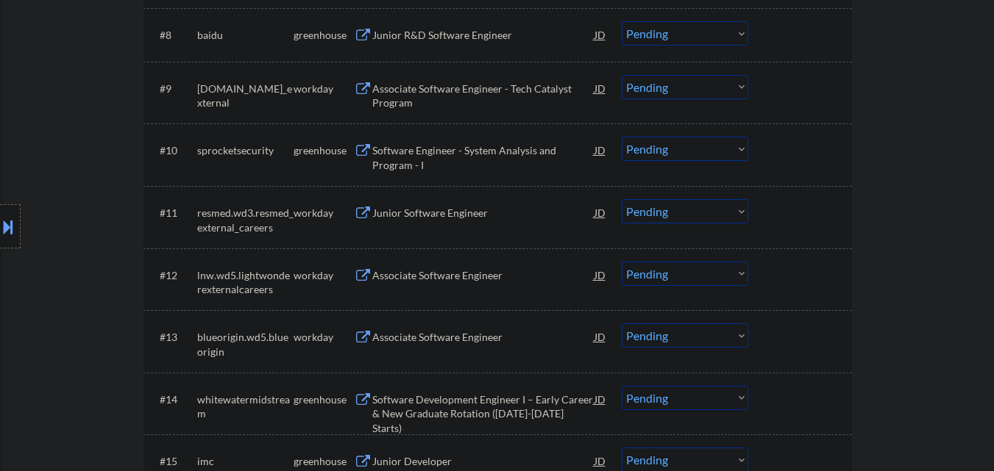
click at [830, 159] on div at bounding box center [801, 150] width 65 height 26
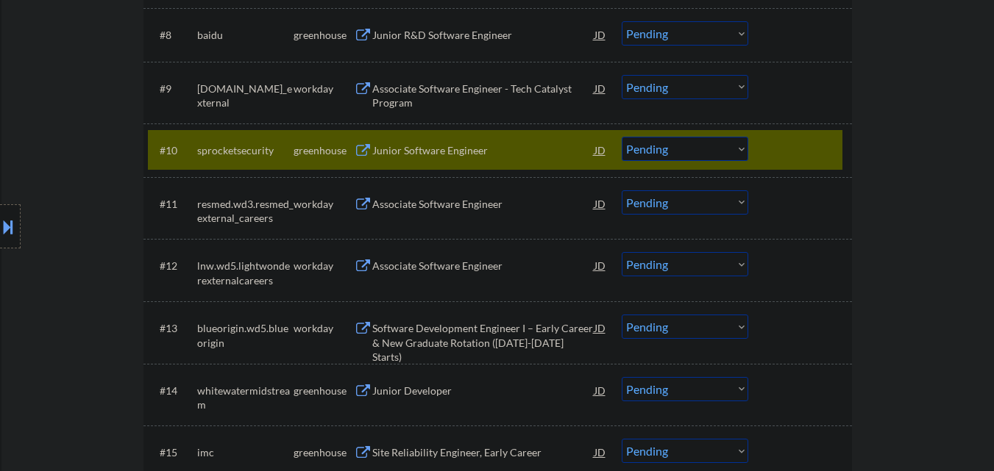
click at [796, 146] on div at bounding box center [801, 150] width 65 height 26
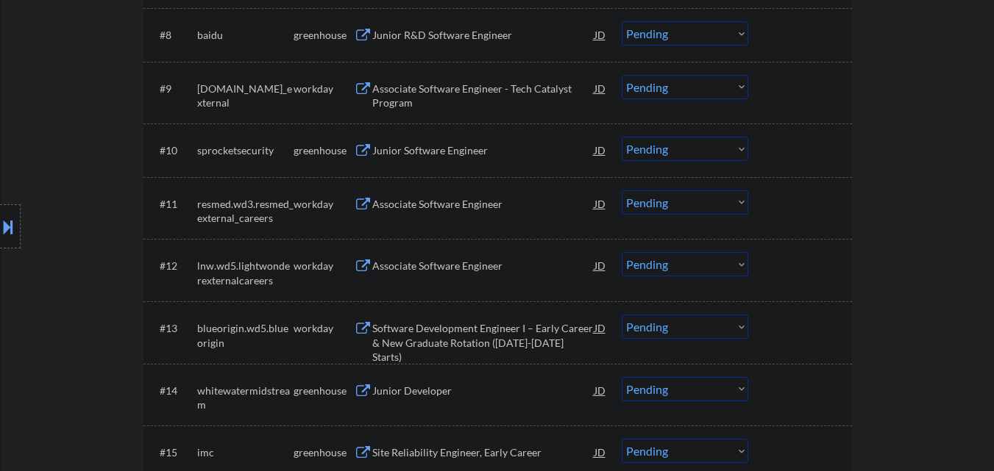
click at [797, 146] on div at bounding box center [801, 150] width 65 height 26
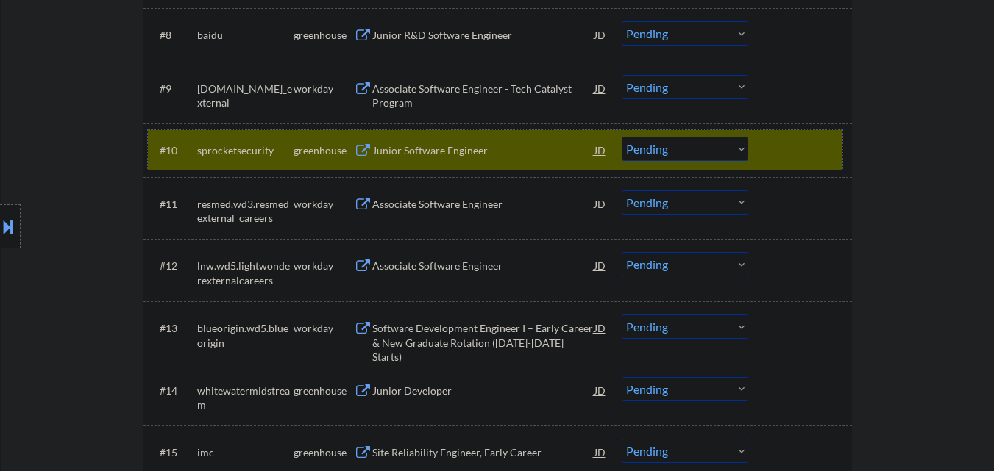
click at [788, 152] on div at bounding box center [801, 150] width 65 height 26
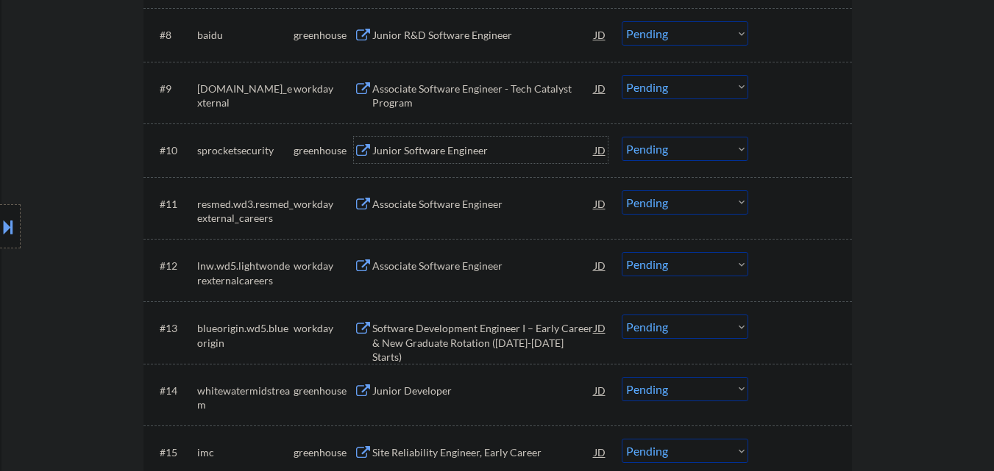
click at [540, 145] on div "Junior Software Engineer" at bounding box center [483, 150] width 222 height 15
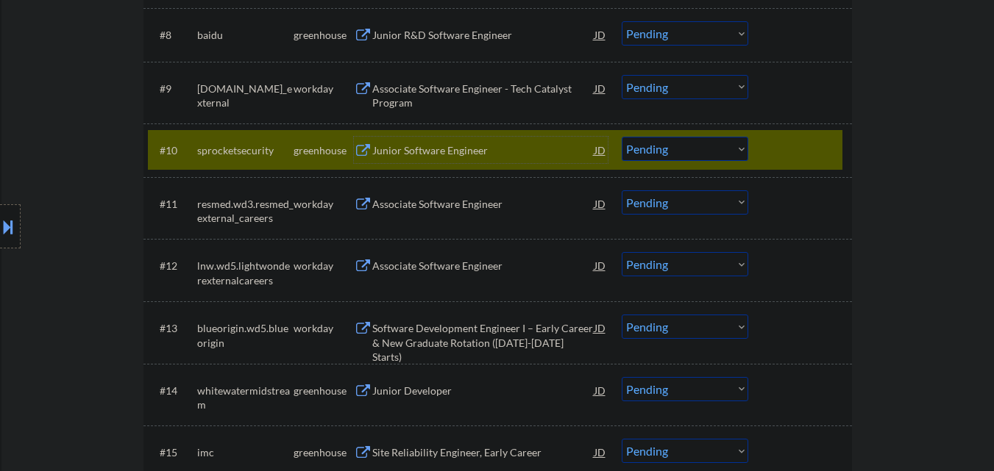
click at [824, 154] on div at bounding box center [801, 150] width 65 height 26
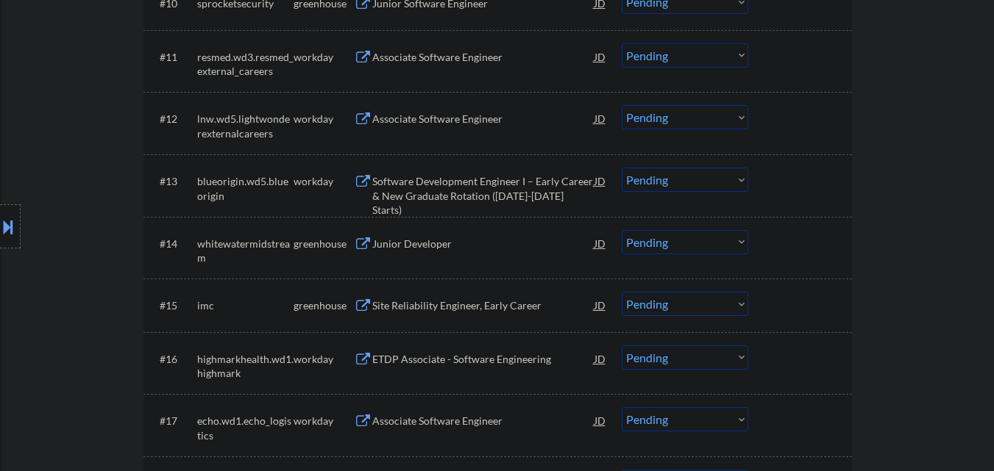
scroll to position [1103, 0]
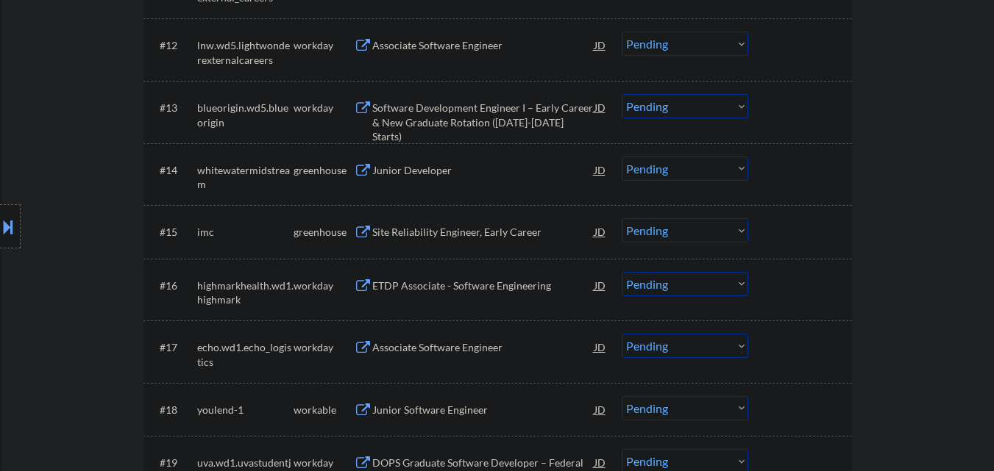
click at [513, 177] on div "Junior Developer" at bounding box center [483, 170] width 222 height 15
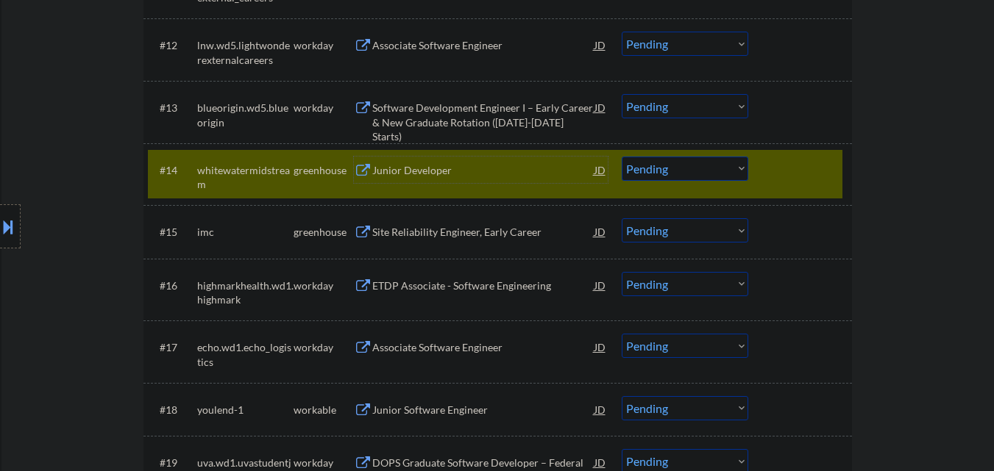
click at [715, 172] on select "Choose an option... Pending Applied Excluded (Questions) Excluded (Expired) Exc…" at bounding box center [684, 169] width 126 height 24
click at [621, 157] on select "Choose an option... Pending Applied Excluded (Questions) Excluded (Expired) Exc…" at bounding box center [684, 169] width 126 height 24
click at [789, 170] on div at bounding box center [801, 170] width 65 height 26
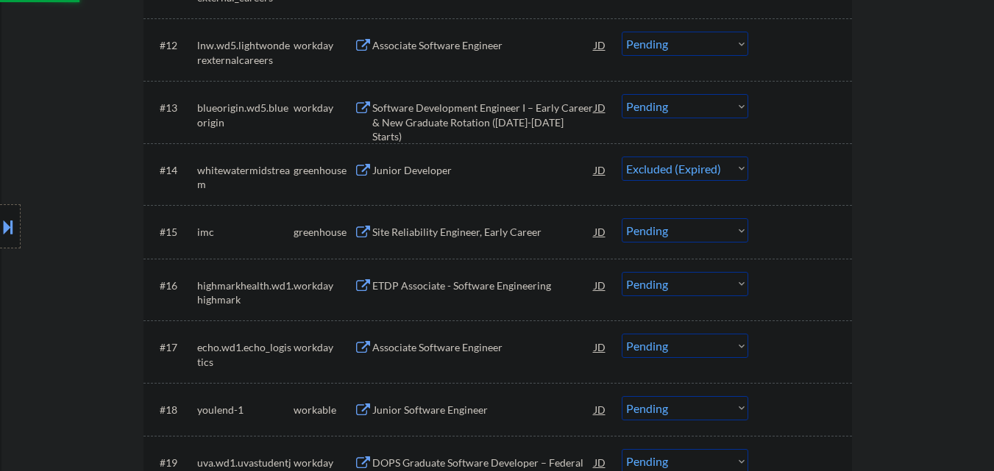
click at [515, 229] on div "Site Reliability Engineer, Early Career" at bounding box center [483, 232] width 222 height 15
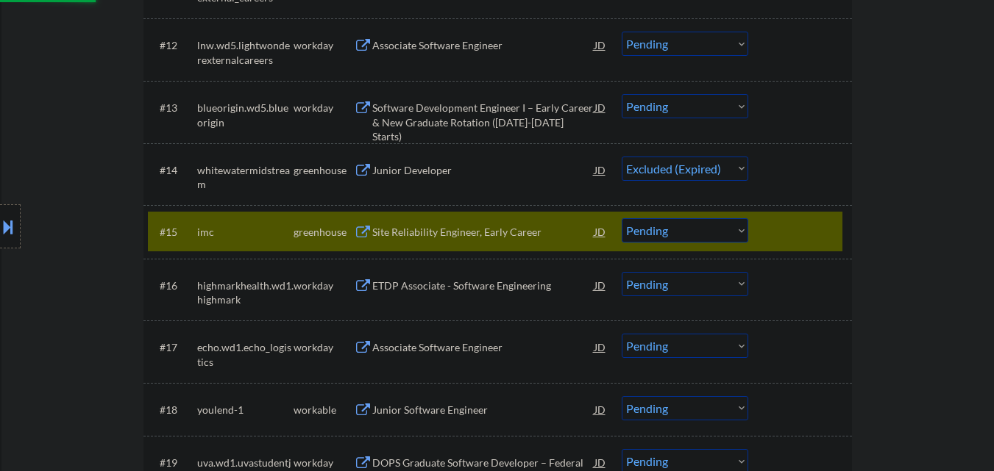
select select ""pending""
click at [807, 227] on div at bounding box center [801, 231] width 65 height 26
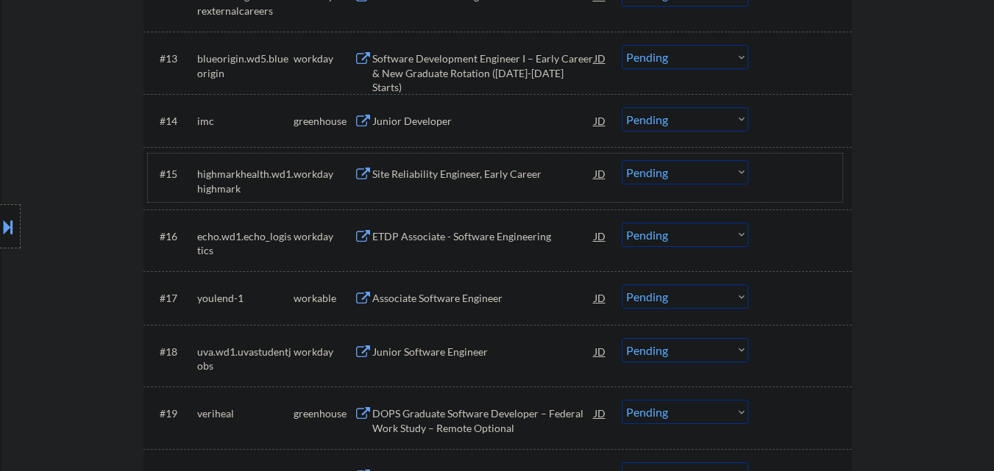
scroll to position [1250, 0]
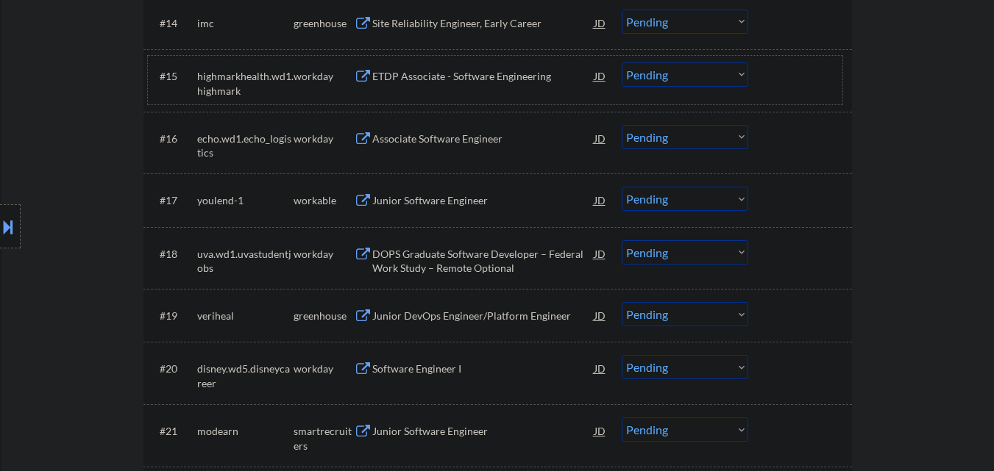
click at [453, 204] on div "Junior Software Engineer" at bounding box center [483, 200] width 222 height 15
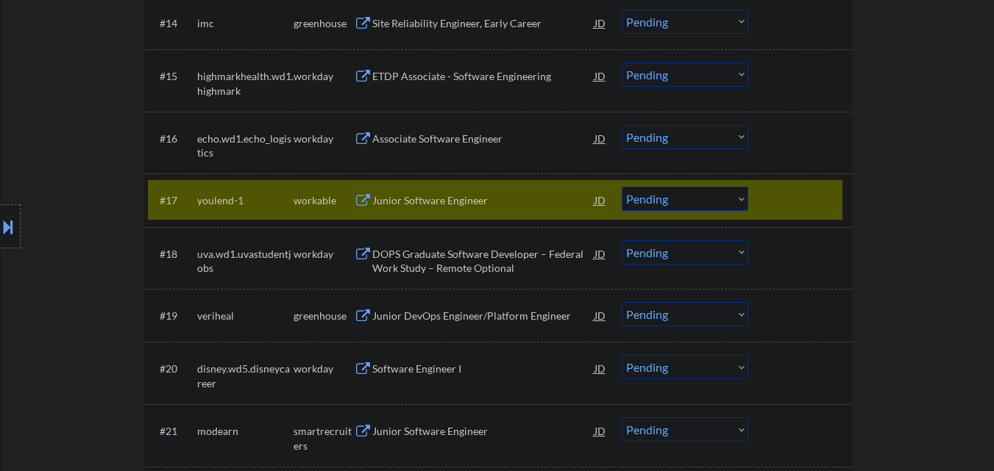
drag, startPoint x: 663, startPoint y: 200, endPoint x: 659, endPoint y: 208, distance: 8.9
click at [663, 200] on select "Choose an option... Pending Applied Excluded (Questions) Excluded (Expired) Exc…" at bounding box center [684, 199] width 126 height 24
click at [621, 187] on select "Choose an option... Pending Applied Excluded (Questions) Excluded (Expired) Exc…" at bounding box center [684, 199] width 126 height 24
click at [768, 205] on div "#17 youlend-1 workable Junior Software Engineer JD Choose an option... Pending …" at bounding box center [495, 200] width 694 height 40
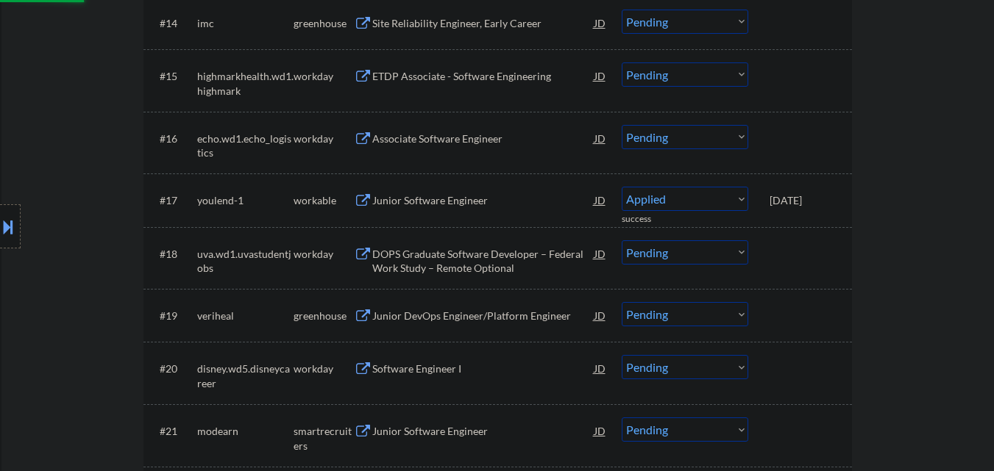
select select ""pending""
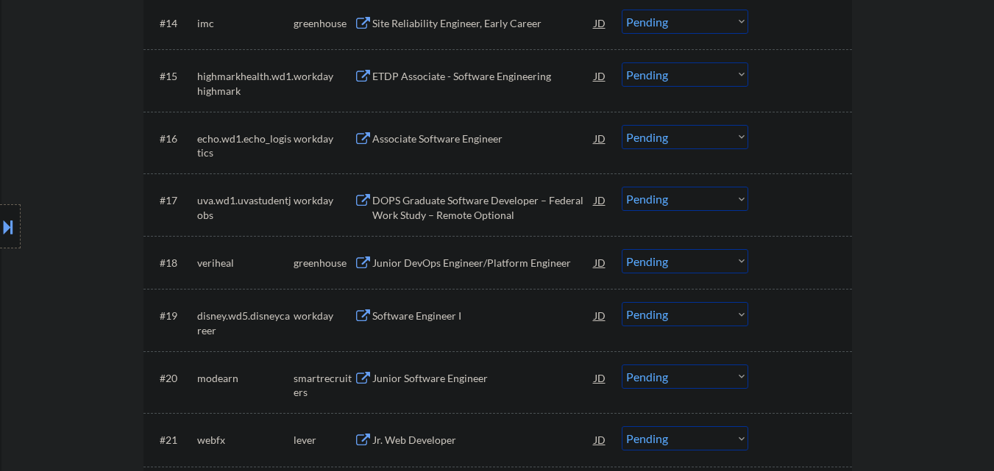
click at [499, 253] on div "Junior DevOps Engineer/Platform Engineer" at bounding box center [483, 262] width 222 height 26
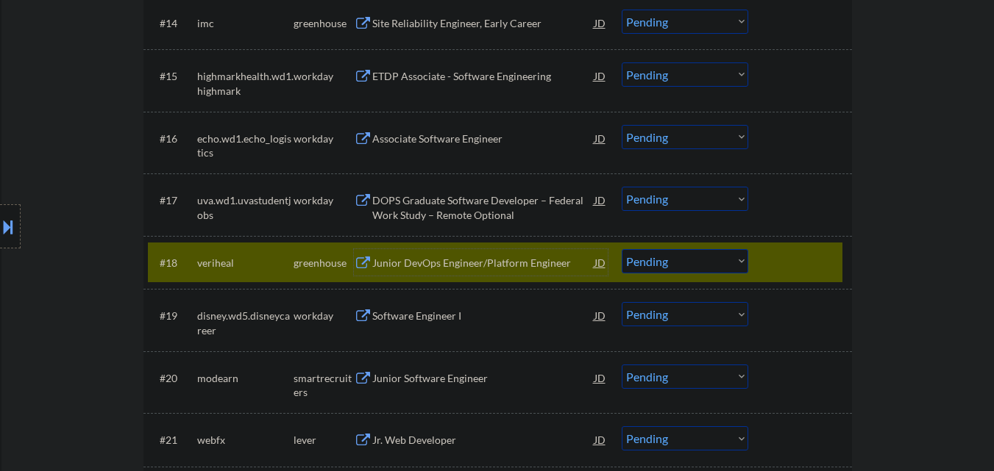
click at [680, 262] on select "Choose an option... Pending Applied Excluded (Questions) Excluded (Expired) Exc…" at bounding box center [684, 261] width 126 height 24
click at [621, 249] on select "Choose an option... Pending Applied Excluded (Questions) Excluded (Expired) Exc…" at bounding box center [684, 261] width 126 height 24
drag, startPoint x: 770, startPoint y: 250, endPoint x: 774, endPoint y: 259, distance: 9.6
click at [770, 254] on div at bounding box center [801, 262] width 65 height 26
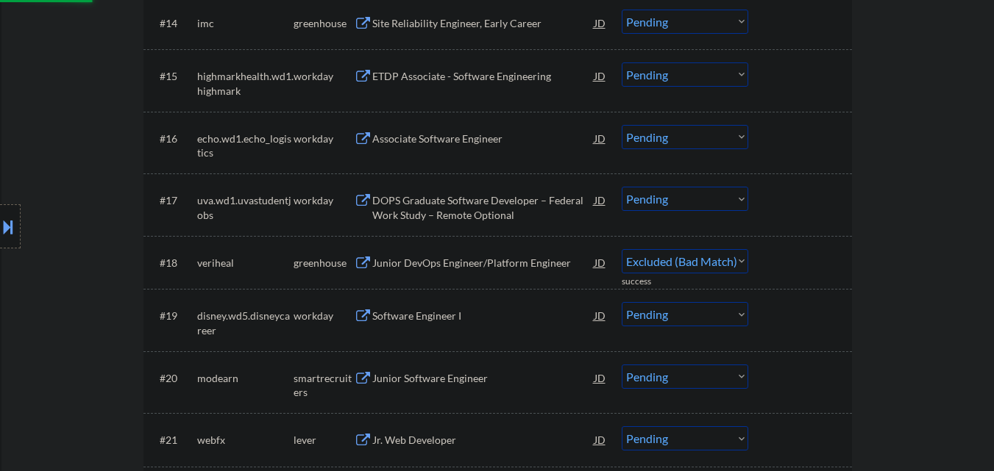
select select ""pending""
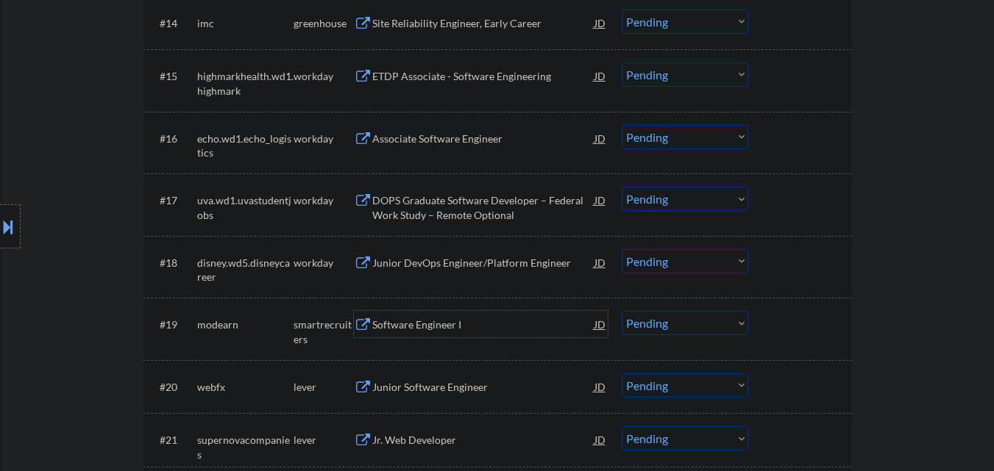
click at [435, 327] on div "Software Engineer I" at bounding box center [483, 325] width 222 height 15
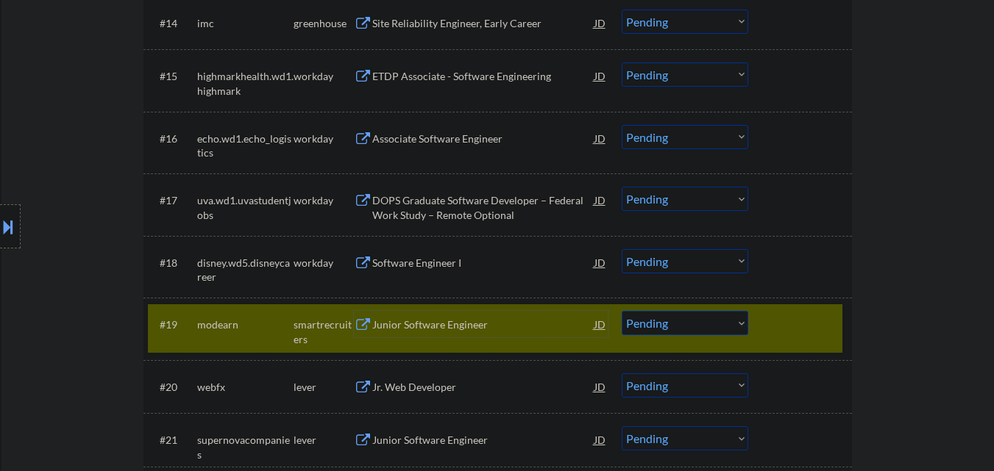
click at [651, 324] on select "Choose an option... Pending Applied Excluded (Questions) Excluded (Expired) Exc…" at bounding box center [684, 323] width 126 height 24
click at [621, 311] on select "Choose an option... Pending Applied Excluded (Questions) Excluded (Expired) Exc…" at bounding box center [684, 323] width 126 height 24
select select ""pending""
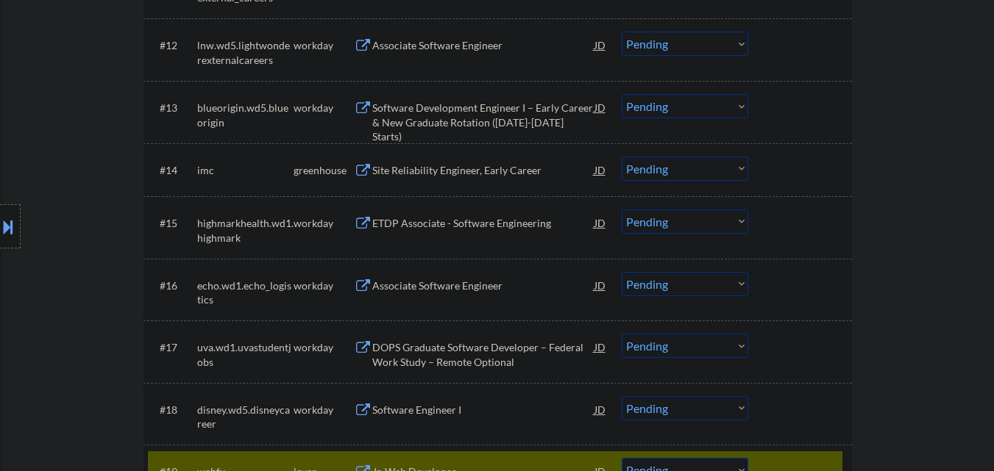
scroll to position [1324, 0]
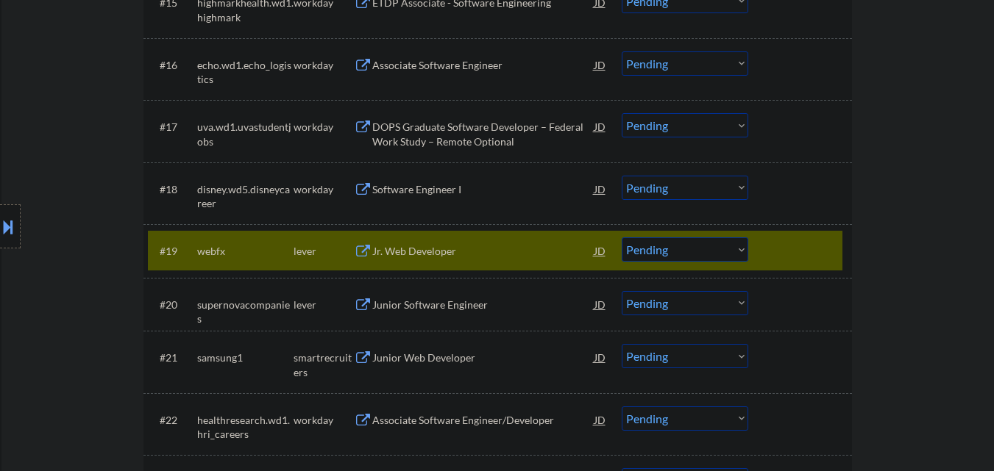
click at [480, 261] on div "Jr. Web Developer" at bounding box center [483, 251] width 222 height 26
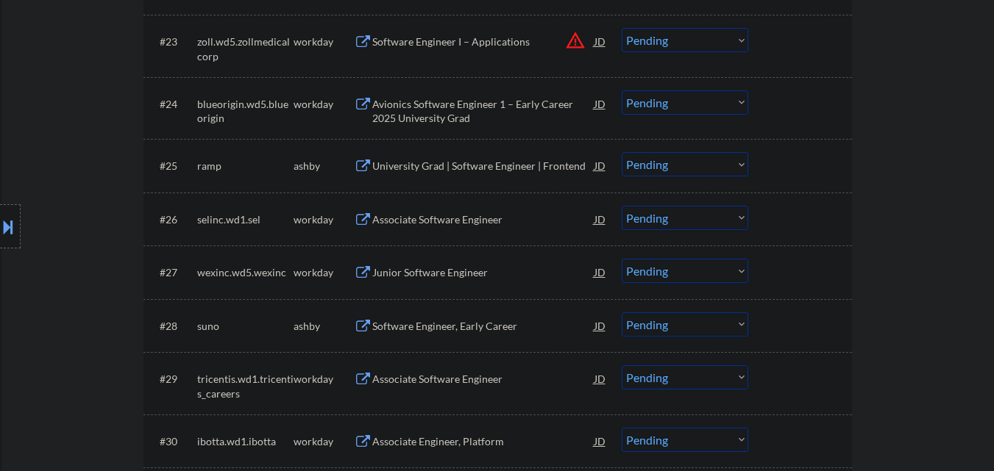
scroll to position [1765, 0]
click at [477, 167] on div "University Grad | Software Engineer | Frontend" at bounding box center [483, 165] width 222 height 15
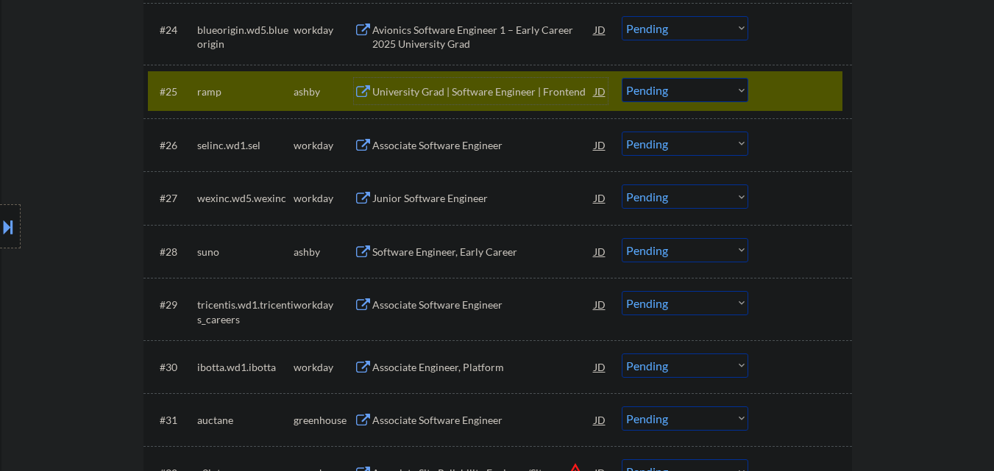
click at [791, 88] on div at bounding box center [801, 91] width 65 height 26
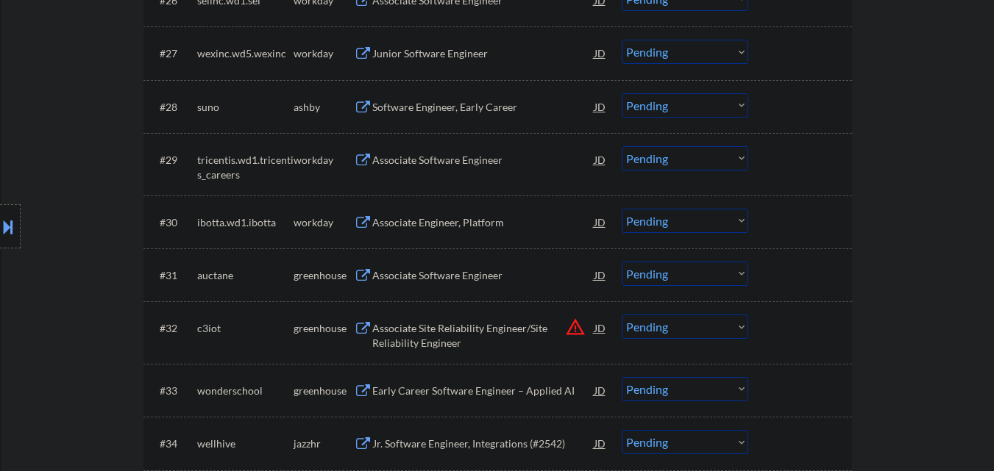
scroll to position [1986, 0]
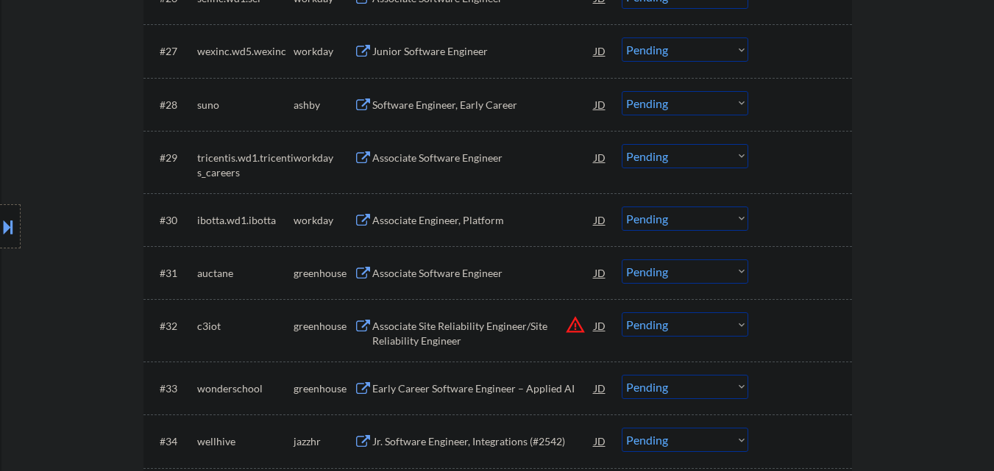
click at [442, 111] on div "Software Engineer, Early Career" at bounding box center [483, 105] width 222 height 15
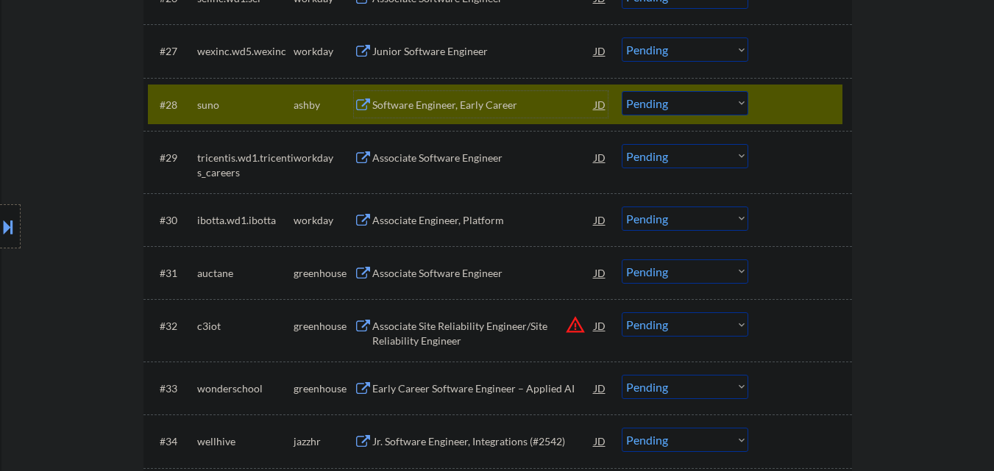
click at [669, 111] on select "Choose an option... Pending Applied Excluded (Questions) Excluded (Expired) Exc…" at bounding box center [684, 103] width 126 height 24
click at [621, 91] on select "Choose an option... Pending Applied Excluded (Questions) Excluded (Expired) Exc…" at bounding box center [684, 103] width 126 height 24
click at [801, 92] on div at bounding box center [801, 104] width 65 height 26
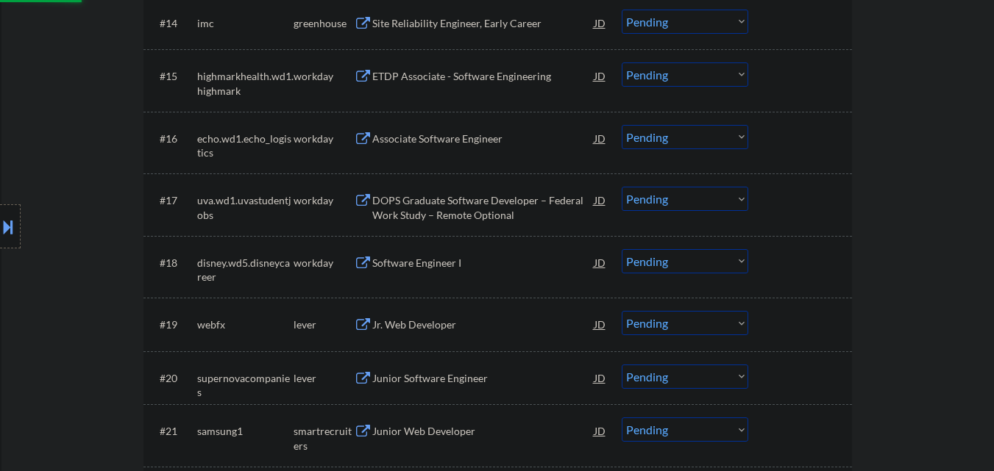
select select ""pending""
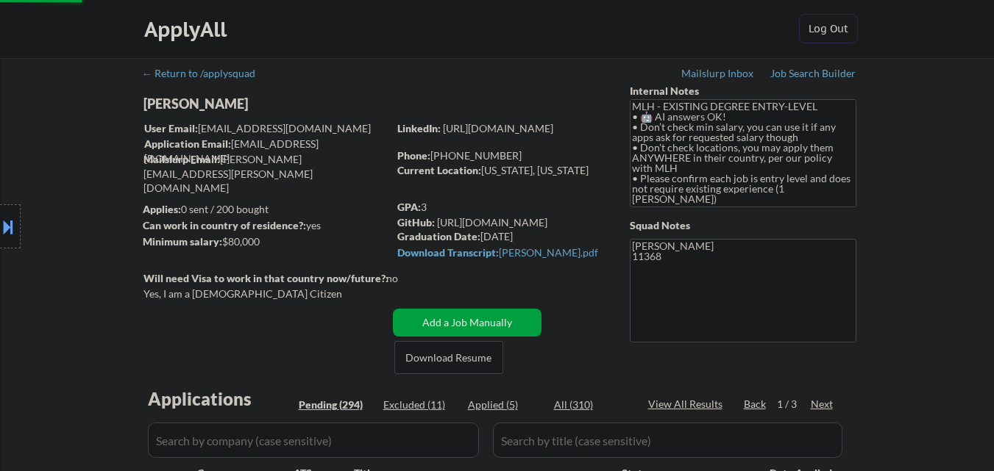
scroll to position [74, 0]
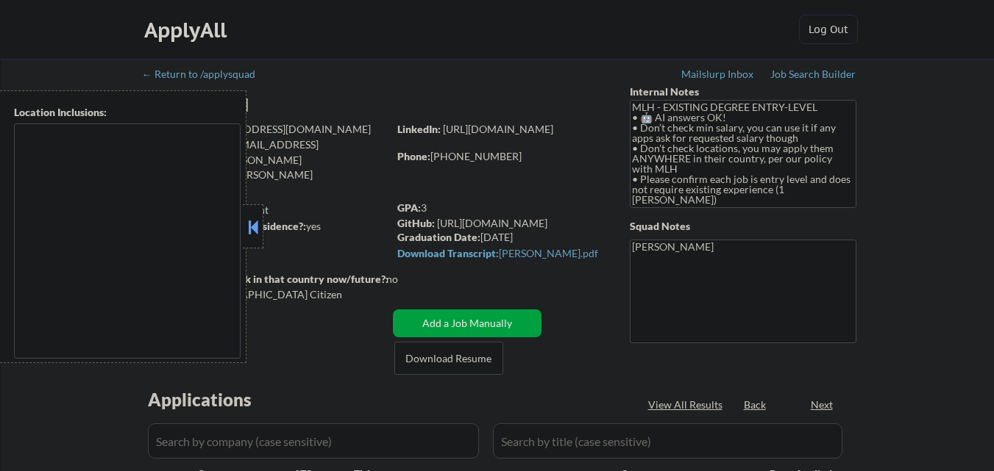
type textarea "country:[GEOGRAPHIC_DATA]"
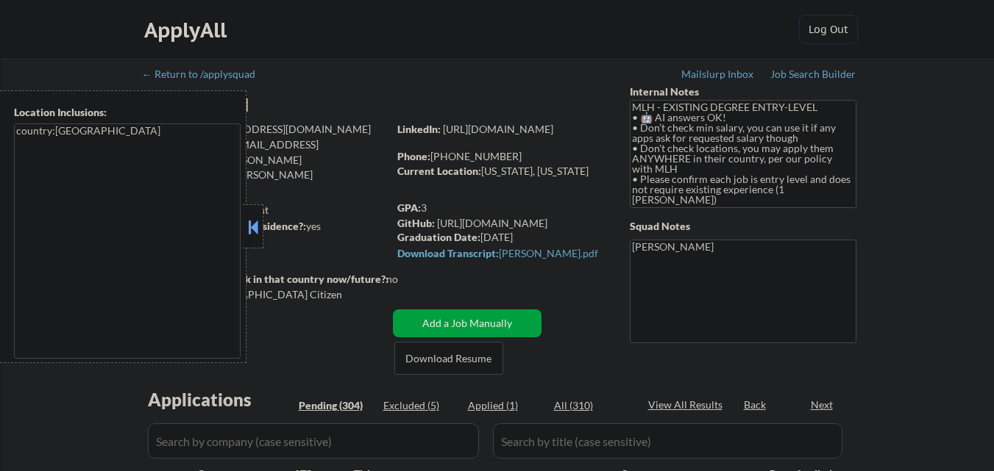
drag, startPoint x: 0, startPoint y: 0, endPoint x: 115, endPoint y: 35, distance: 120.0
click at [108, 32] on div "ApplyAll Log Out" at bounding box center [497, 30] width 994 height 60
click at [250, 222] on button at bounding box center [253, 227] width 16 height 22
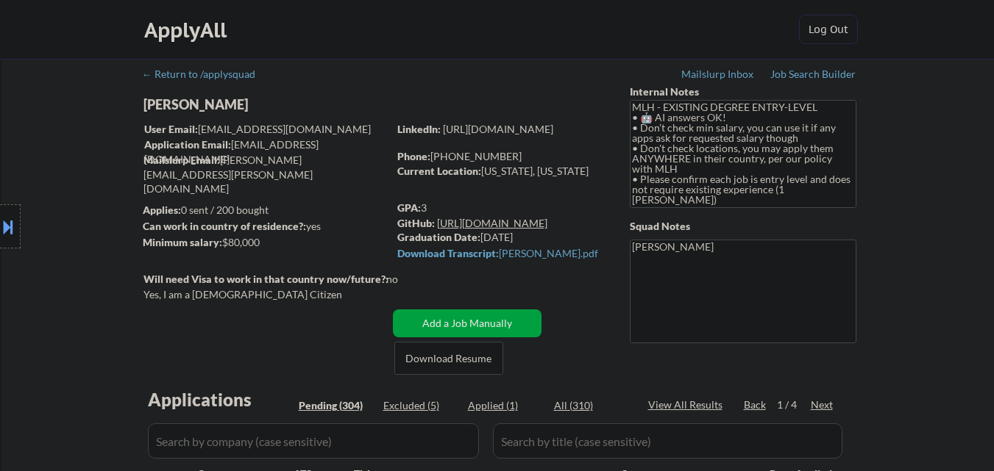
select select ""pending""
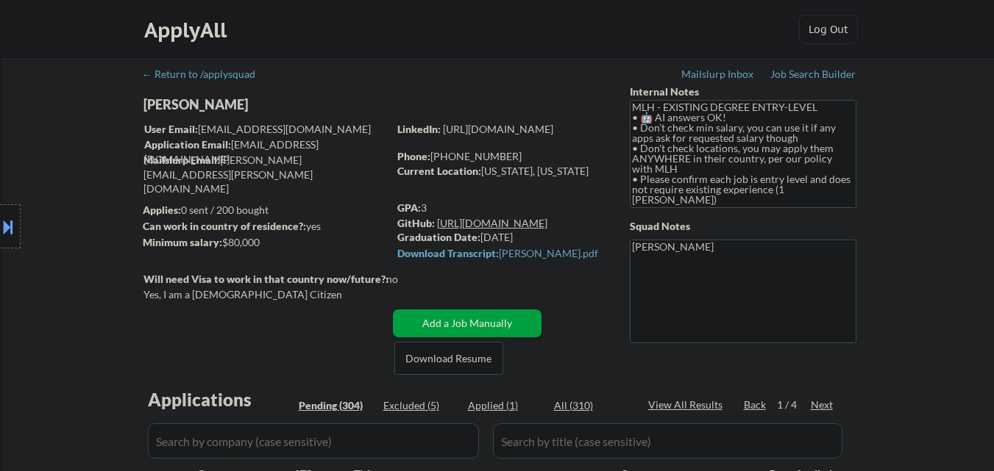
select select ""pending""
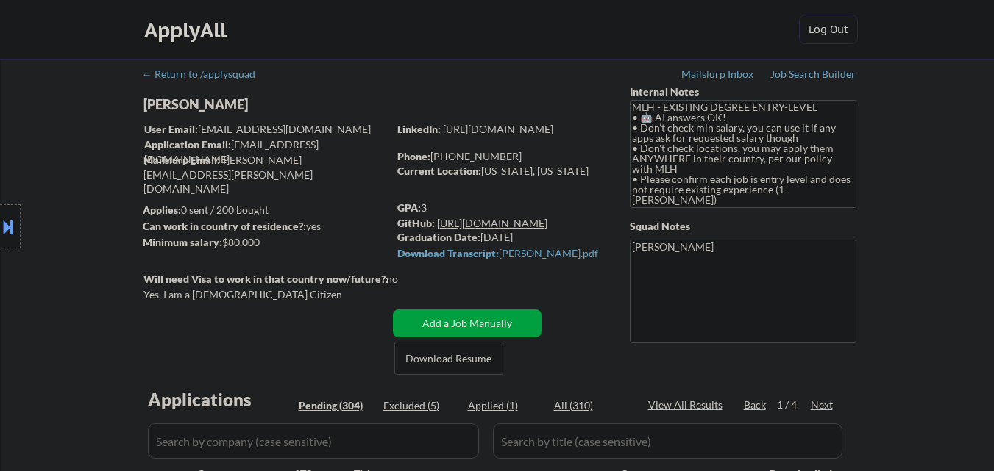
select select ""pending""
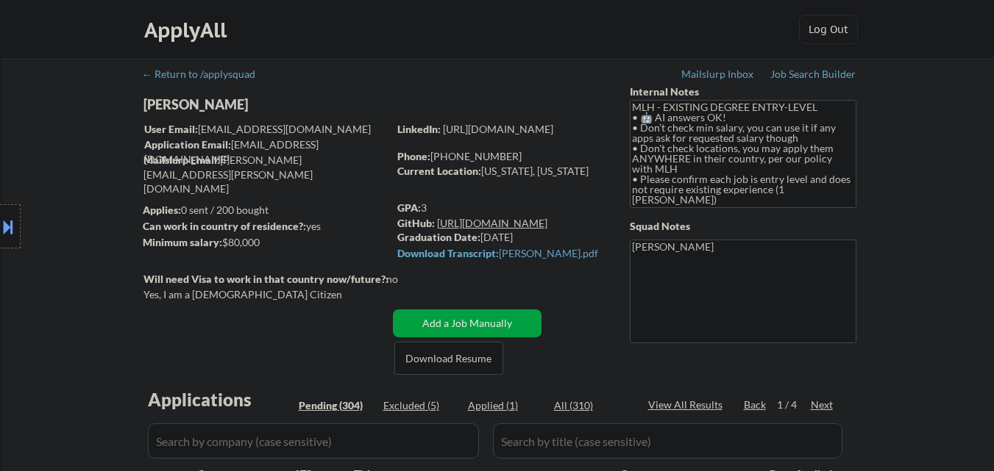
select select ""pending""
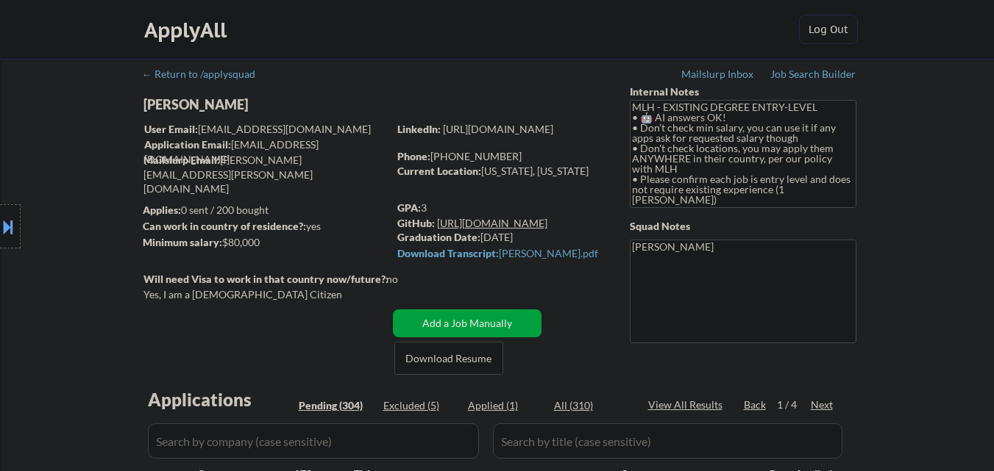
select select ""pending""
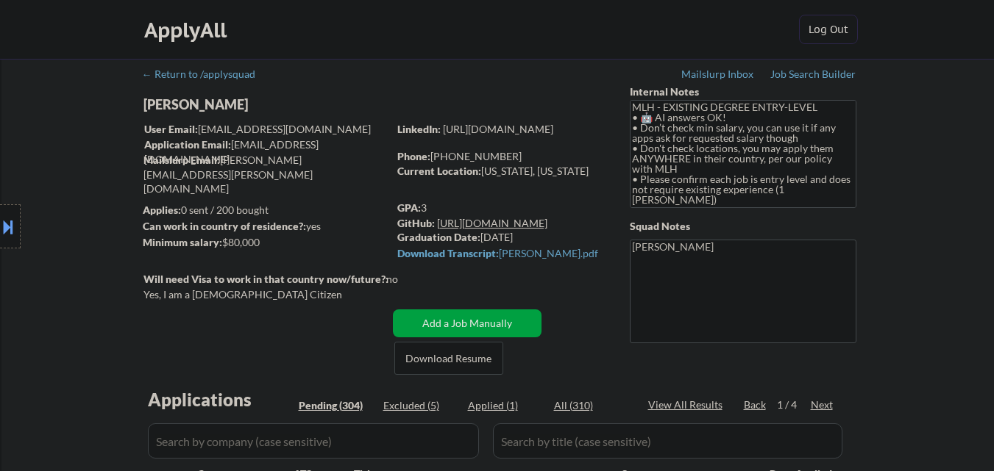
select select ""pending""
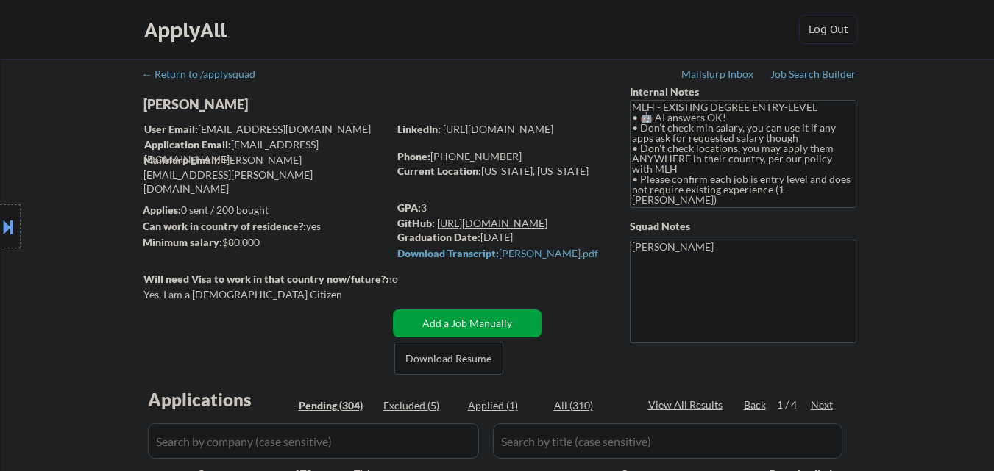
select select ""pending""
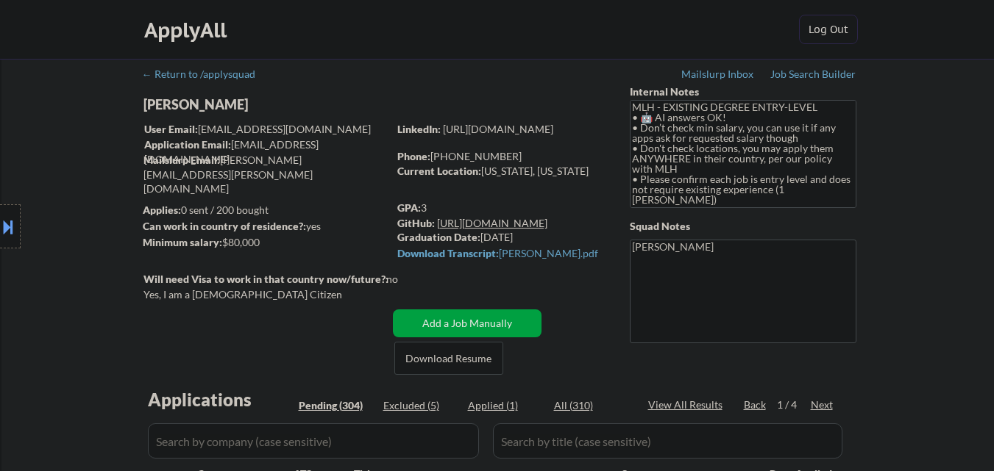
select select ""pending""
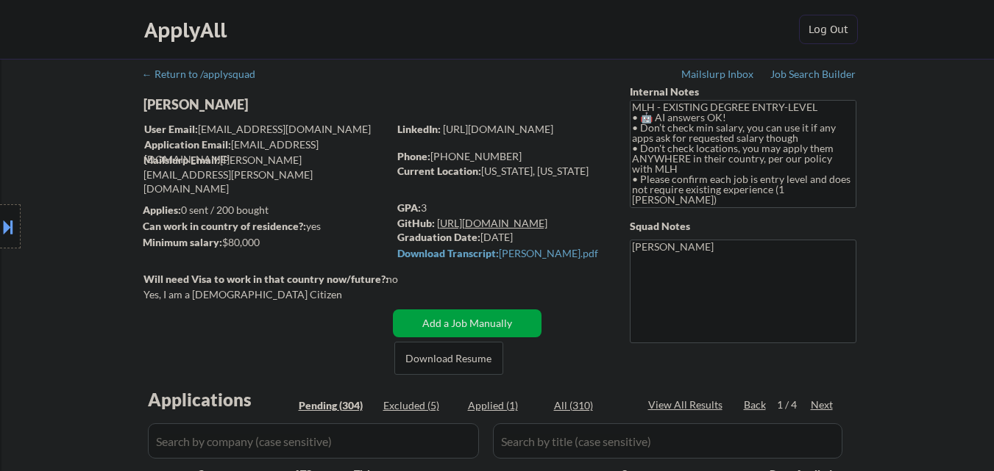
select select ""pending""
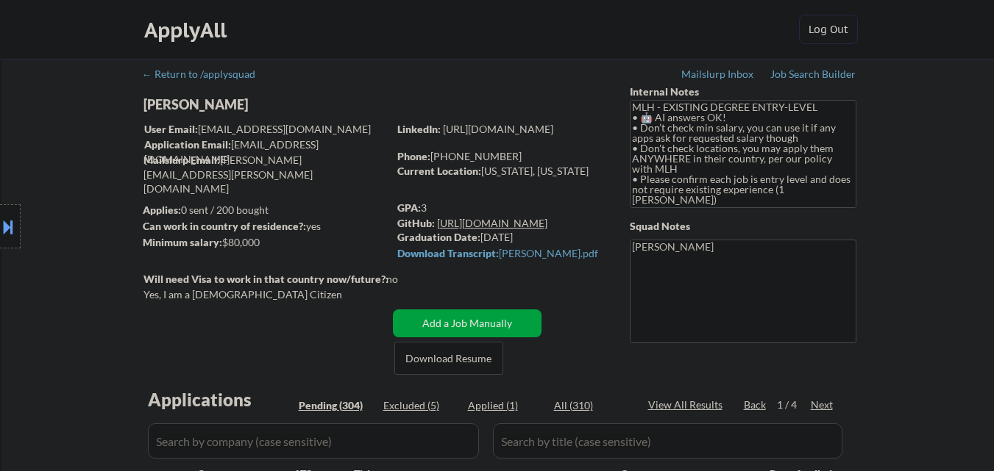
select select ""pending""
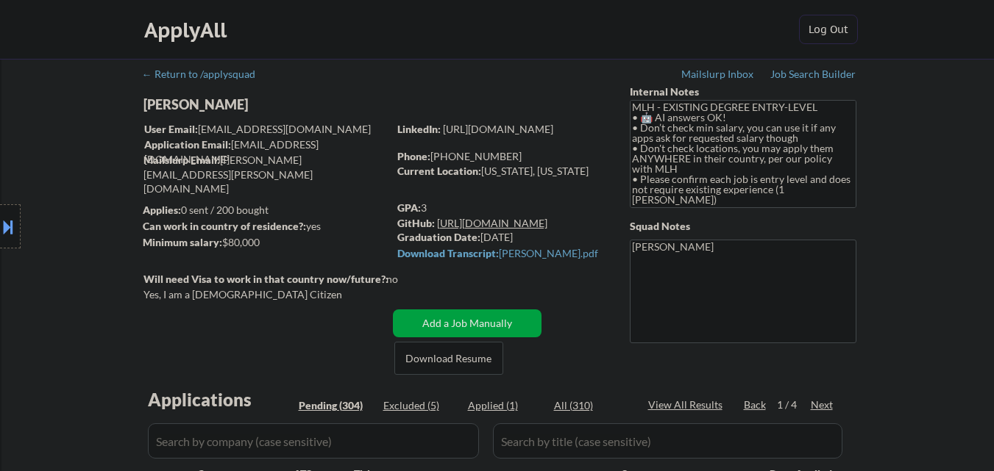
select select ""pending""
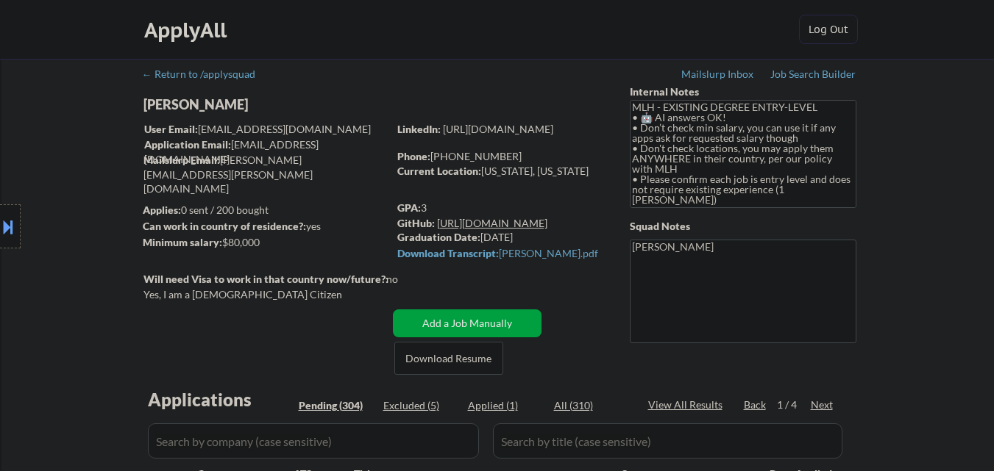
select select ""pending""
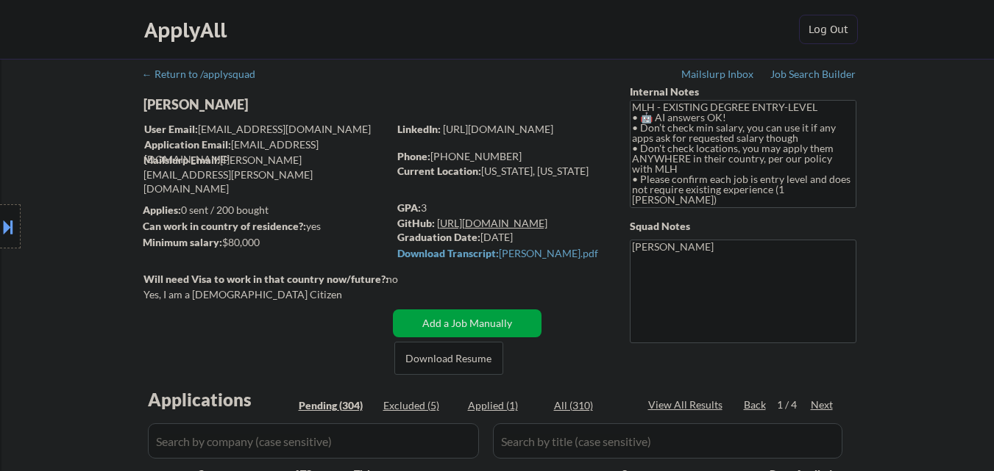
select select ""pending""
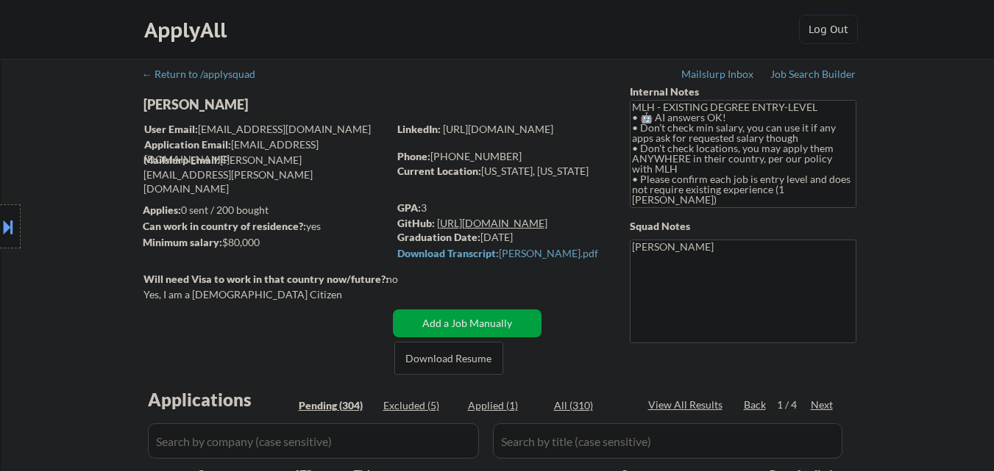
select select ""pending""
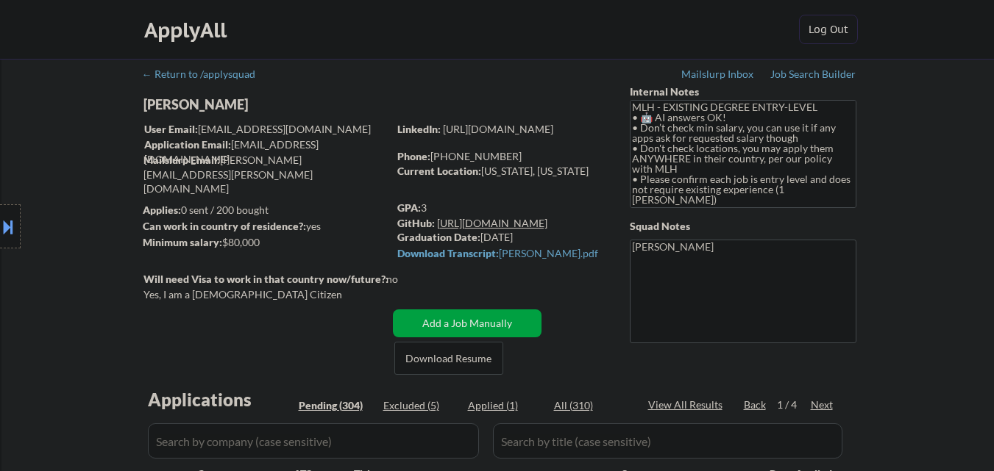
select select ""pending""
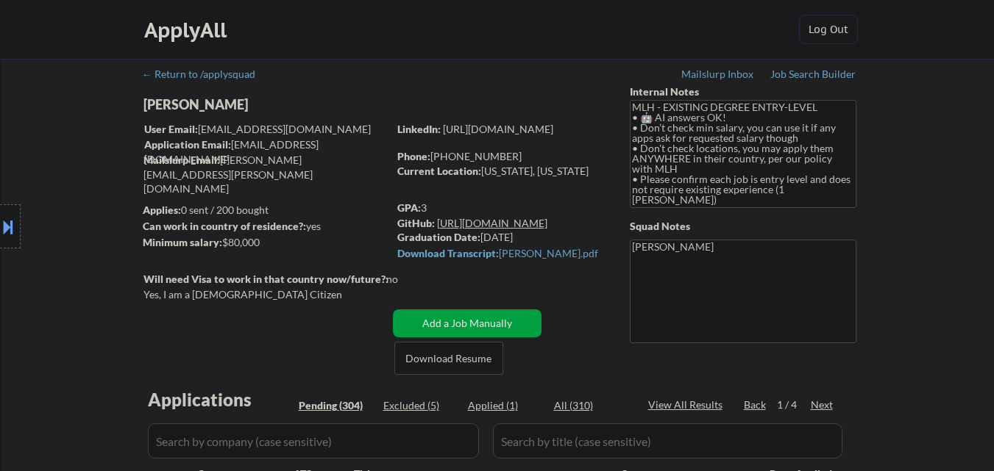
select select ""pending""
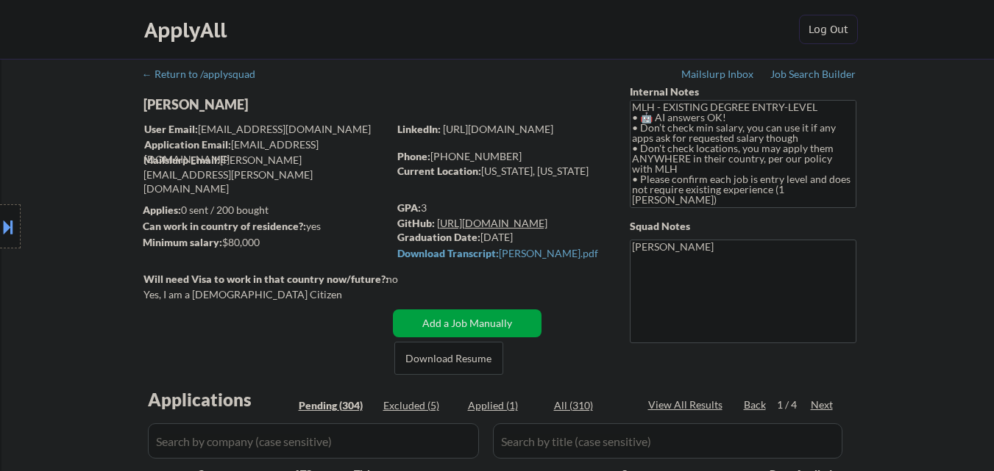
select select ""pending""
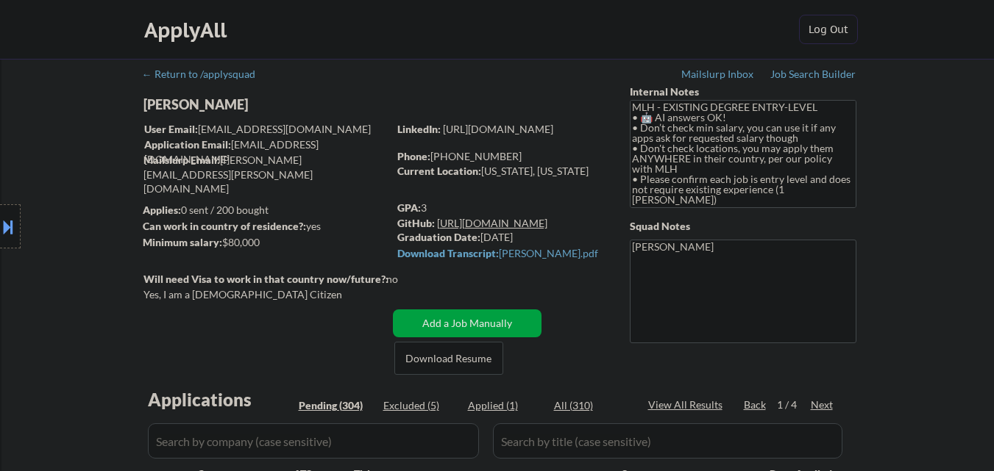
select select ""pending""
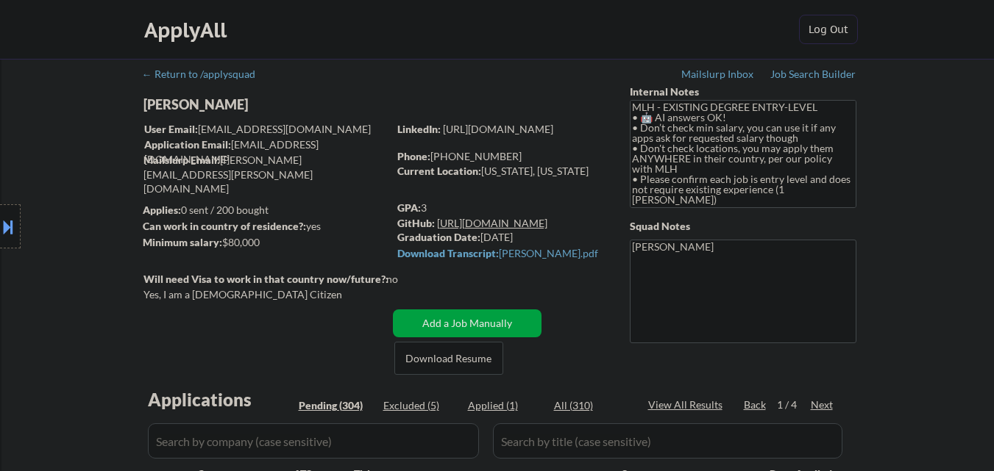
select select ""pending""
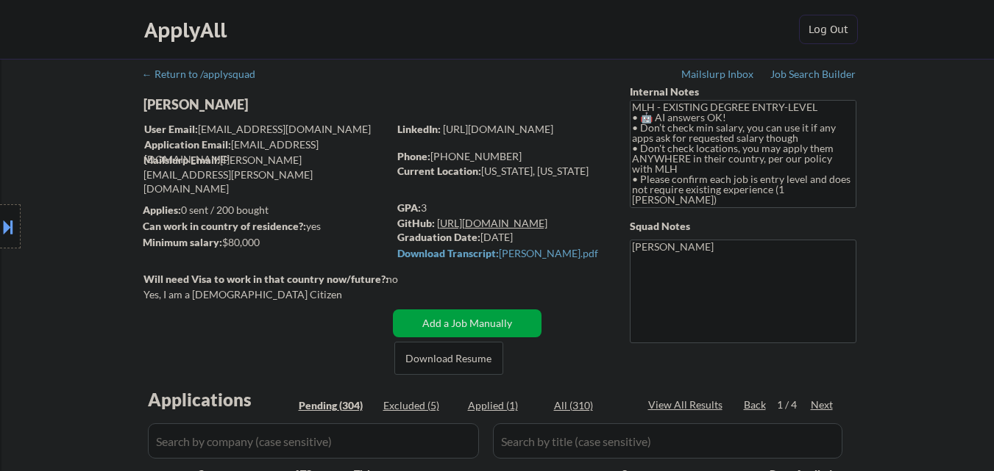
select select ""pending""
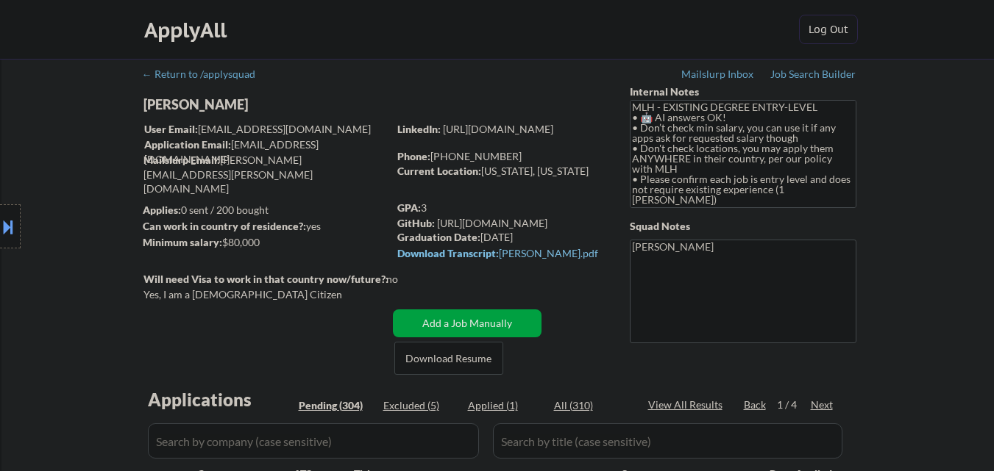
click at [674, 263] on textarea "[PERSON_NAME]" at bounding box center [743, 292] width 227 height 104
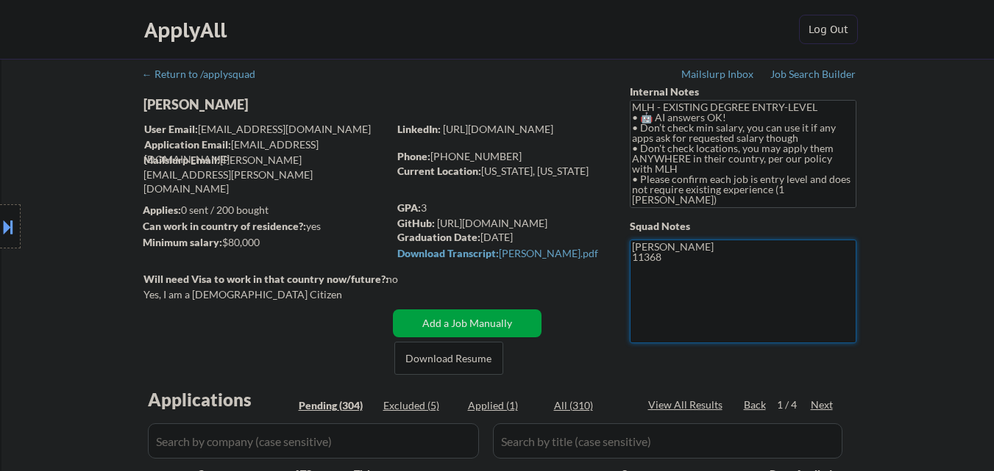
drag, startPoint x: 669, startPoint y: 257, endPoint x: 629, endPoint y: 261, distance: 40.6
click at [630, 261] on textarea "[PERSON_NAME] 11368" at bounding box center [743, 292] width 227 height 104
click at [516, 177] on div "Current Location: [US_STATE], [US_STATE]" at bounding box center [501, 171] width 208 height 15
click at [488, 168] on div "Current Location: [US_STATE], [US_STATE]" at bounding box center [501, 171] width 208 height 15
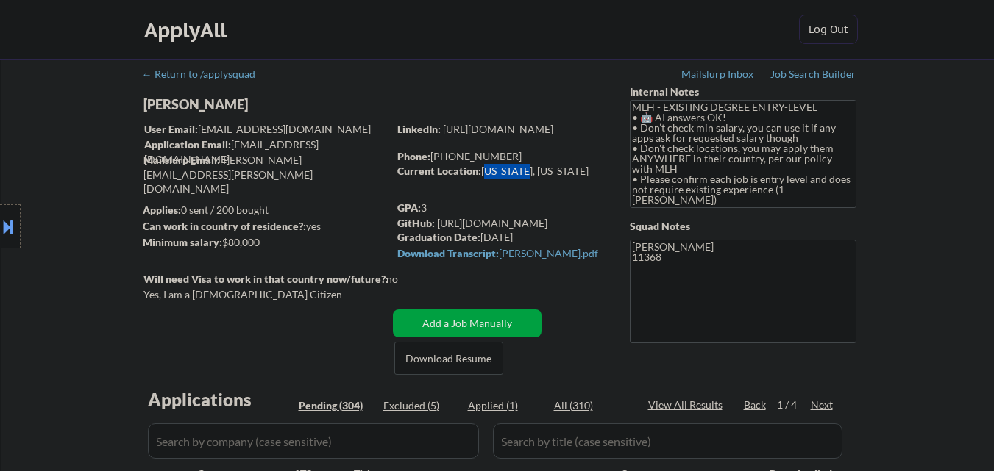
drag, startPoint x: 488, startPoint y: 168, endPoint x: 511, endPoint y: 169, distance: 22.8
click at [511, 169] on div "Current Location: [US_STATE], [US_STATE]" at bounding box center [501, 171] width 208 height 15
copy div "[US_STATE]"
click at [440, 155] on div "Phone: [PHONE_NUMBER]" at bounding box center [501, 156] width 208 height 15
drag, startPoint x: 440, startPoint y: 155, endPoint x: 502, endPoint y: 155, distance: 61.8
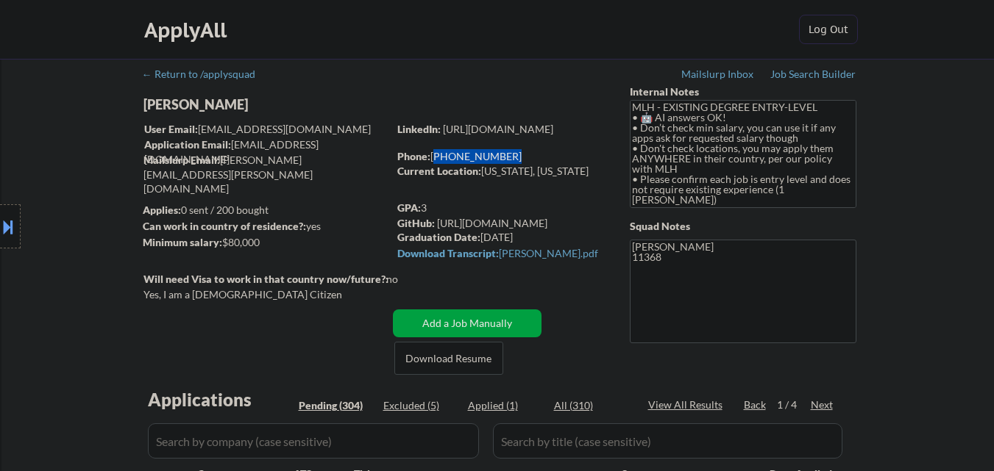
click at [502, 155] on div "Phone: [PHONE_NUMBER]" at bounding box center [501, 156] width 208 height 15
copy div "[PHONE_NUMBER]"
click at [728, 137] on textarea "MLH - EXISTING DEGREE ENTRY-LEVEL • 🤖 AI answers OK! • Don’t check min salary, …" at bounding box center [743, 154] width 227 height 108
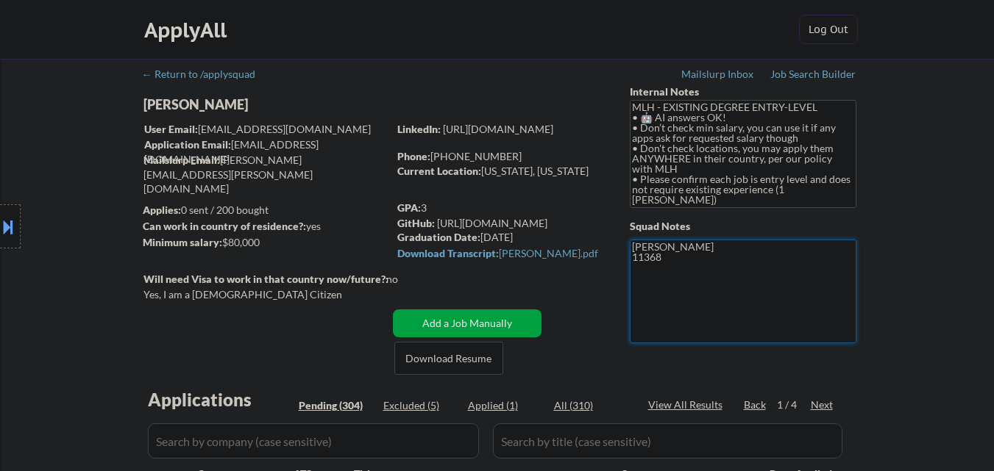
click at [715, 267] on textarea "[PERSON_NAME] 11368" at bounding box center [743, 292] width 227 height 104
click at [698, 255] on textarea "[PERSON_NAME] 11368" at bounding box center [743, 292] width 227 height 104
click at [694, 246] on textarea "[PERSON_NAME] 11368" at bounding box center [743, 292] width 227 height 104
paste textarea "[PERSON_NAME]"
click at [687, 284] on textarea "[PERSON_NAME] 11368" at bounding box center [743, 292] width 227 height 104
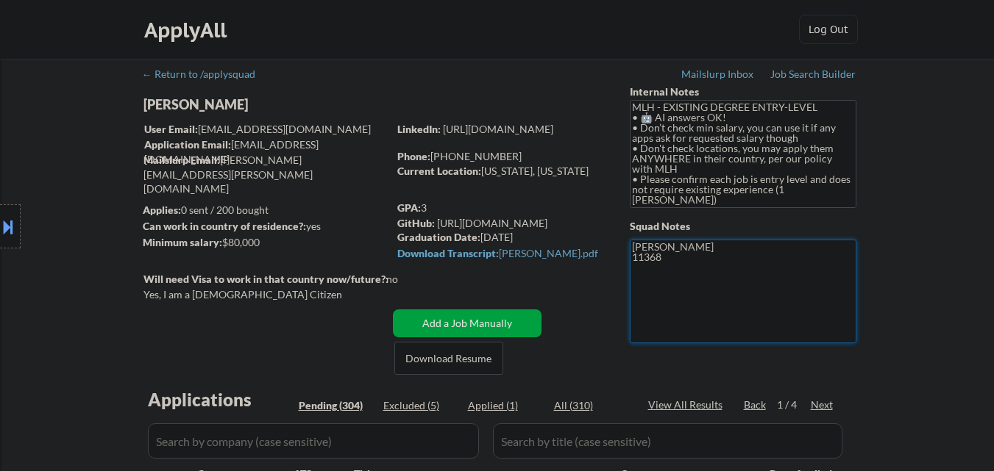
click at [649, 258] on textarea "[PERSON_NAME] 11368" at bounding box center [743, 292] width 227 height 104
drag, startPoint x: 649, startPoint y: 258, endPoint x: 663, endPoint y: 257, distance: 14.0
click at [663, 257] on textarea "[PERSON_NAME] 11368" at bounding box center [743, 292] width 227 height 104
type textarea "[PERSON_NAME] 11368"
select select ""pending""
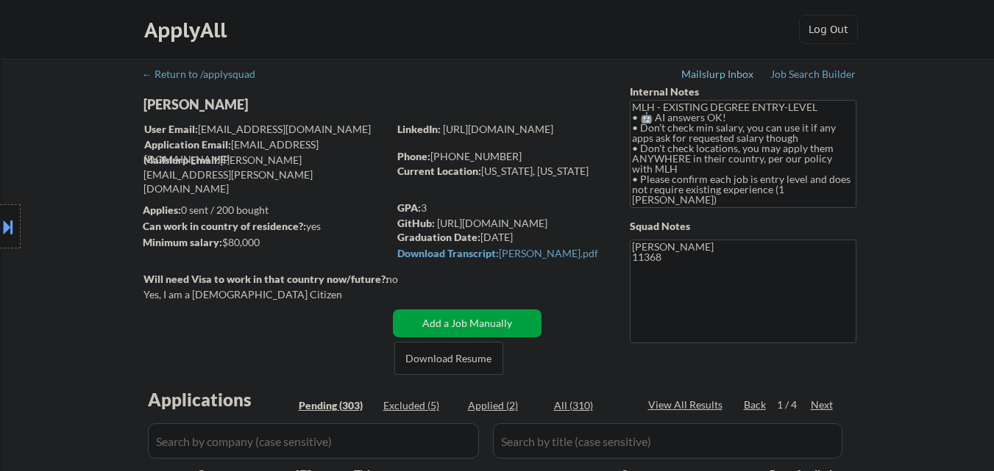
click at [715, 72] on div "Mailslurp Inbox" at bounding box center [718, 74] width 74 height 10
select select ""pending""
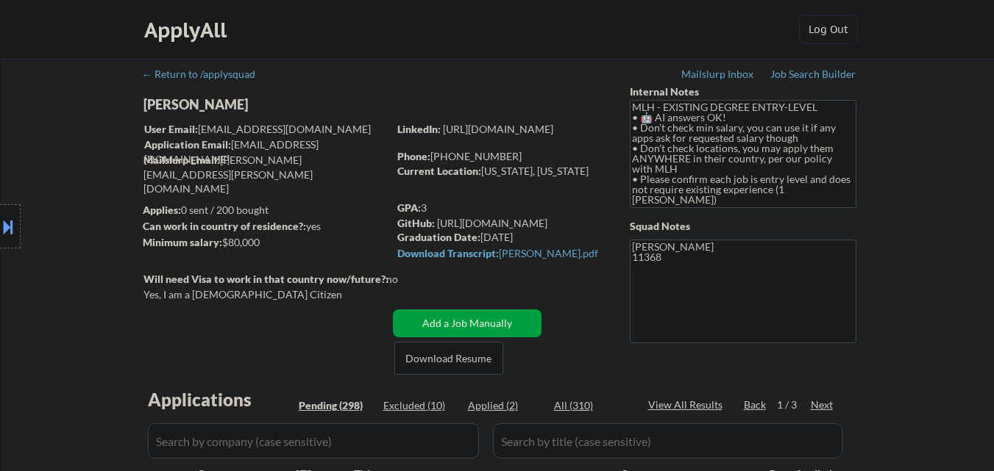
select select ""pending""
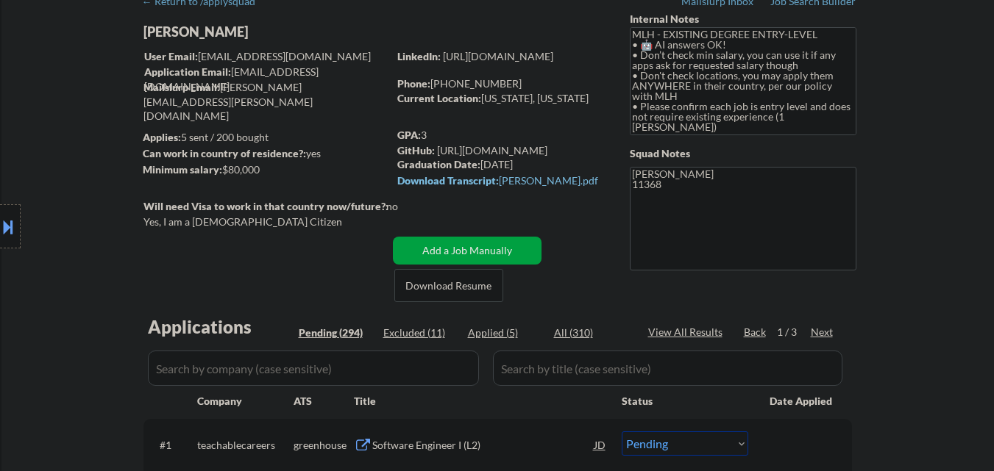
scroll to position [74, 0]
